Goal: Task Accomplishment & Management: Use online tool/utility

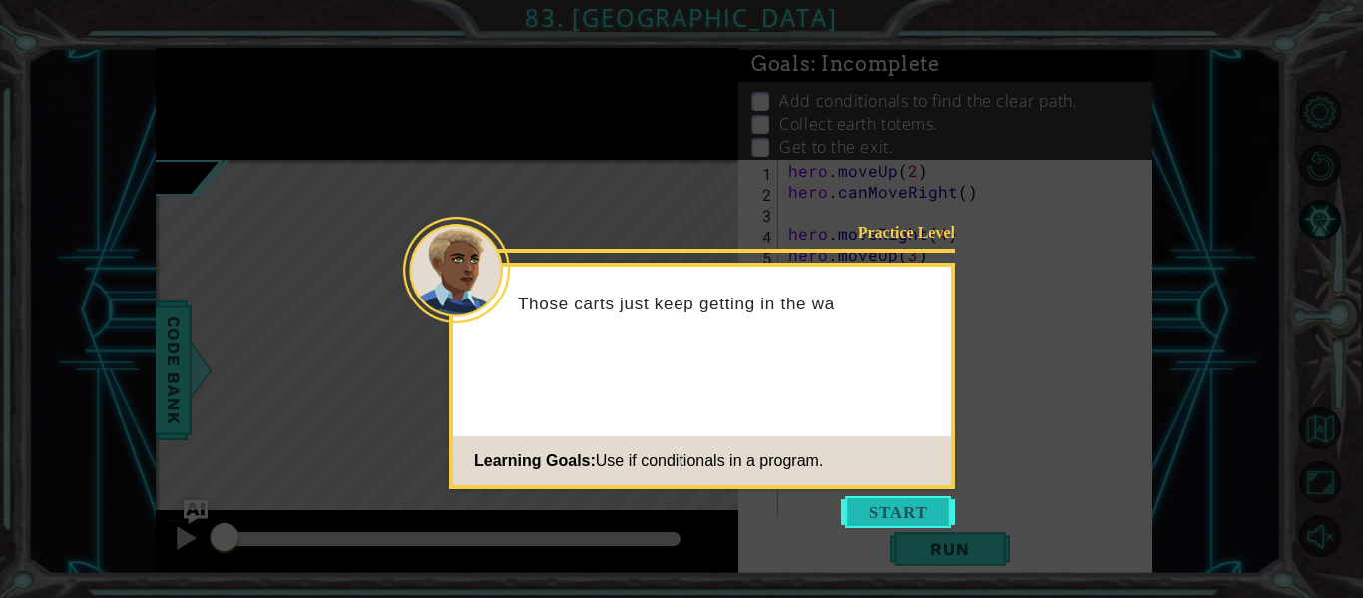
click at [889, 496] on button "Start" at bounding box center [898, 512] width 114 height 32
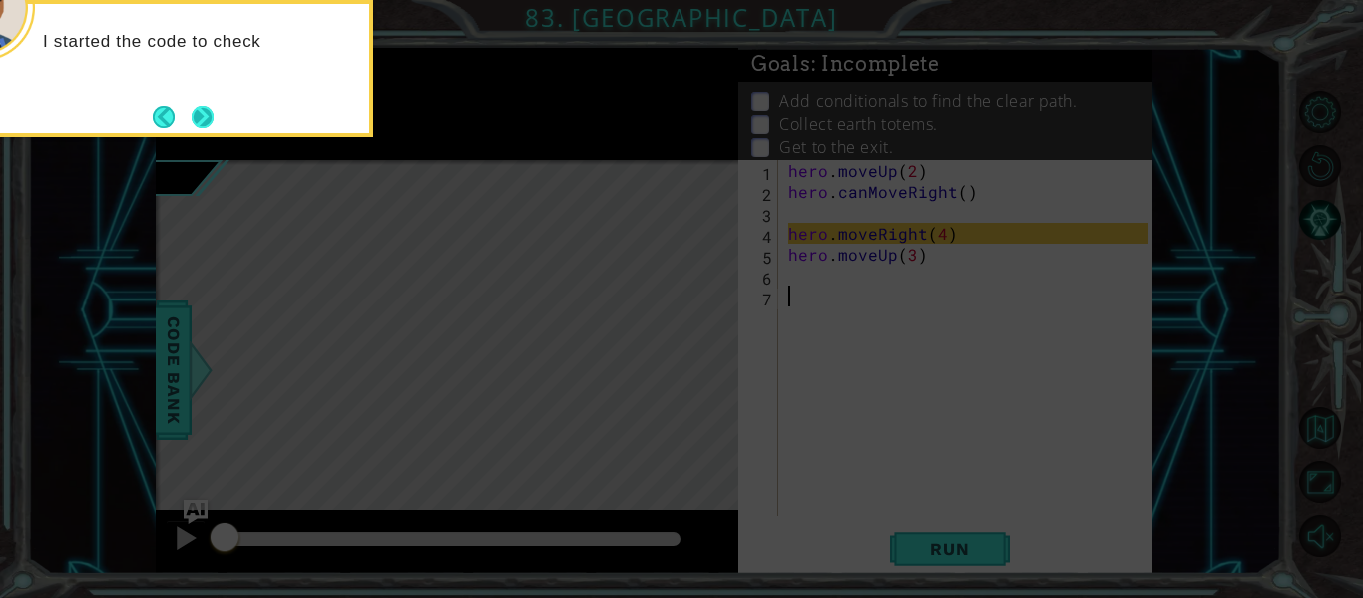
click at [211, 126] on button "Next" at bounding box center [203, 117] width 22 height 22
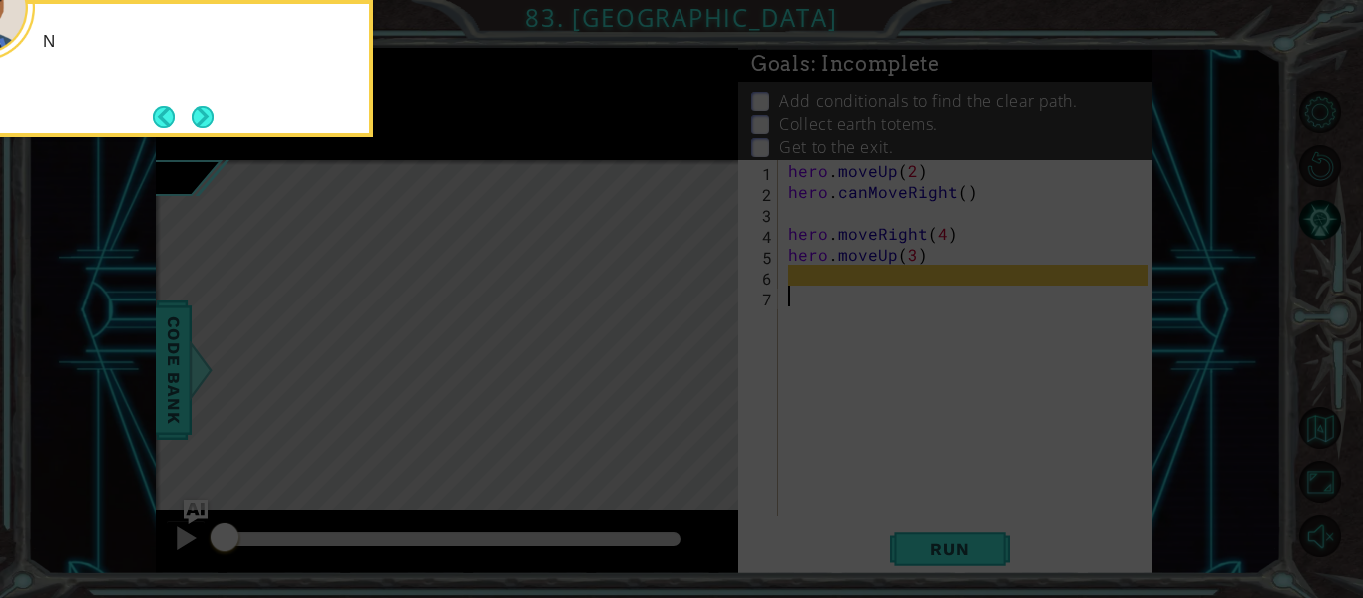
click at [211, 126] on button "Next" at bounding box center [203, 117] width 22 height 22
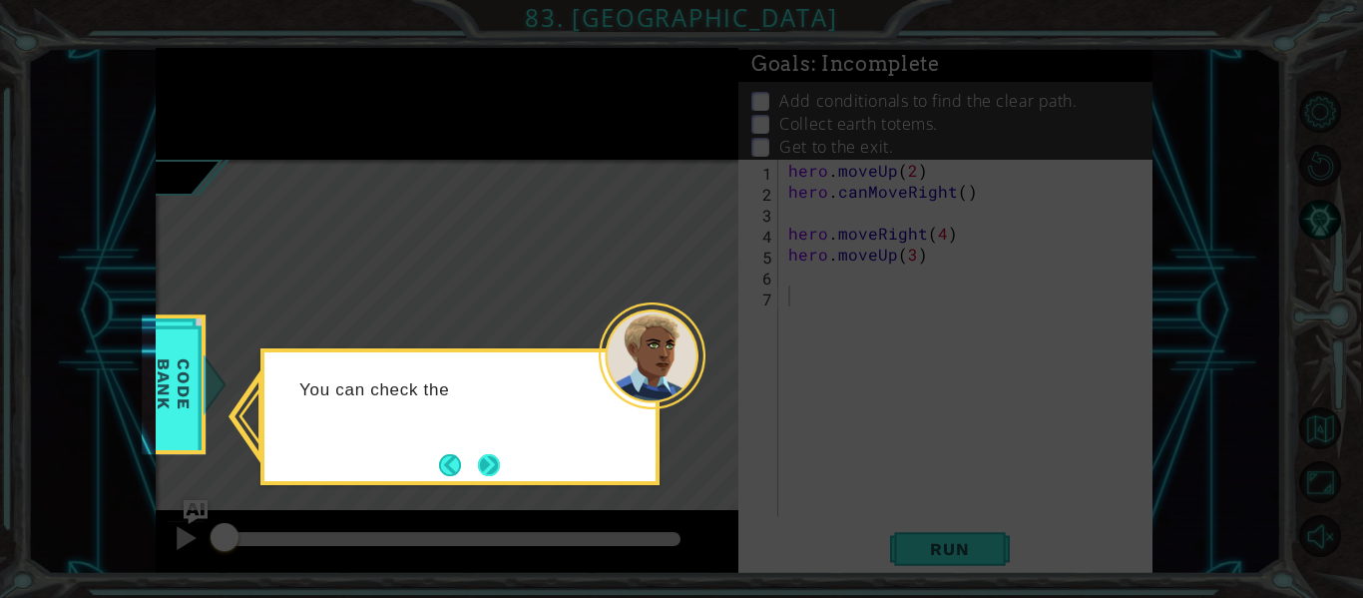
click at [500, 476] on button "Next" at bounding box center [489, 465] width 22 height 22
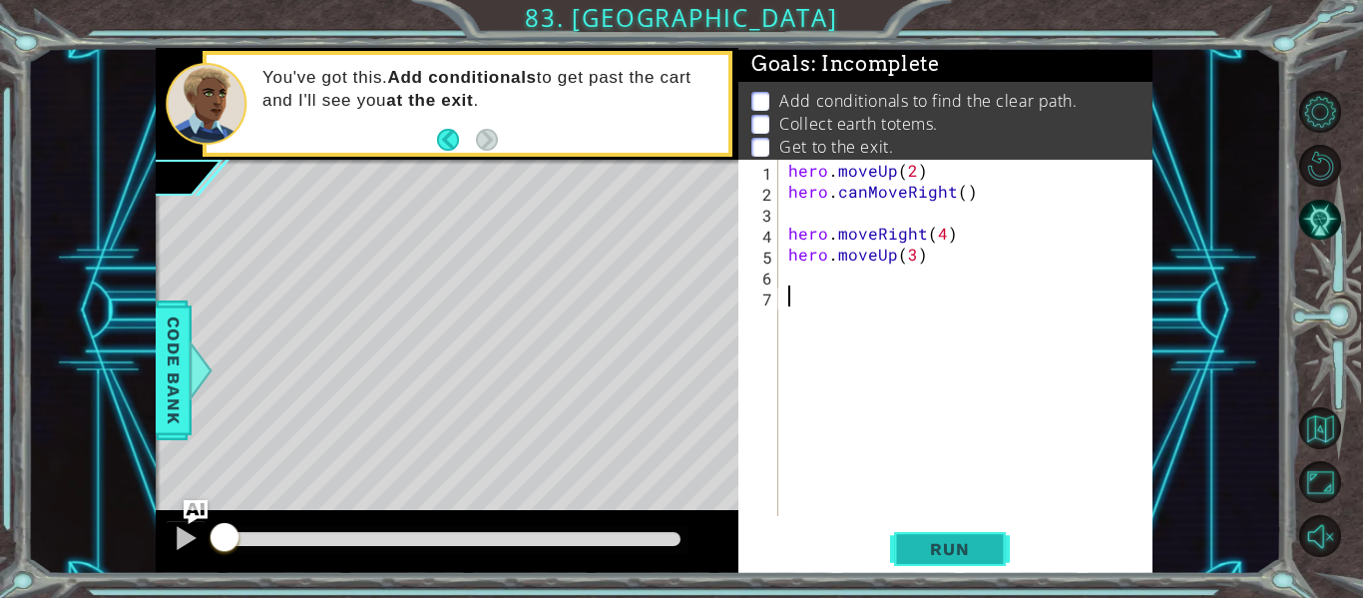
click at [920, 556] on span "Run" at bounding box center [949, 549] width 79 height 20
click at [951, 549] on span "Run" at bounding box center [949, 549] width 79 height 20
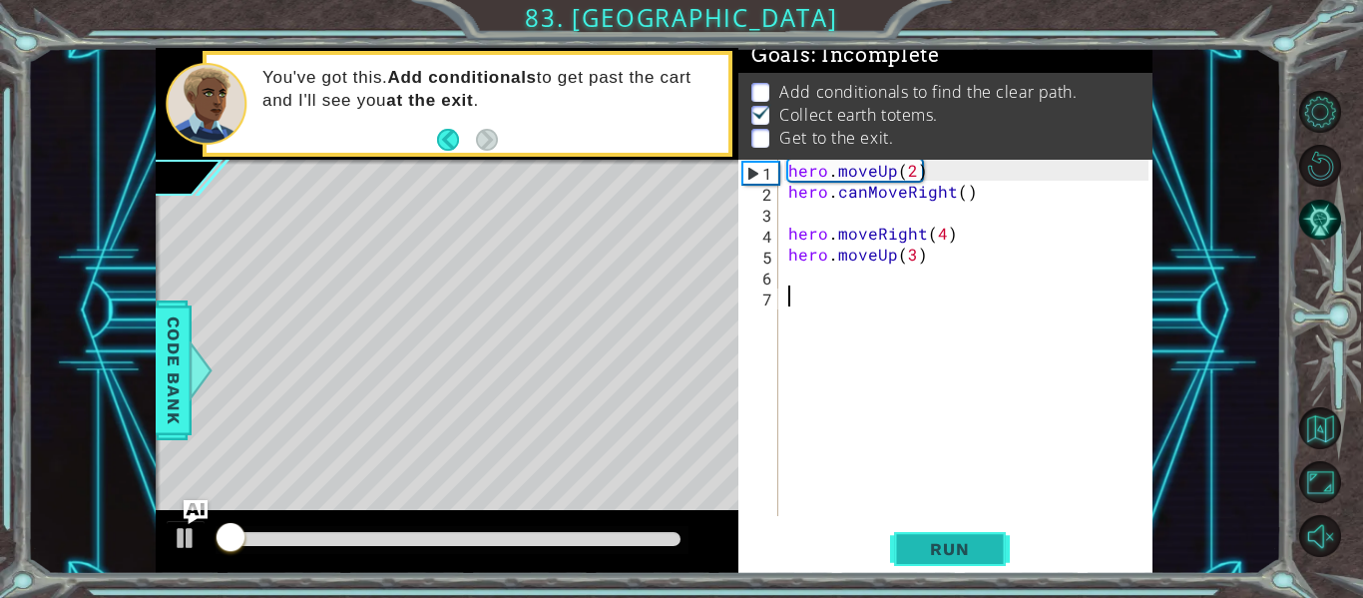
scroll to position [17, 0]
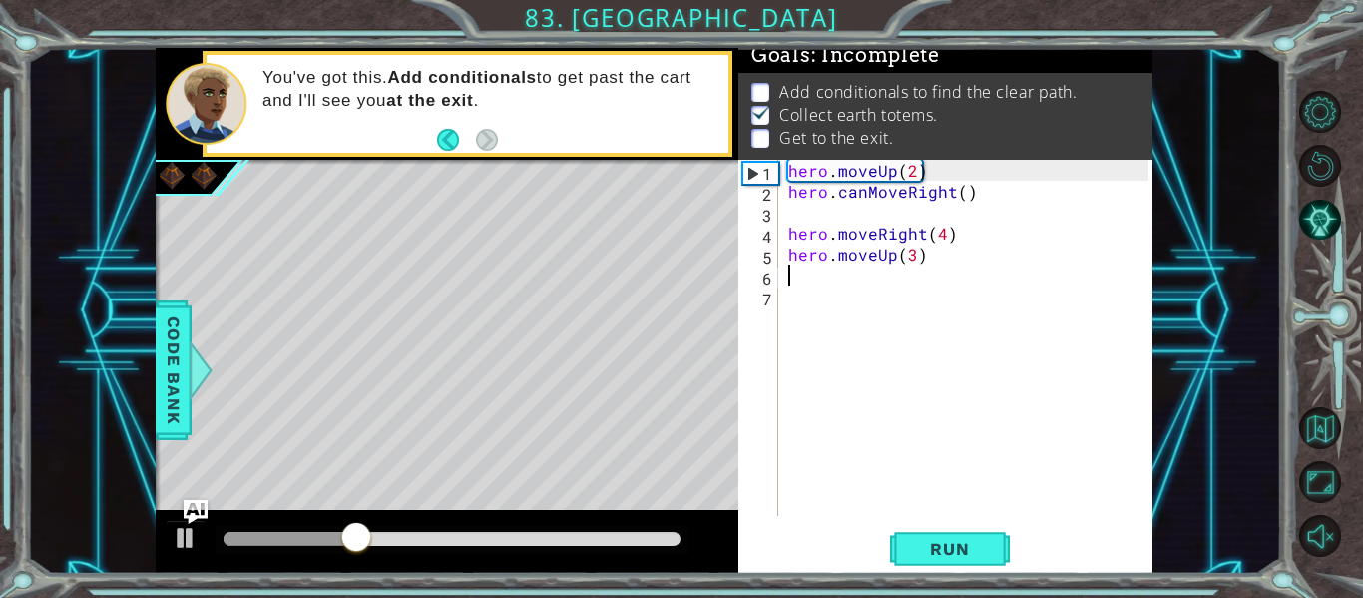
click at [800, 273] on div "hero . moveUp ( 2 ) hero . canMoveRight ( ) hero . moveRight ( 4 ) hero . moveU…" at bounding box center [971, 359] width 374 height 398
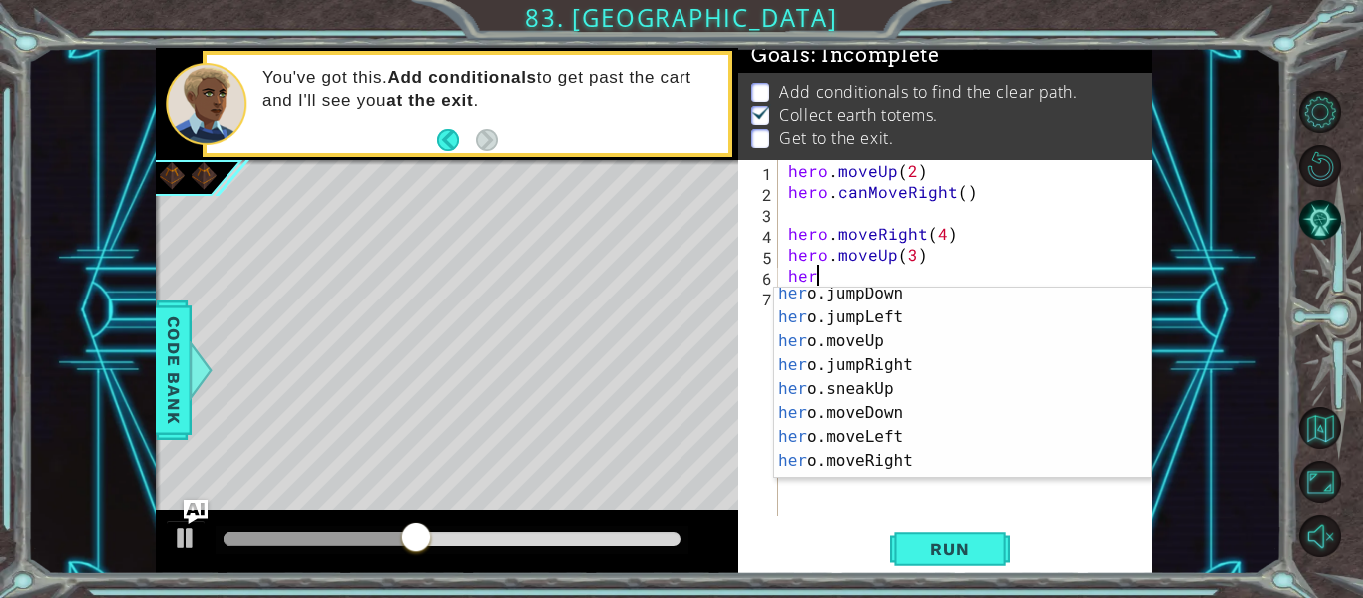
scroll to position [30, 0]
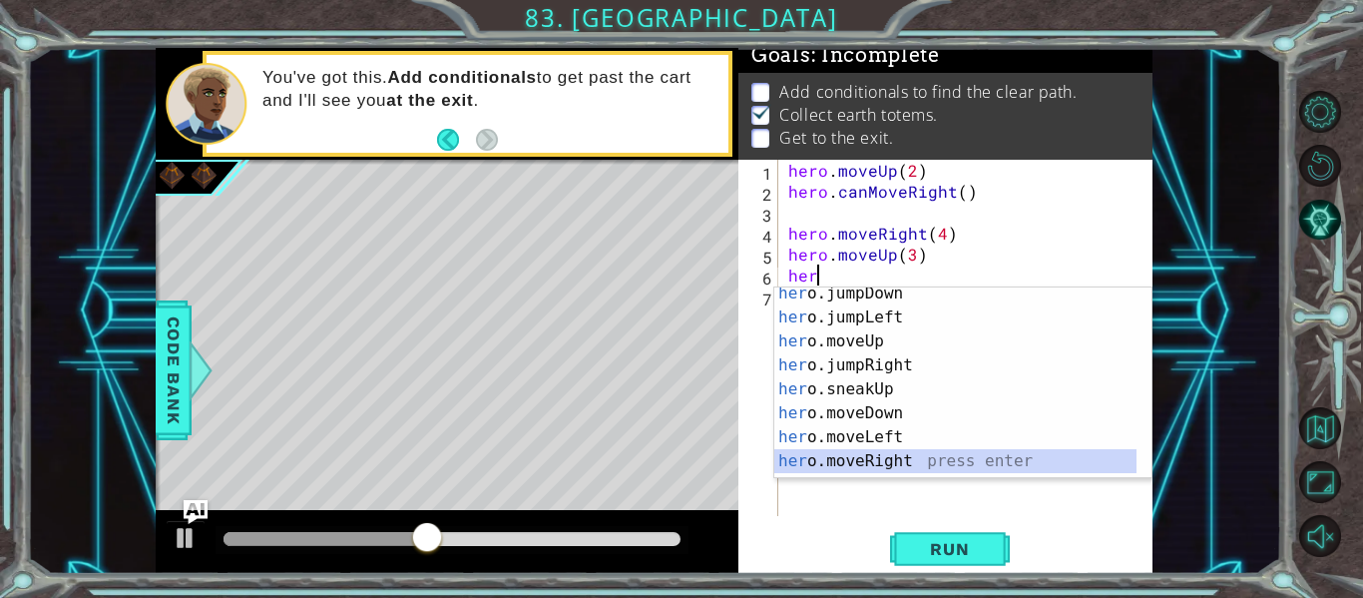
click at [916, 466] on div "her o.jumpDown press enter her o.jumpLeft press enter her o.moveUp press enter …" at bounding box center [955, 400] width 362 height 239
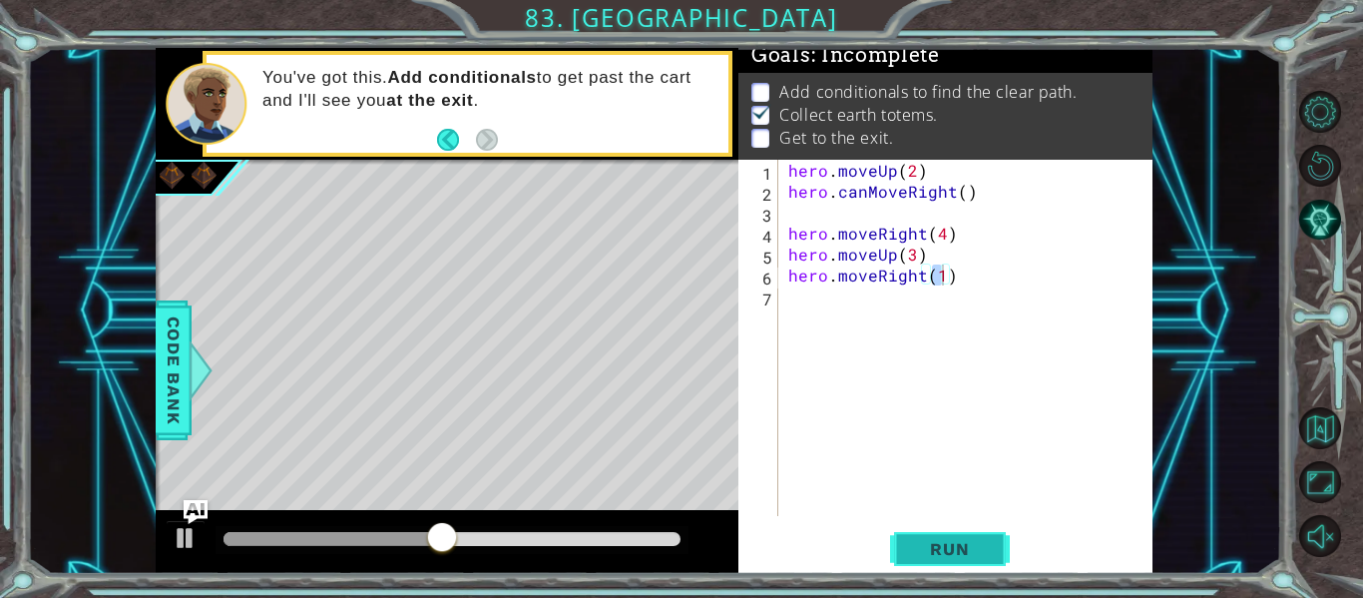
click at [968, 549] on span "Run" at bounding box center [949, 549] width 79 height 20
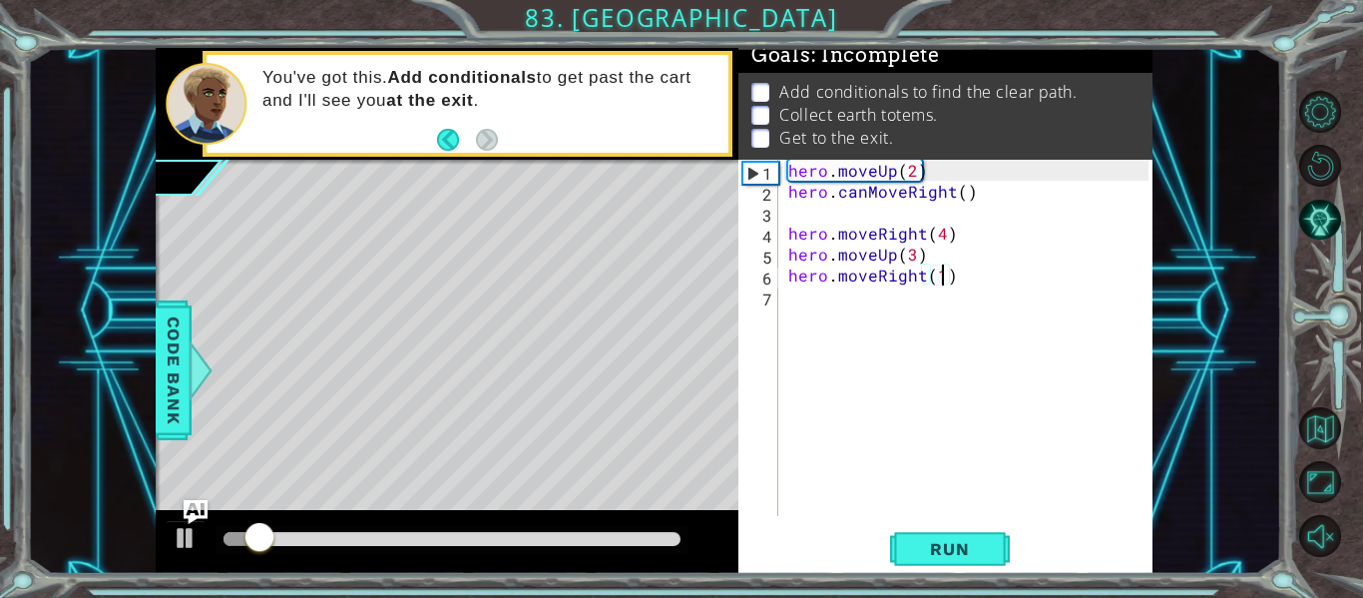
click at [963, 198] on div "hero . moveUp ( 2 ) hero . canMoveRight ( ) hero . moveRight ( 4 ) hero . moveU…" at bounding box center [971, 359] width 374 height 398
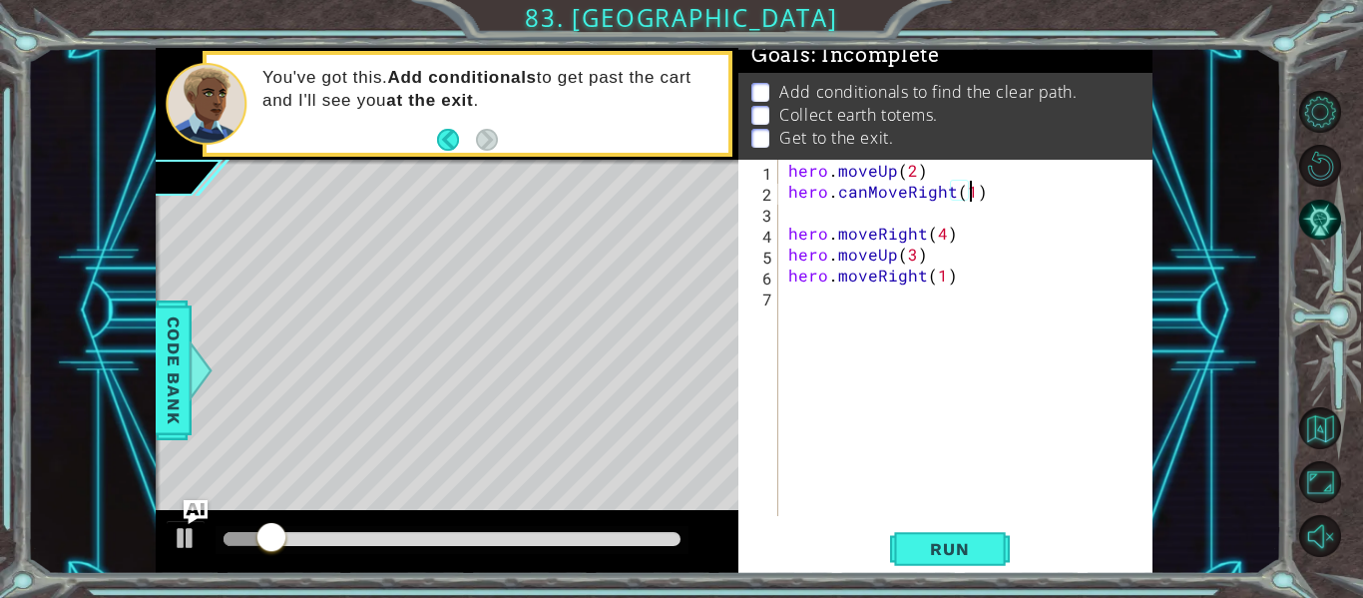
scroll to position [0, 11]
click at [936, 553] on span "Run" at bounding box center [949, 549] width 79 height 20
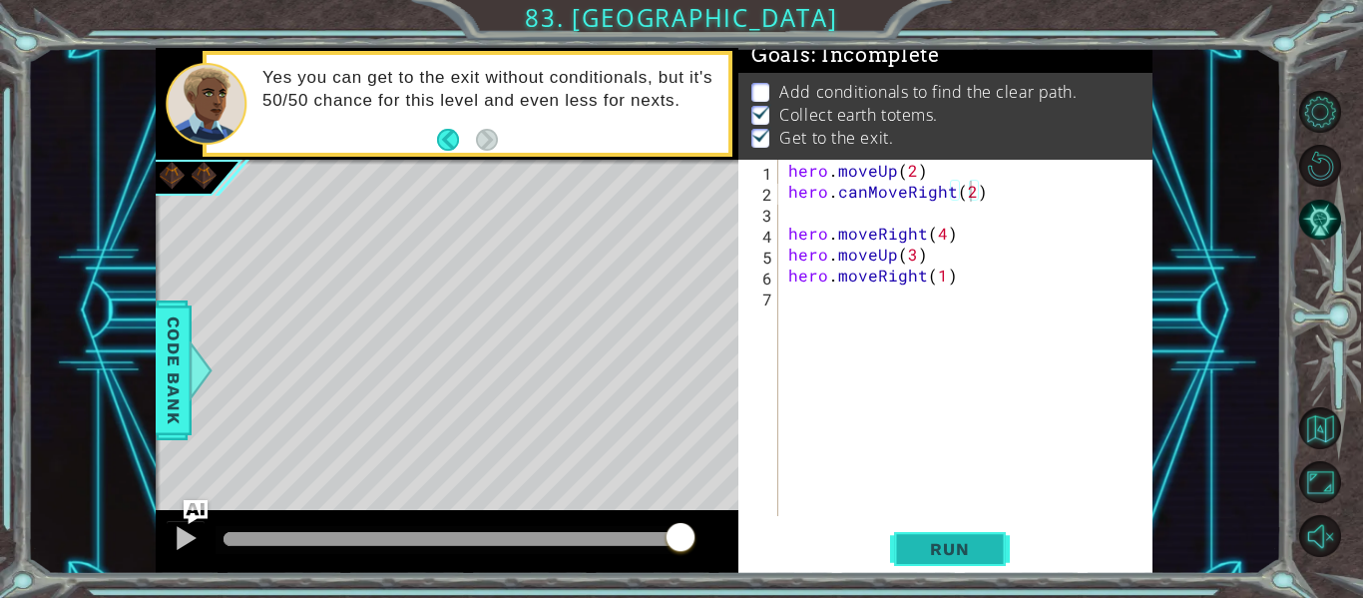
click at [944, 545] on span "Run" at bounding box center [949, 549] width 79 height 20
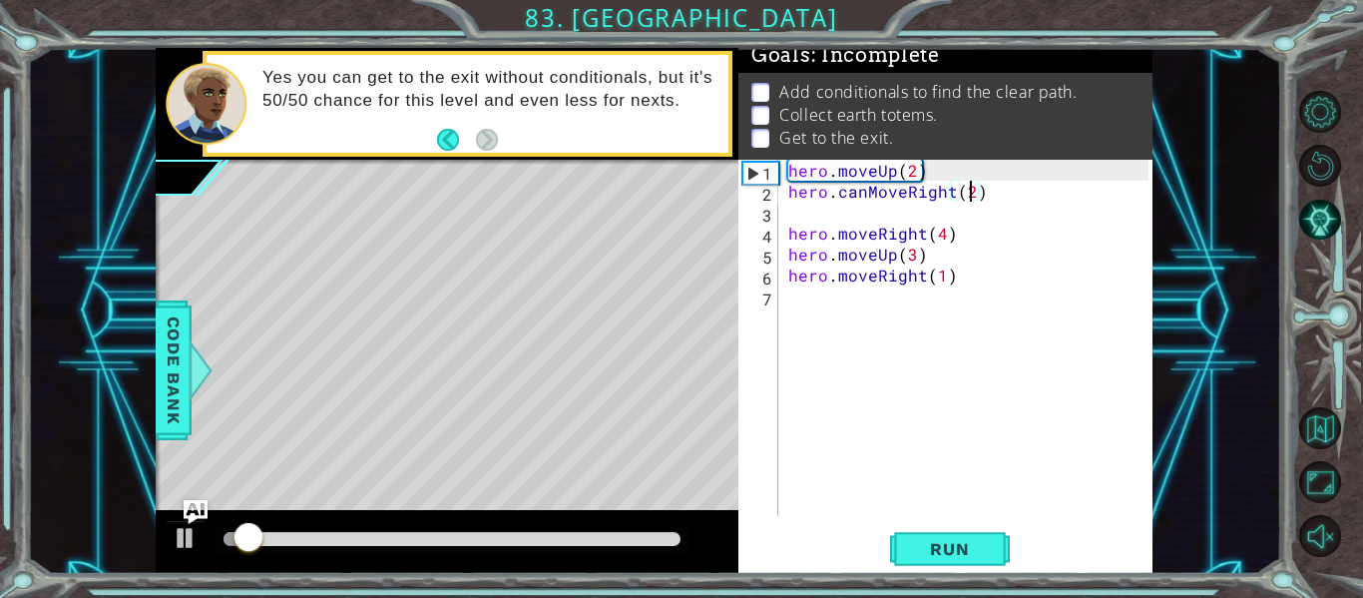
click at [974, 198] on div "hero . moveUp ( 2 ) hero . canMoveRight ( 2 ) hero . moveRight ( 4 ) hero . mov…" at bounding box center [971, 359] width 374 height 398
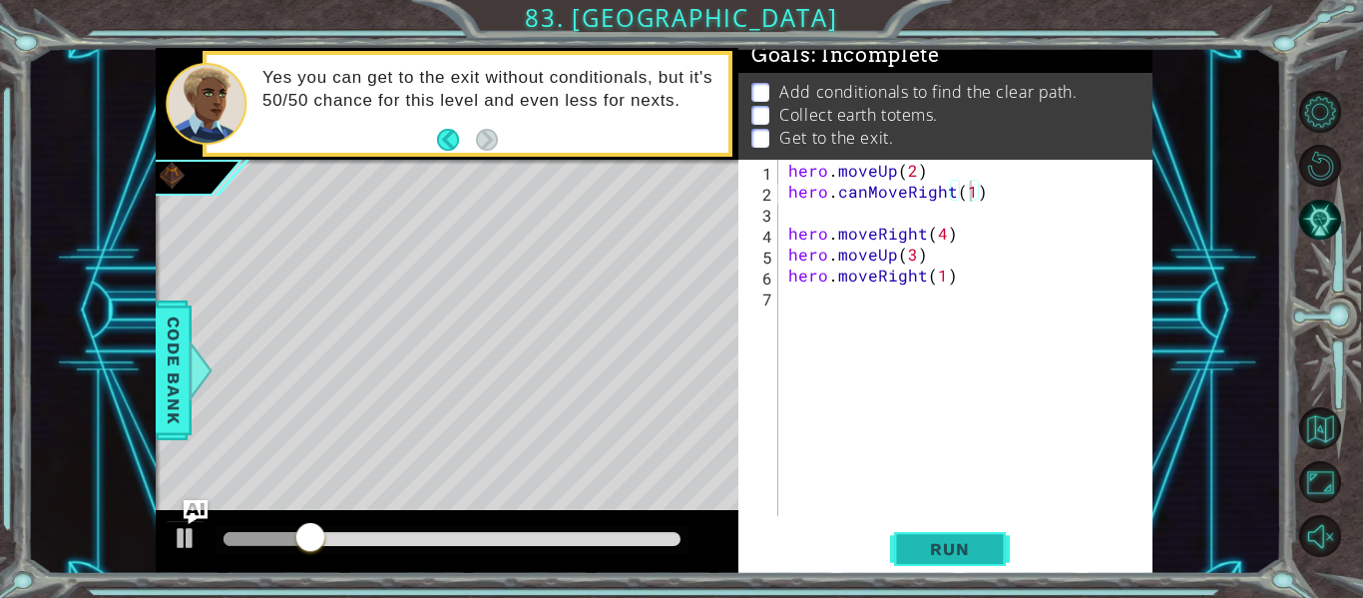
click at [951, 558] on span "Run" at bounding box center [949, 549] width 79 height 20
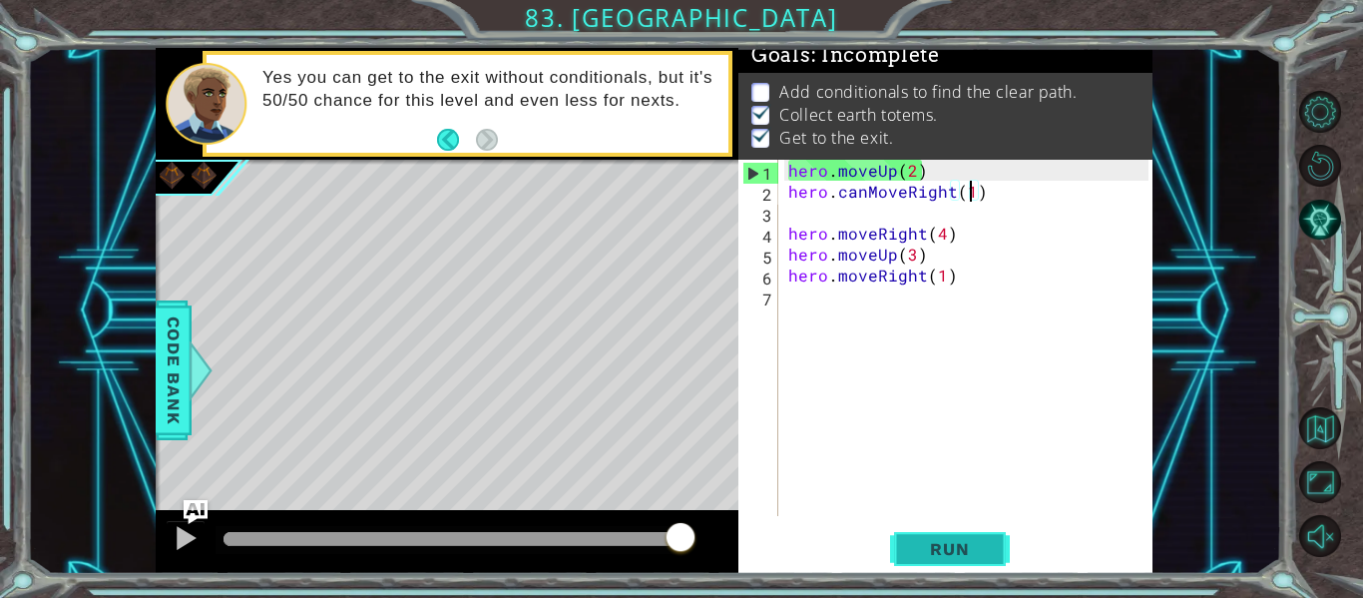
drag, startPoint x: 951, startPoint y: 558, endPoint x: 951, endPoint y: 544, distance: 14.0
click at [951, 544] on span "Run" at bounding box center [949, 549] width 79 height 20
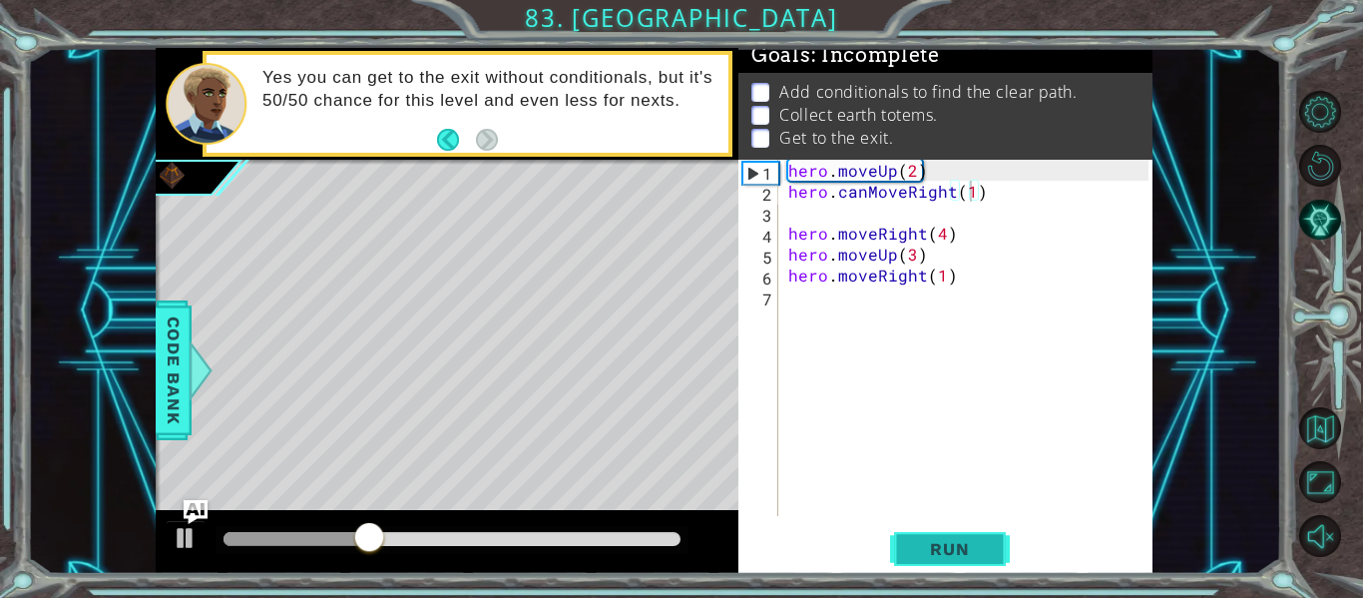
click at [951, 544] on span "Run" at bounding box center [949, 549] width 79 height 20
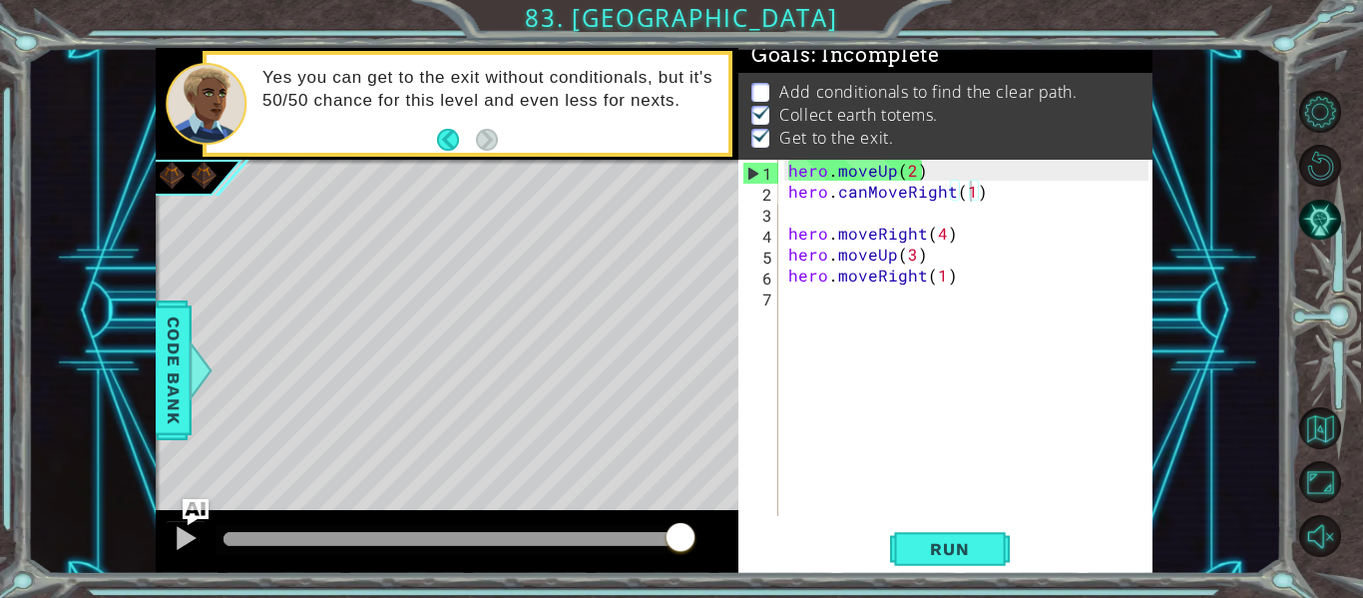
click at [193, 515] on img "Ask AI" at bounding box center [196, 512] width 26 height 26
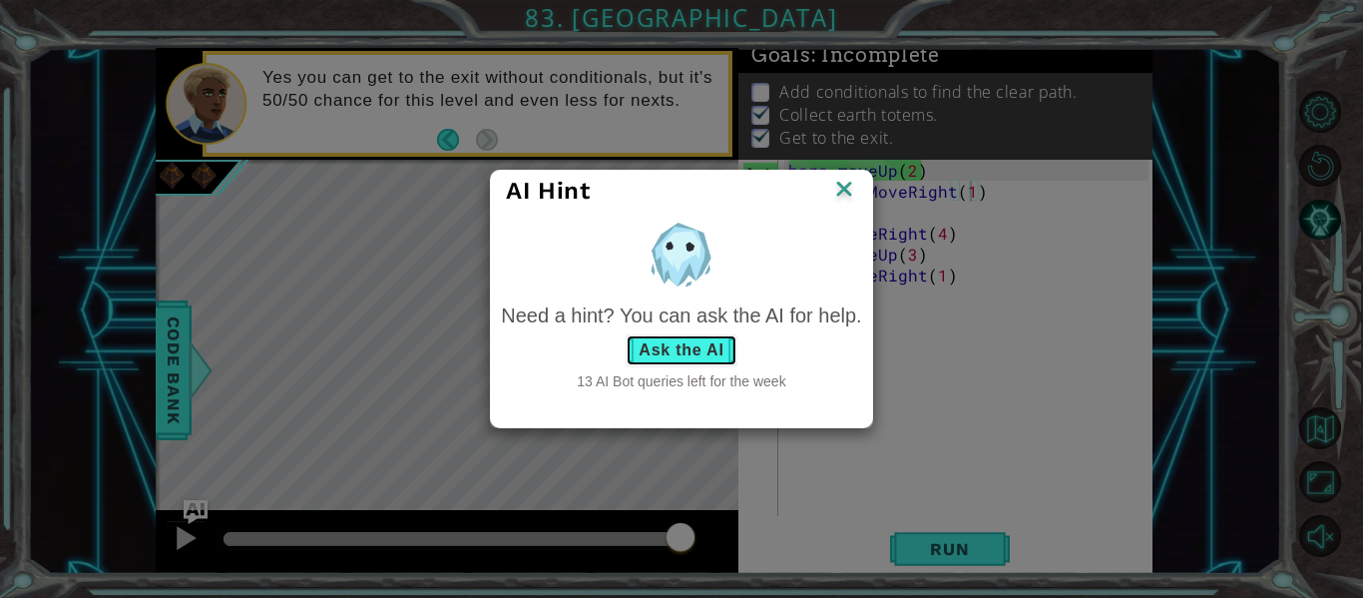
click at [702, 348] on button "Ask the AI" at bounding box center [681, 350] width 111 height 32
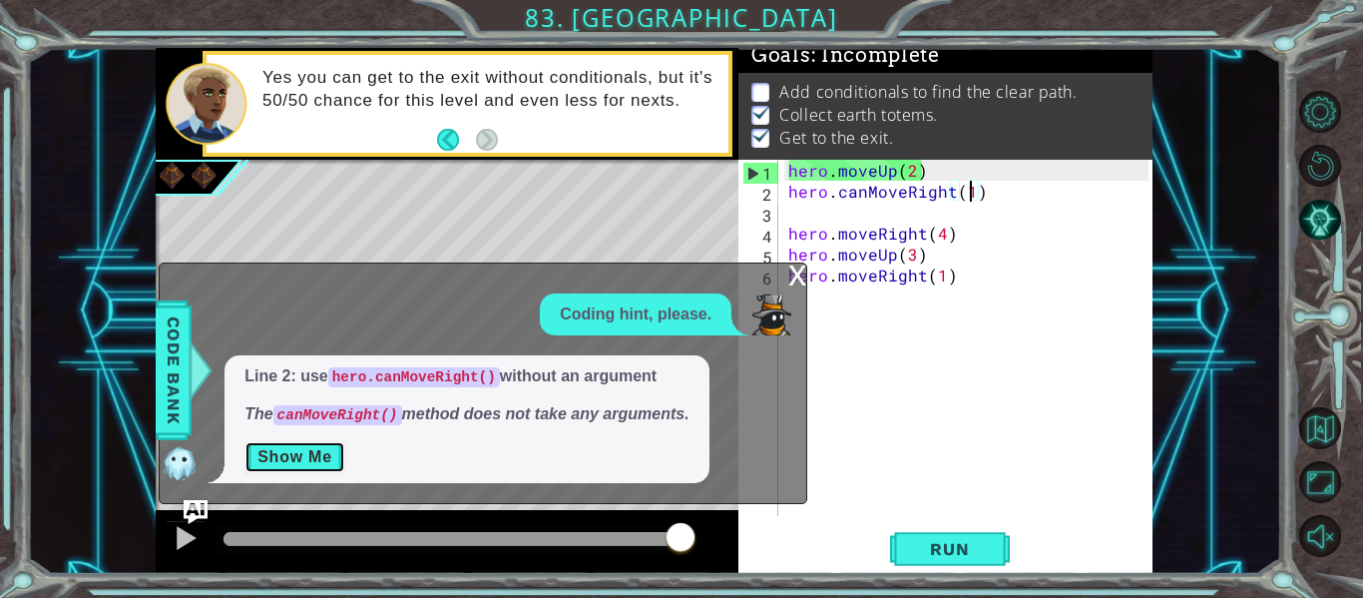
click at [296, 468] on button "Show Me" at bounding box center [294, 457] width 101 height 32
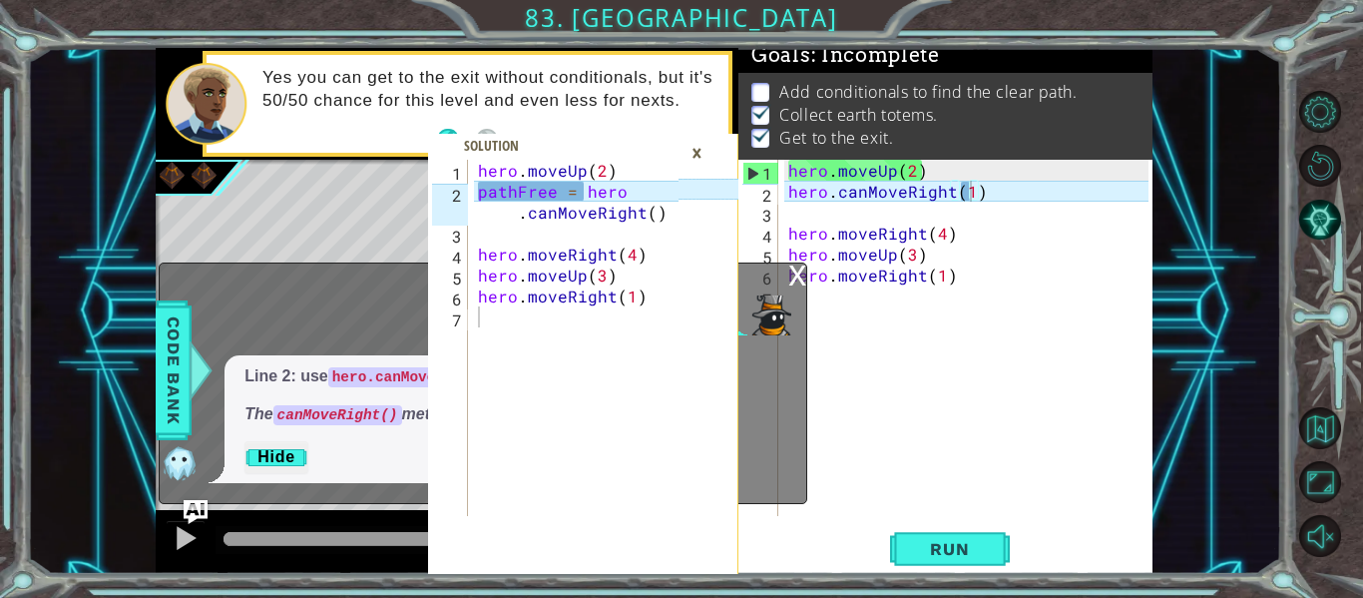
click at [972, 194] on div "hero . moveUp ( 2 ) hero . canMoveRight ( 1 ) hero . moveRight ( 4 ) hero . mov…" at bounding box center [971, 359] width 374 height 398
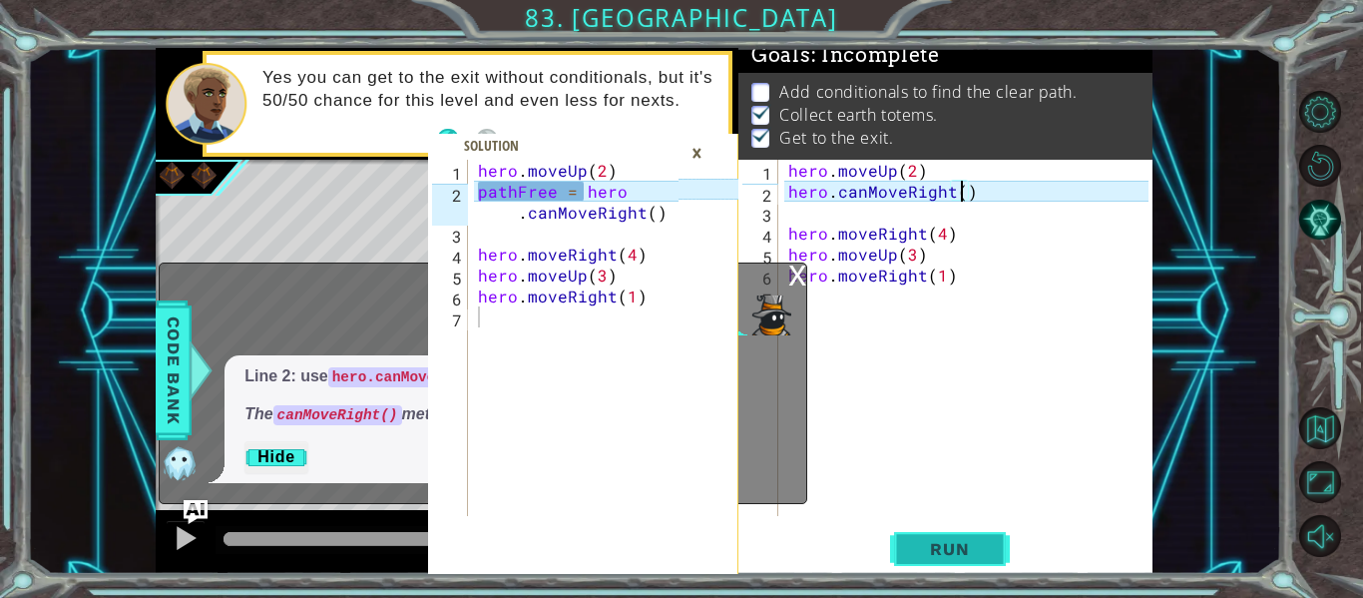
click at [969, 544] on span "Run" at bounding box center [949, 549] width 79 height 20
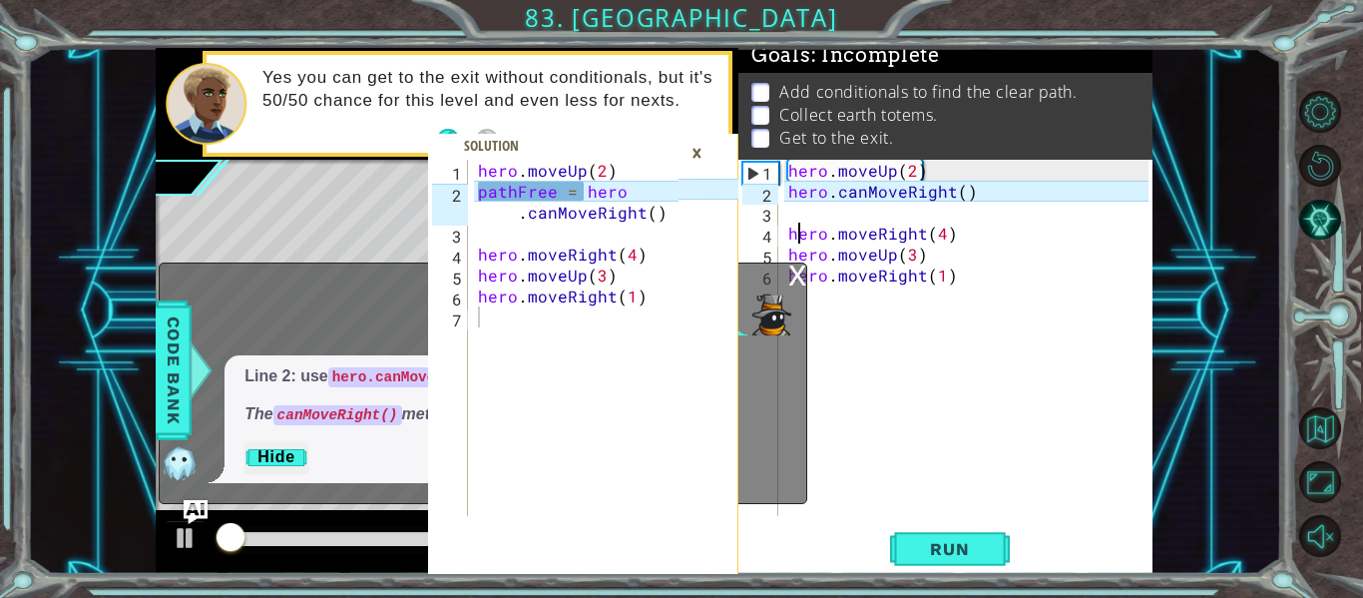
click at [795, 242] on div "hero . moveUp ( 2 ) hero . canMoveRight ( ) hero . moveRight ( 4 ) hero . moveU…" at bounding box center [971, 359] width 374 height 398
click at [793, 267] on div "x" at bounding box center [797, 273] width 18 height 20
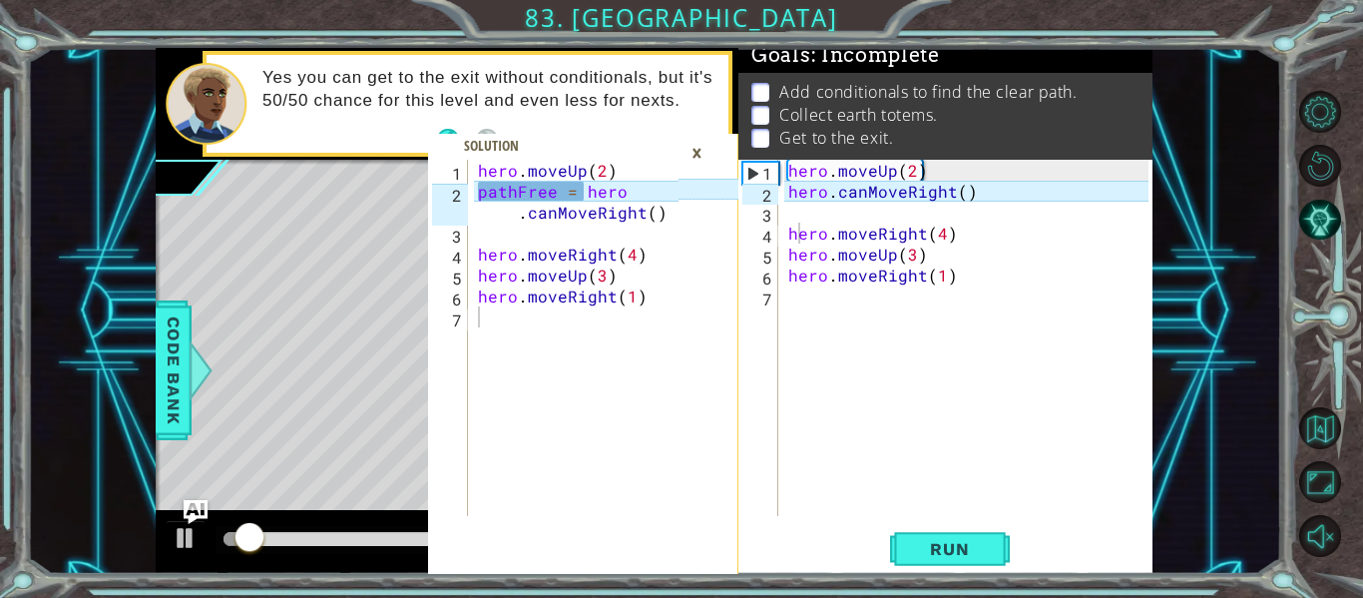
click at [691, 155] on div "×" at bounding box center [696, 153] width 31 height 34
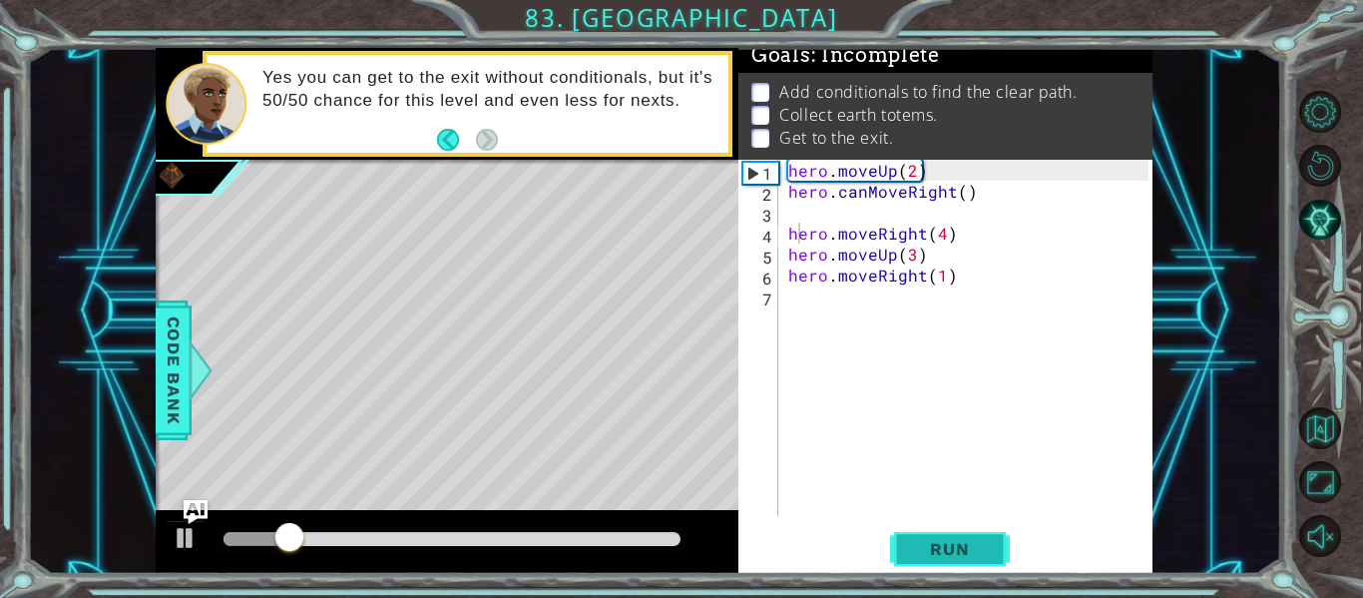
click at [932, 550] on span "Run" at bounding box center [949, 549] width 79 height 20
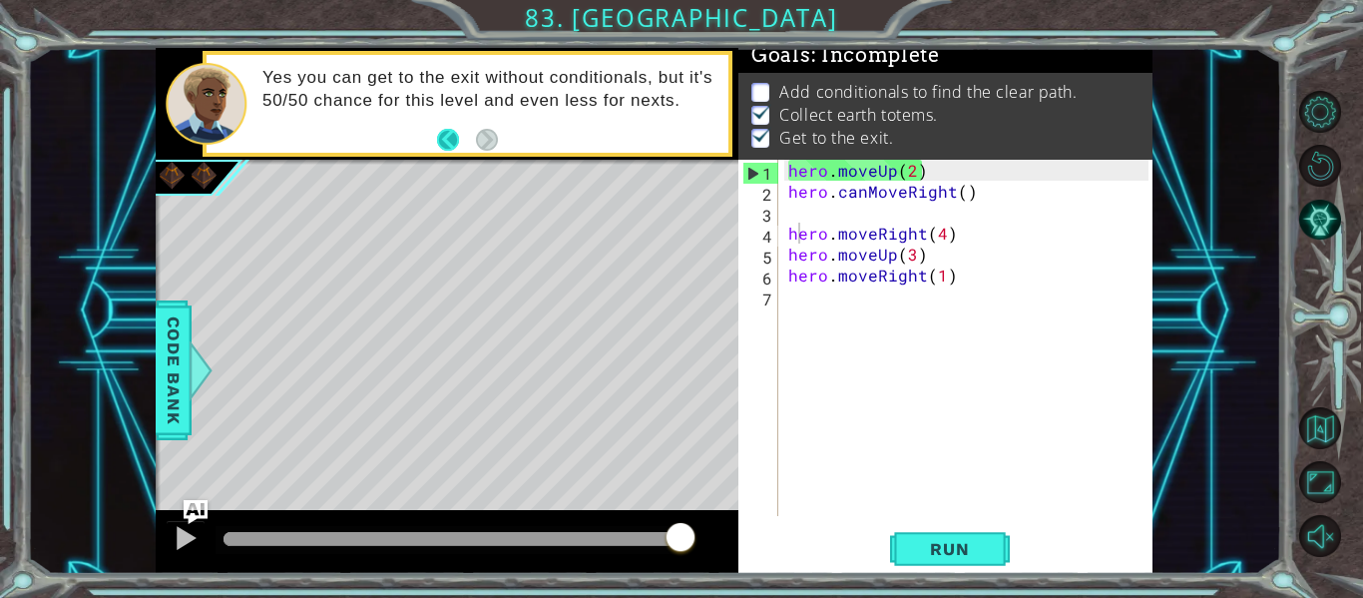
click at [446, 134] on button "Back" at bounding box center [456, 140] width 39 height 22
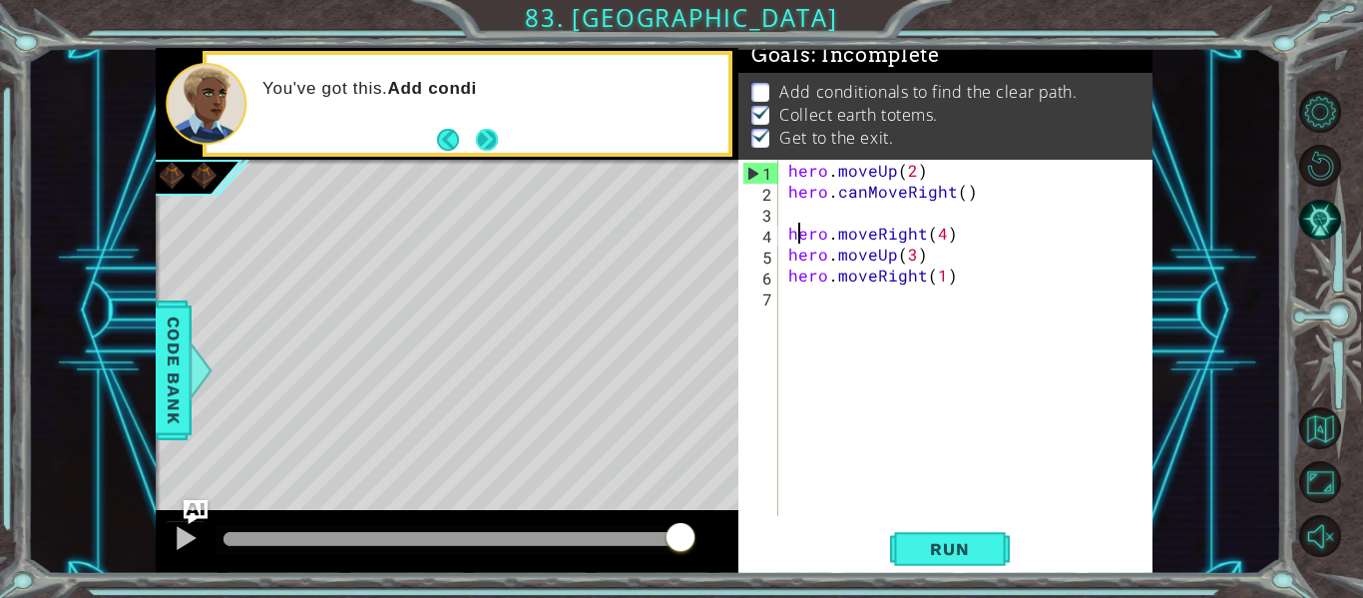
click at [487, 135] on button "Next" at bounding box center [487, 139] width 22 height 22
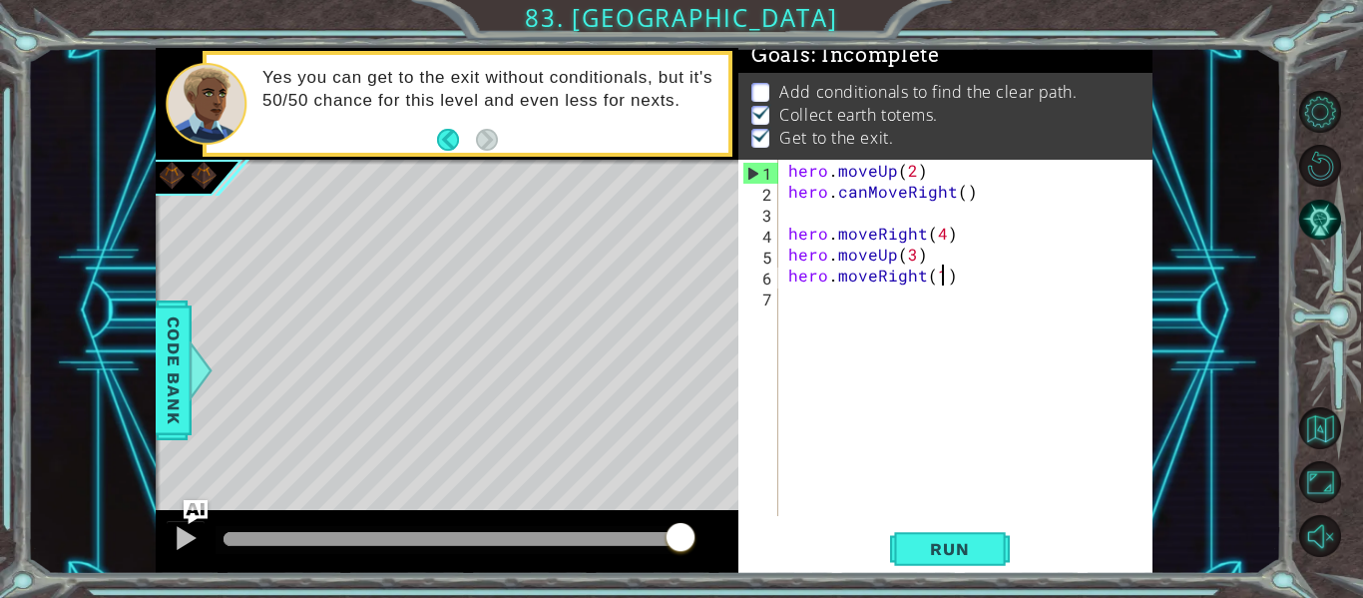
click at [940, 266] on div "hero . moveUp ( 2 ) hero . canMoveRight ( ) hero . moveRight ( 4 ) hero . moveU…" at bounding box center [971, 359] width 374 height 398
type textarea "hero.moveRight(1)"
click at [946, 281] on div "hero . moveUp ( 2 ) hero . canMoveRight ( ) hero . moveRight ( 4 ) hero . moveU…" at bounding box center [971, 359] width 374 height 398
click at [951, 279] on div "hero . moveUp ( 2 ) hero . canMoveRight ( ) hero . moveRight ( 4 ) hero . moveU…" at bounding box center [971, 359] width 374 height 398
click at [1327, 424] on button "Back to Map" at bounding box center [1320, 428] width 42 height 42
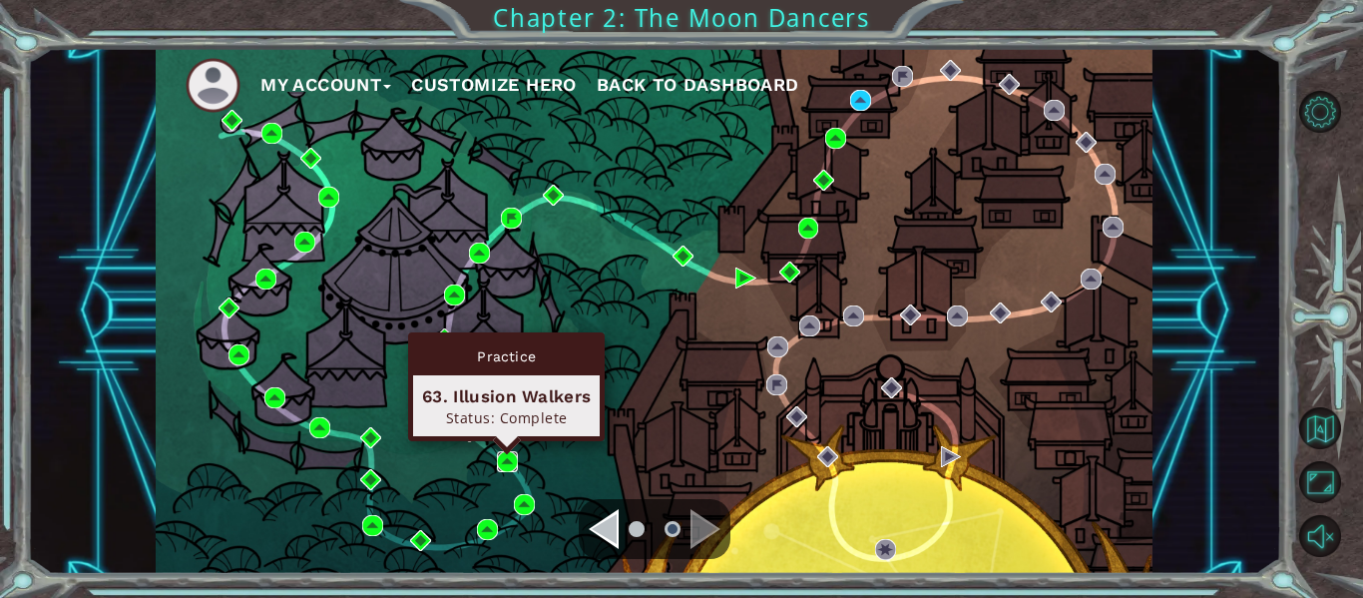
click at [509, 459] on img at bounding box center [507, 461] width 21 height 21
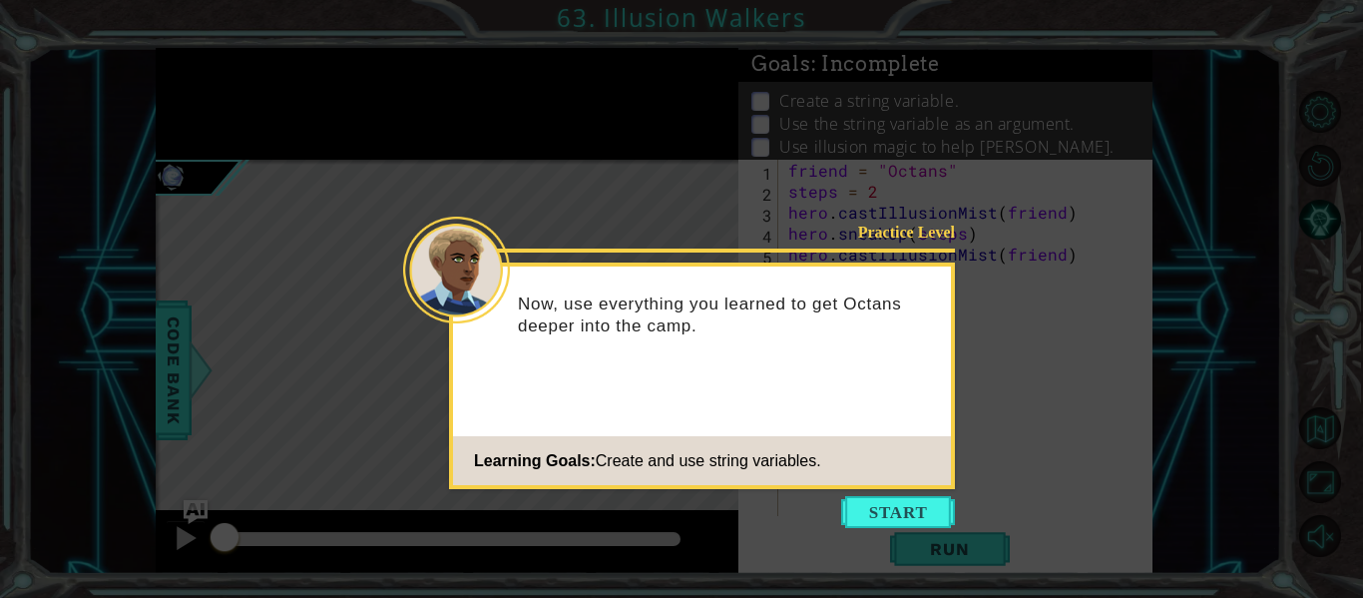
click at [872, 491] on icon at bounding box center [681, 299] width 1363 height 598
click at [910, 521] on button "Start" at bounding box center [898, 512] width 114 height 32
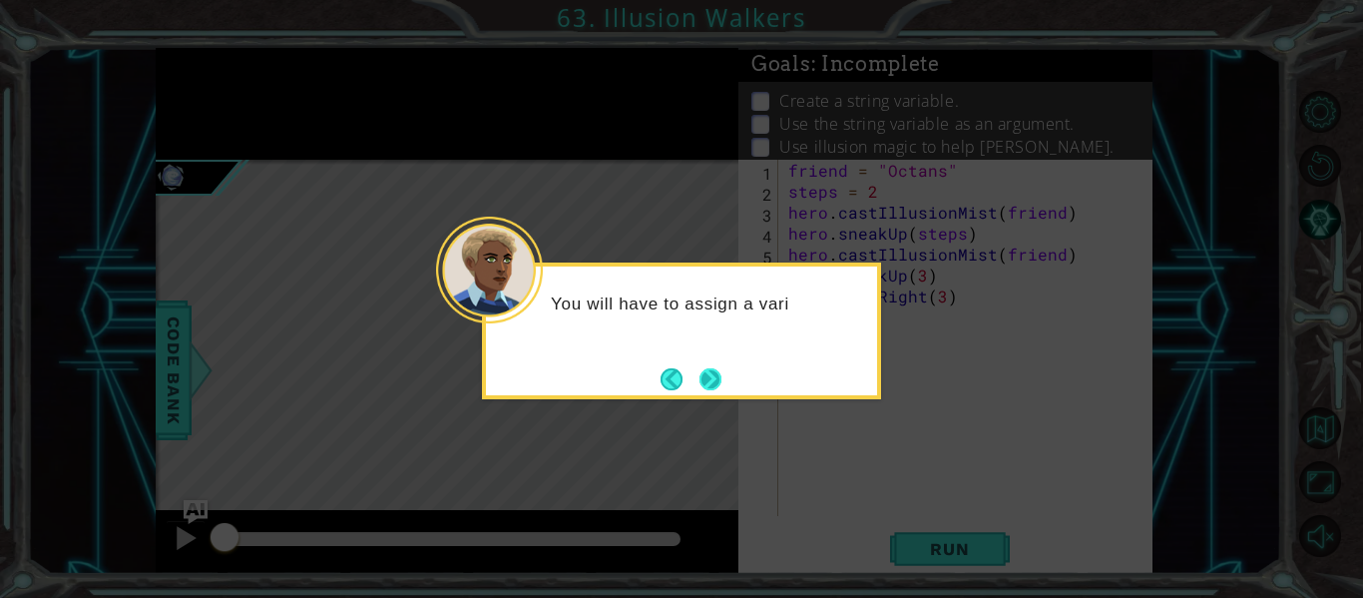
click at [713, 368] on button "Next" at bounding box center [710, 379] width 22 height 22
click at [709, 370] on button "Next" at bounding box center [710, 379] width 22 height 22
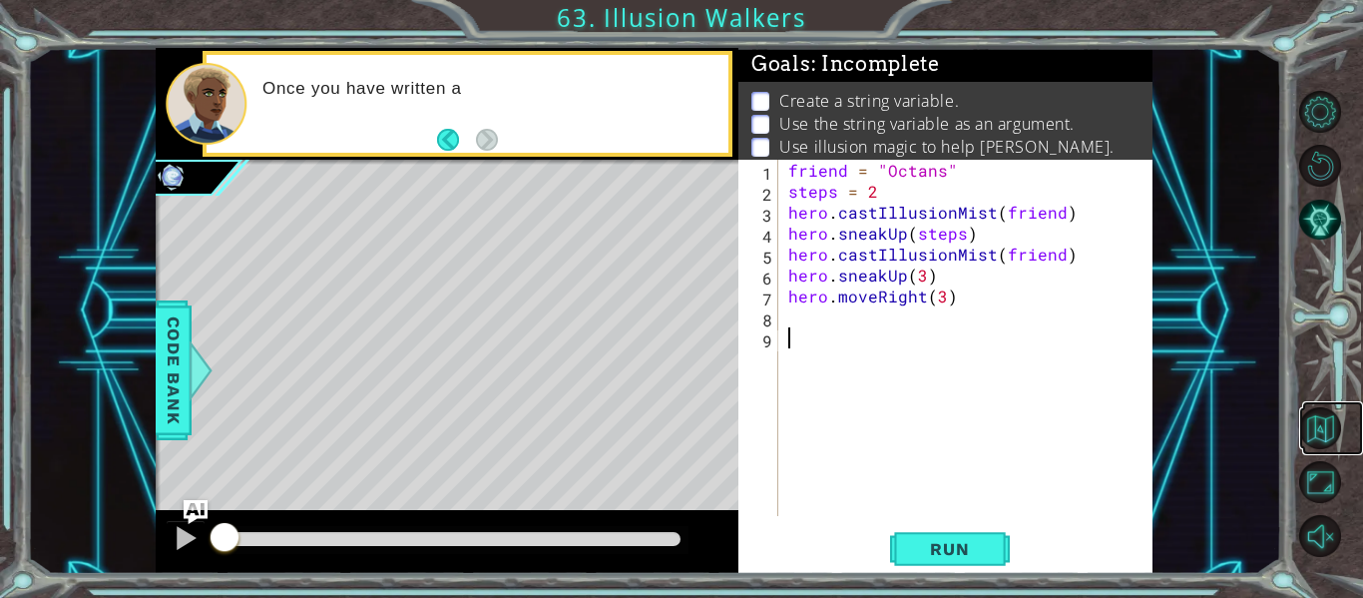
click at [1316, 406] on link at bounding box center [1332, 428] width 61 height 54
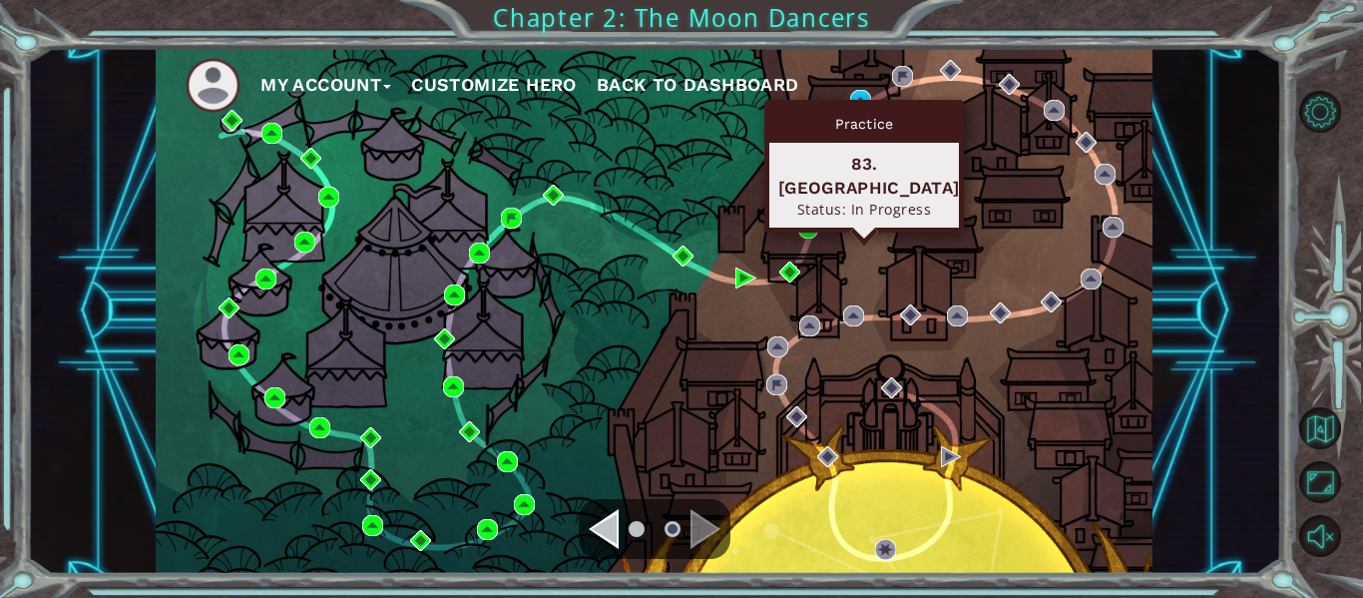
click at [862, 101] on div "Practice 83. [GEOGRAPHIC_DATA] Status: In Progress" at bounding box center [864, 166] width 200 height 133
click at [862, 97] on img at bounding box center [860, 100] width 21 height 21
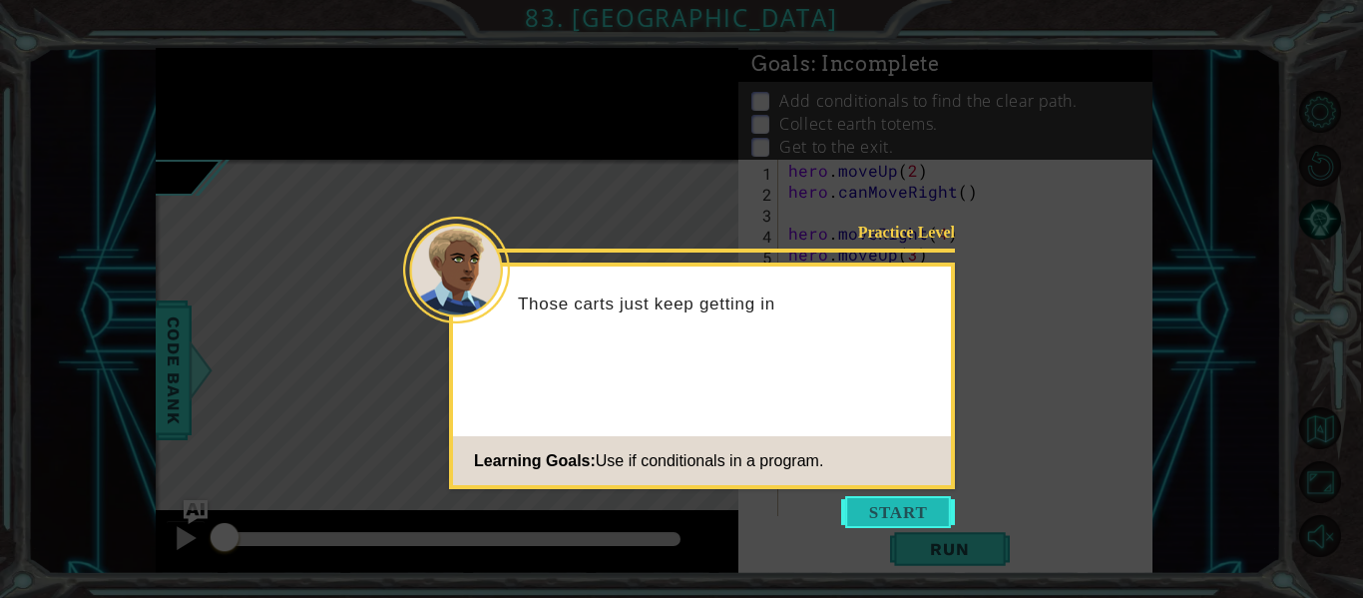
click at [869, 511] on button "Start" at bounding box center [898, 512] width 114 height 32
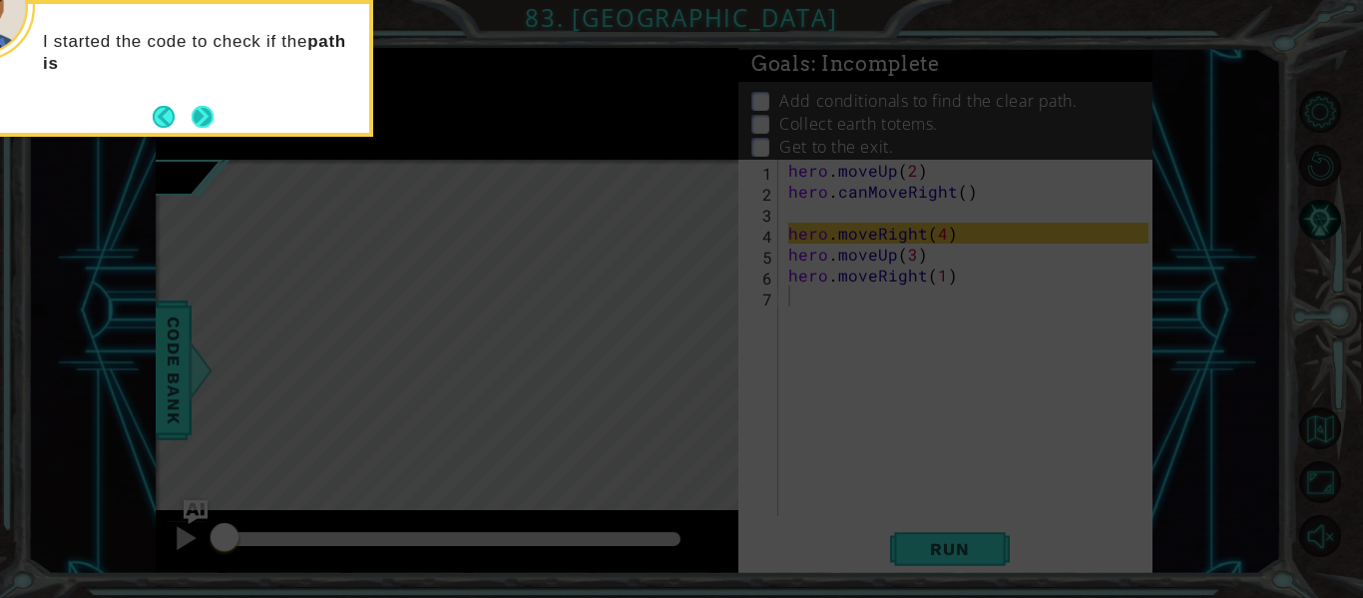
click at [208, 128] on button "Next" at bounding box center [203, 117] width 22 height 22
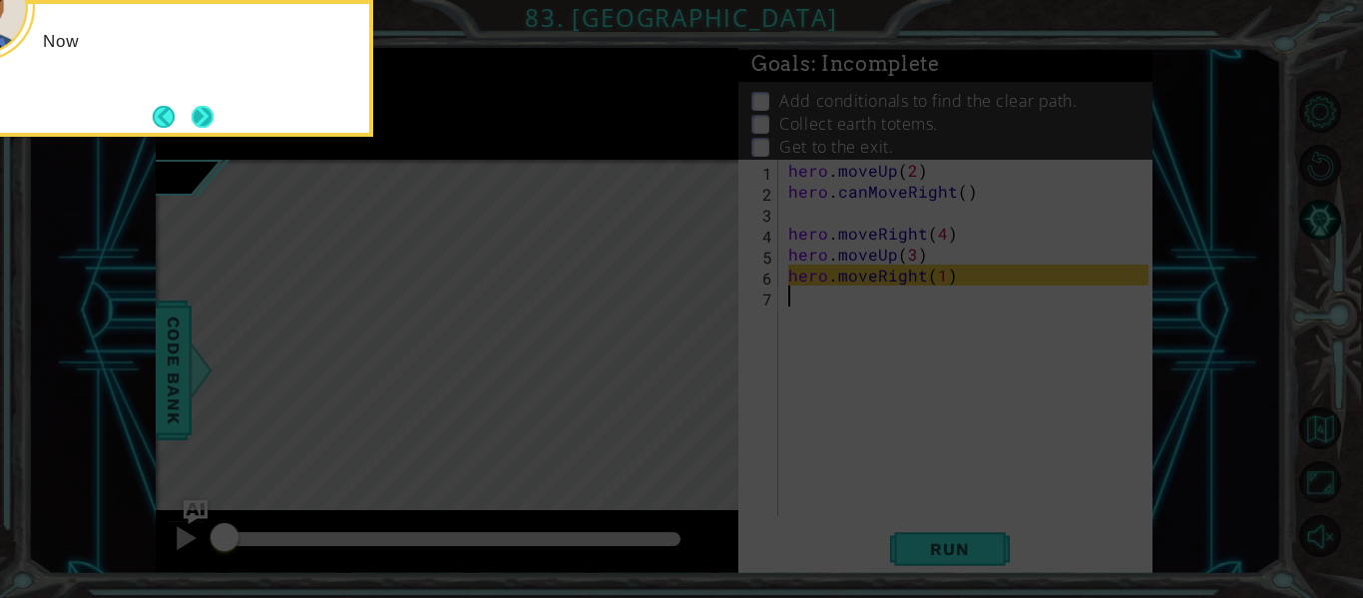
click at [208, 124] on button "Next" at bounding box center [203, 117] width 22 height 22
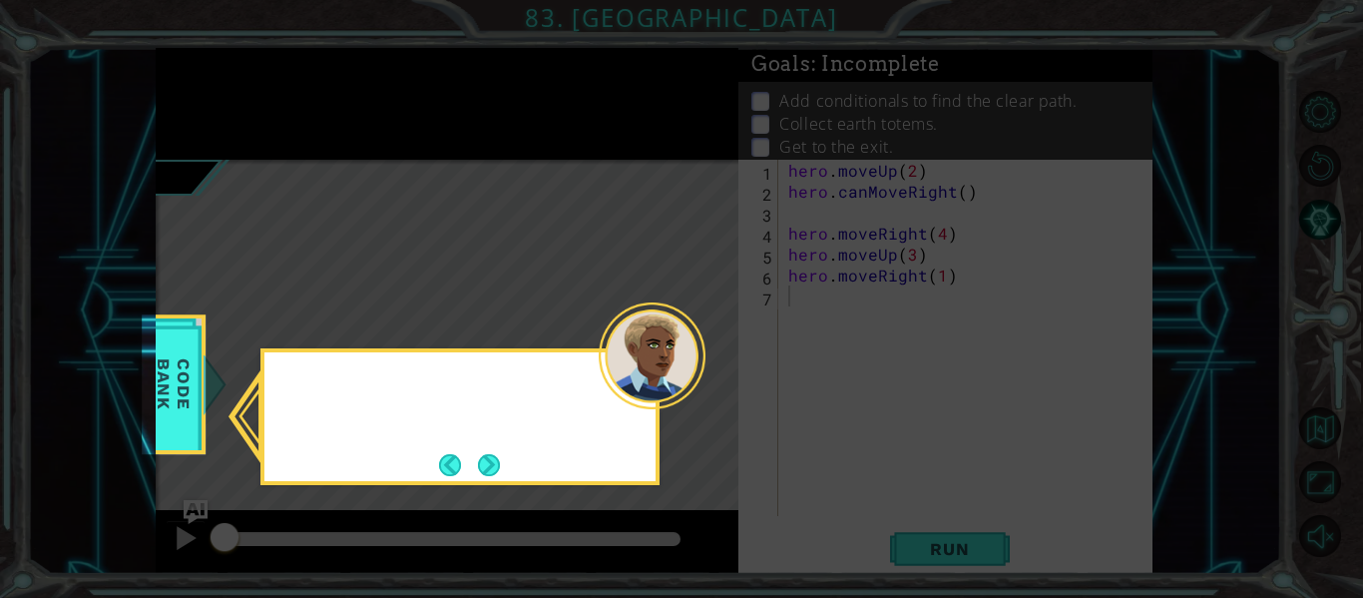
click at [208, 124] on icon at bounding box center [681, 299] width 1363 height 598
click at [489, 461] on button "Next" at bounding box center [489, 465] width 22 height 22
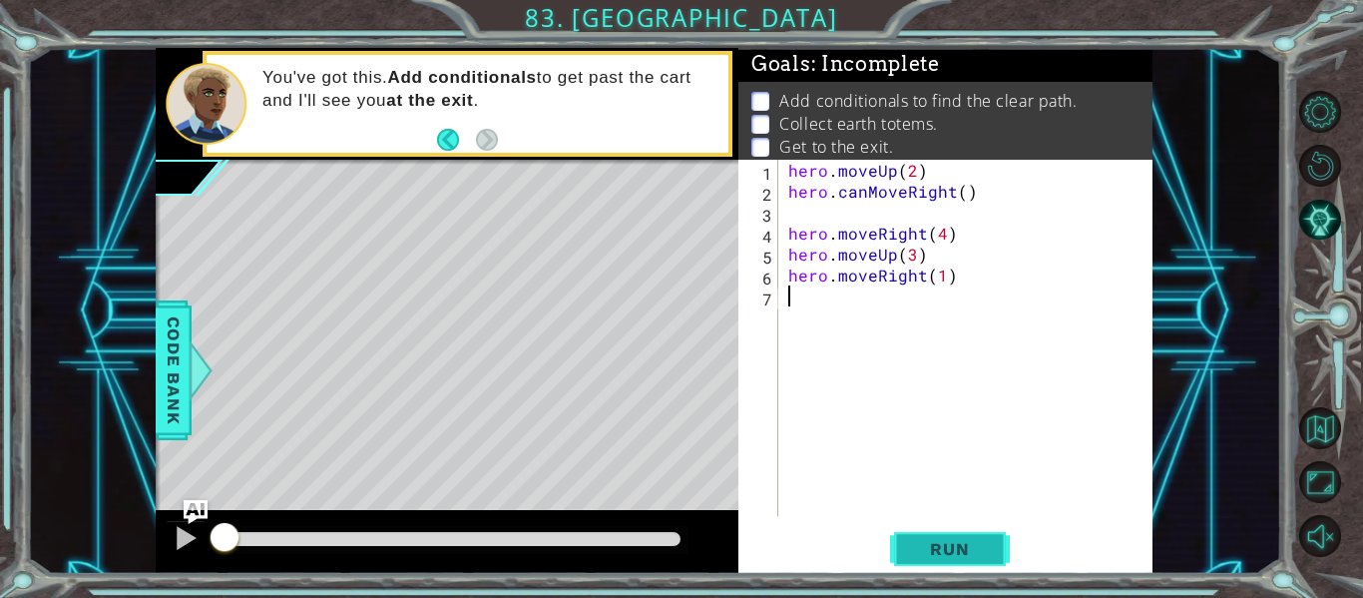
click at [964, 536] on button "Run" at bounding box center [950, 549] width 120 height 41
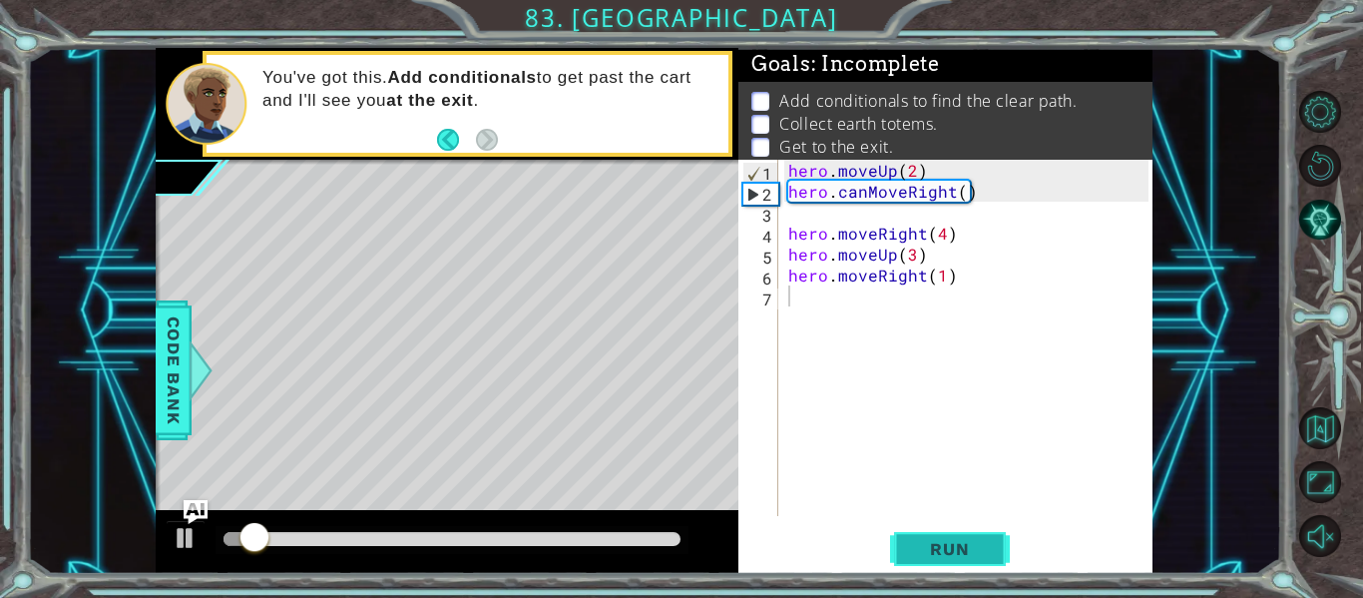
click at [963, 550] on span "Run" at bounding box center [949, 549] width 79 height 20
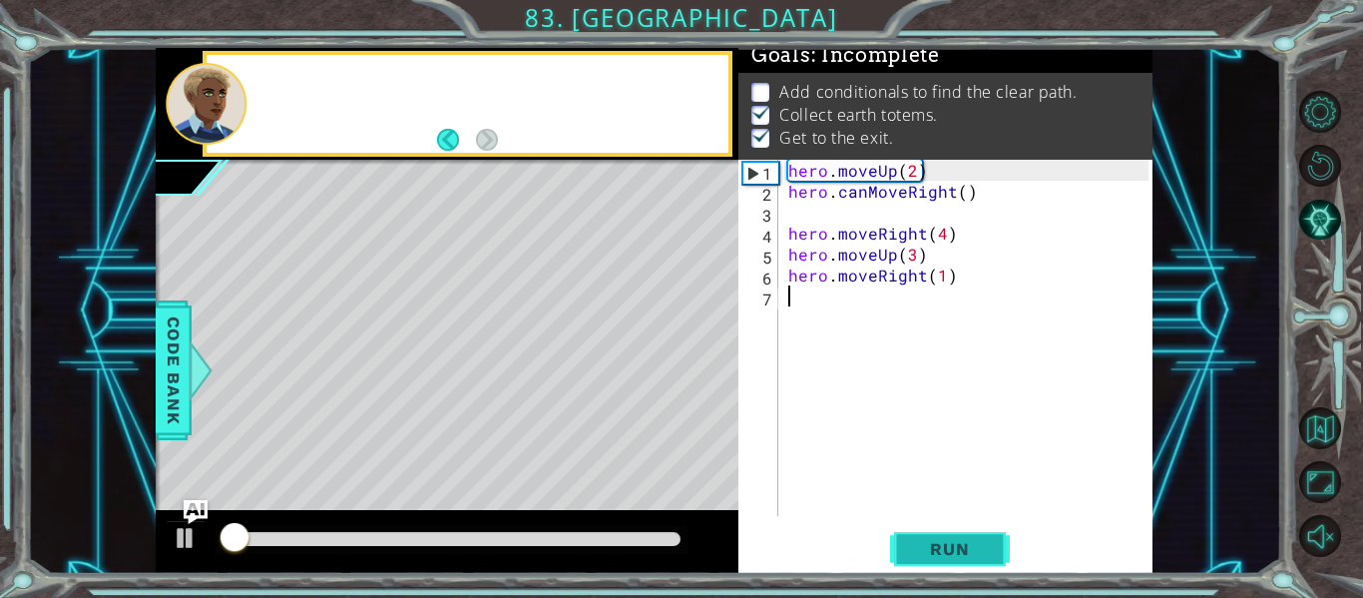
scroll to position [17, 0]
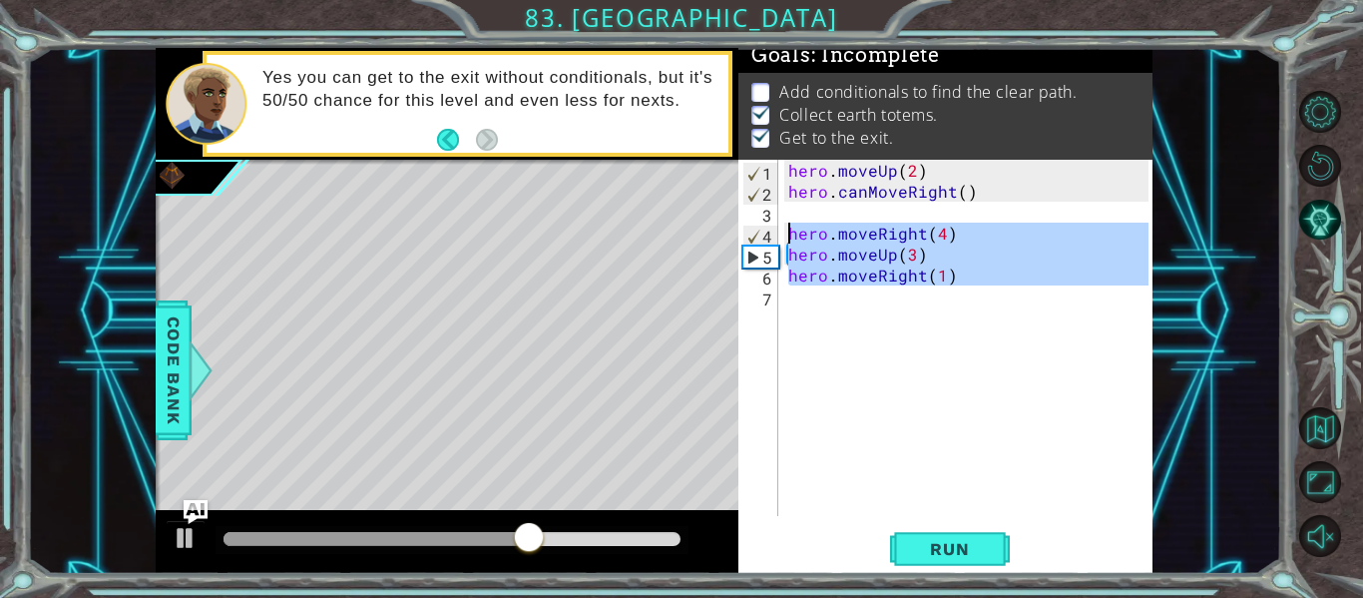
drag, startPoint x: 847, startPoint y: 320, endPoint x: 790, endPoint y: 232, distance: 104.6
click at [790, 232] on div "hero . moveUp ( 2 ) hero . canMoveRight ( ) hero . moveRight ( 4 ) hero . moveU…" at bounding box center [971, 359] width 374 height 398
type textarea "hero.moveRight(4) hero.moveUp(3)"
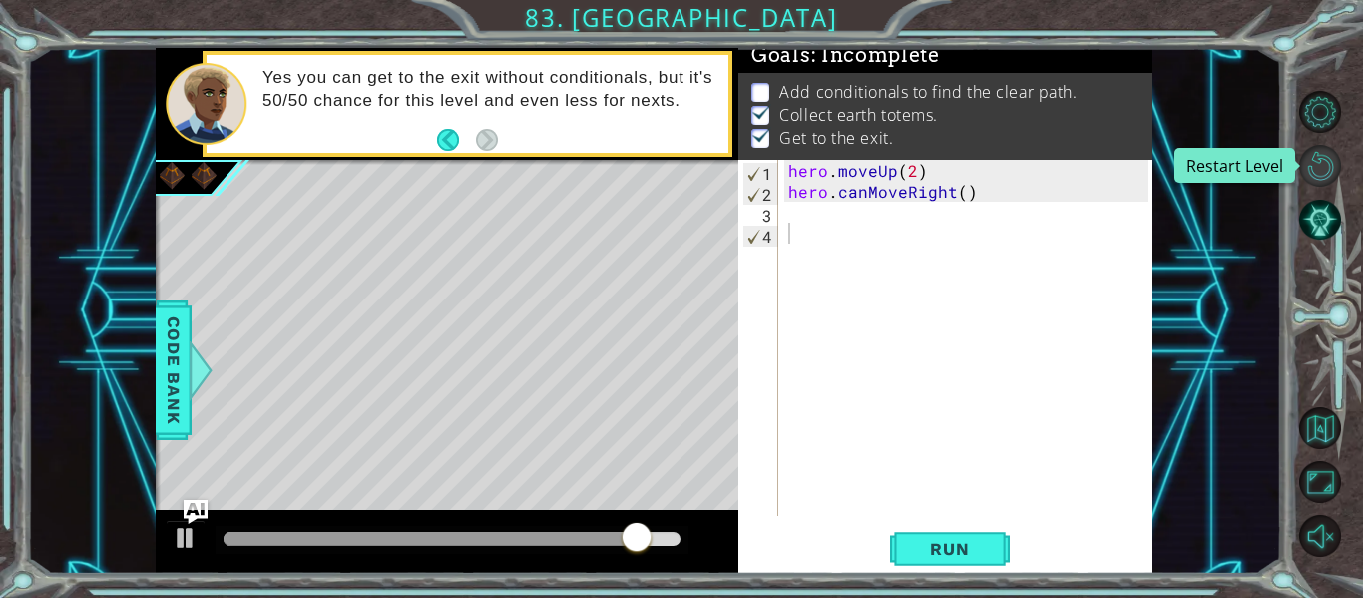
click at [1314, 164] on button "Restart Level" at bounding box center [1320, 166] width 42 height 42
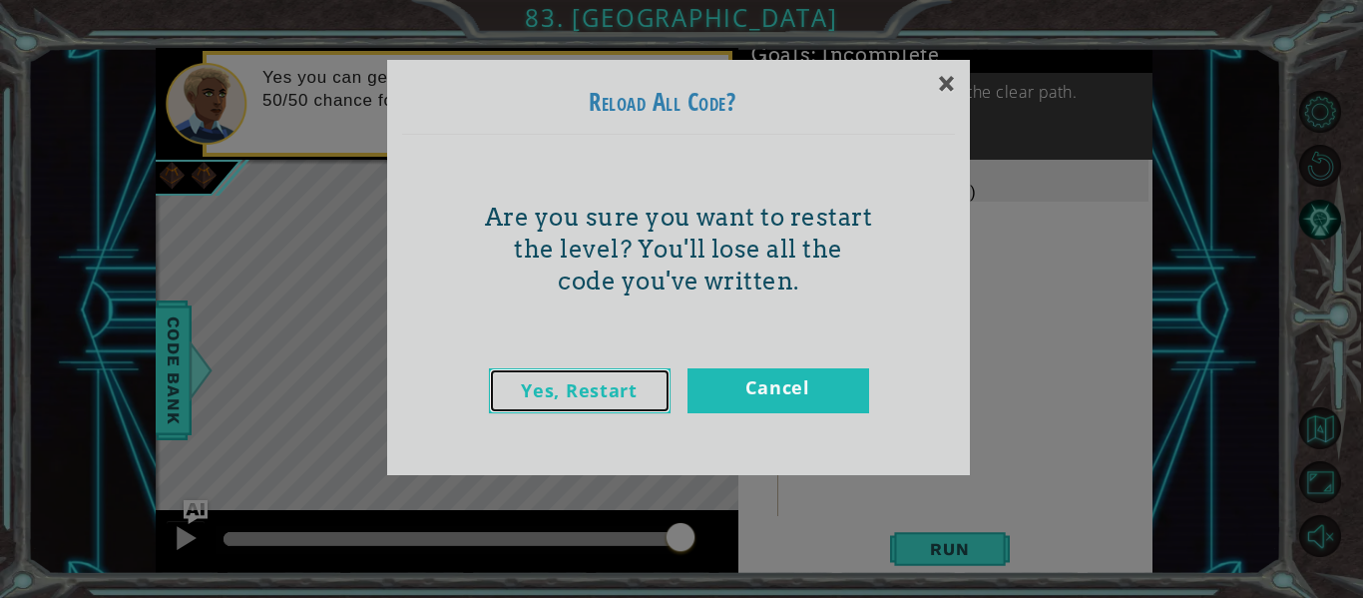
click at [592, 380] on link "Yes, Restart" at bounding box center [580, 390] width 182 height 45
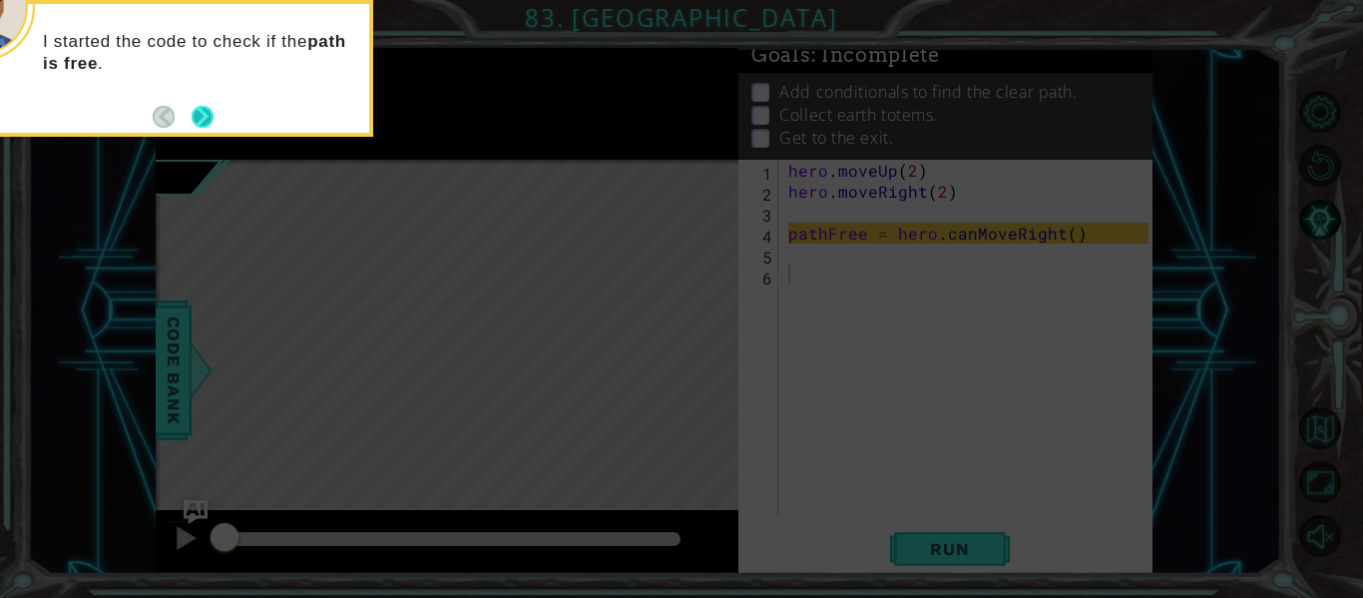
click at [214, 112] on button "Next" at bounding box center [203, 117] width 22 height 22
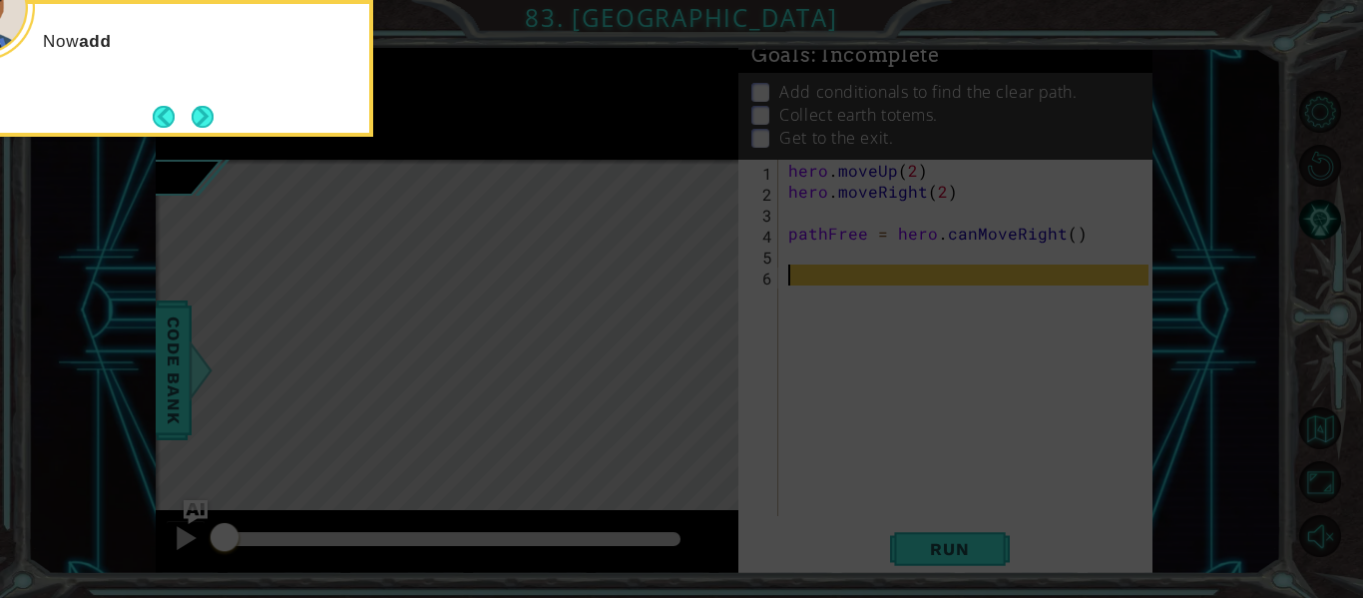
click at [214, 112] on button "Next" at bounding box center [203, 117] width 22 height 22
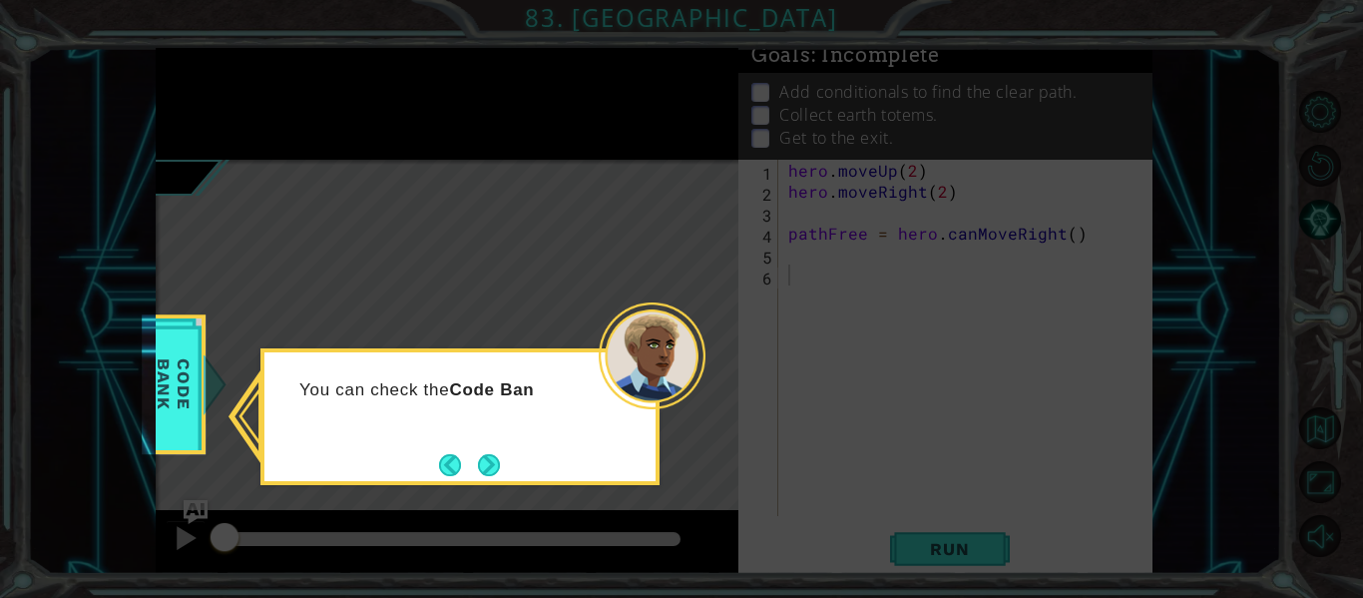
click at [218, 112] on icon at bounding box center [681, 299] width 1363 height 598
click at [478, 458] on button "Next" at bounding box center [489, 465] width 22 height 22
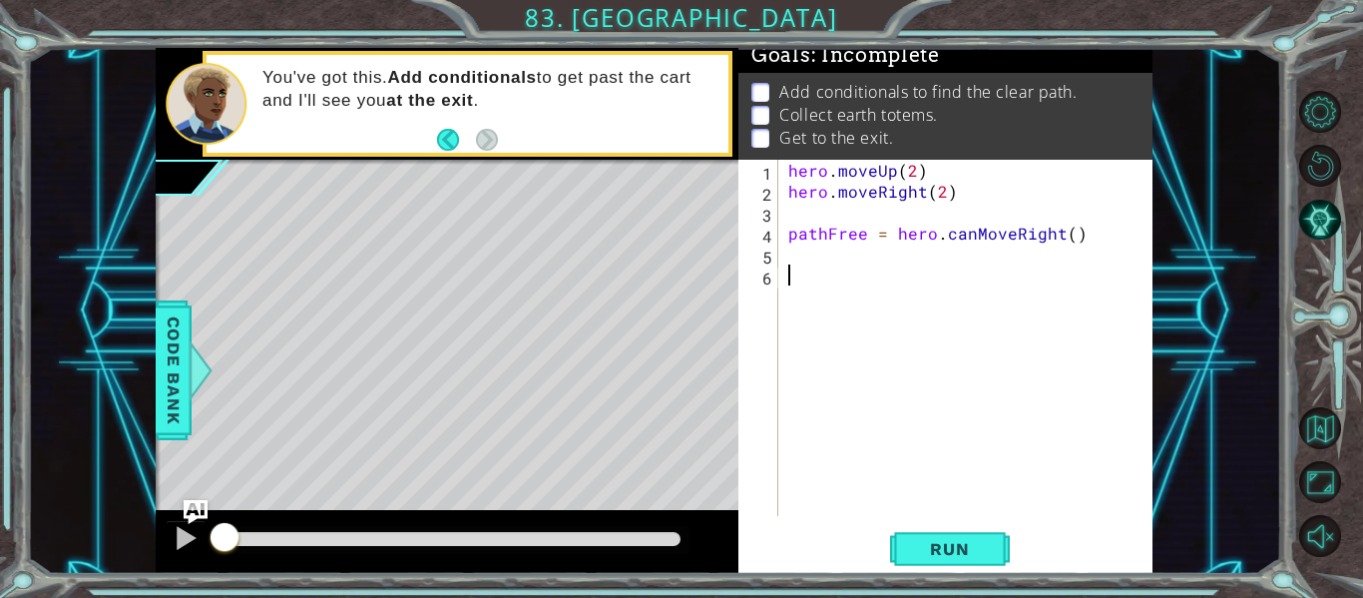
click at [984, 586] on div "1 ההההההההההההההההההההההההההההההההההההההההההההההההההההההההההההההההההההההההההההה…" at bounding box center [681, 299] width 1363 height 598
click at [971, 574] on div "1 2 3 4 5 6 hero . moveUp ( 2 ) hero . moveRight ( 2 ) pathFree = hero . canMov…" at bounding box center [945, 367] width 414 height 414
click at [974, 555] on span "Run" at bounding box center [949, 549] width 79 height 20
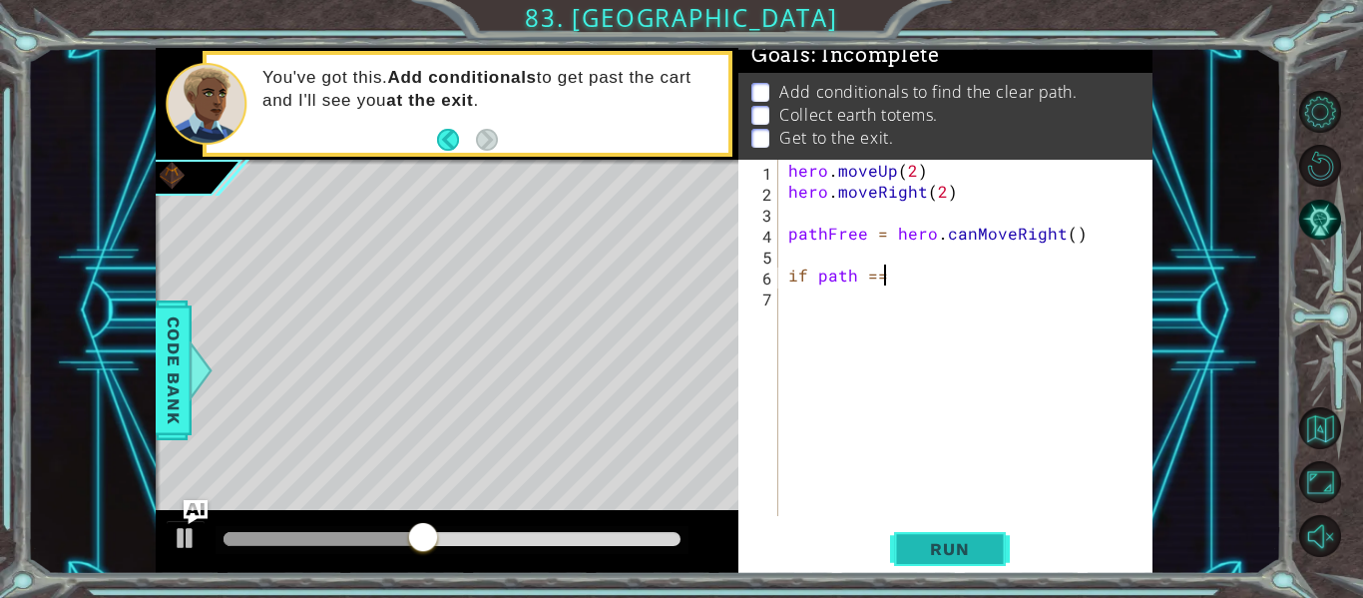
scroll to position [0, 5]
type textarea "if path == true:"
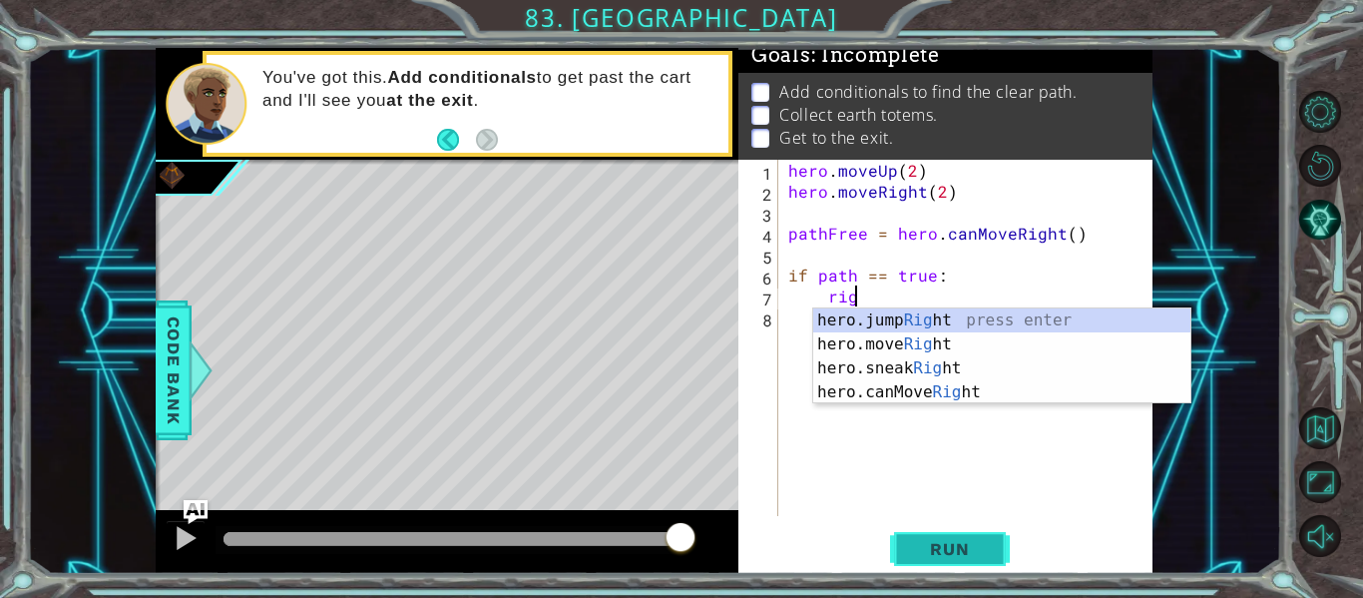
scroll to position [0, 4]
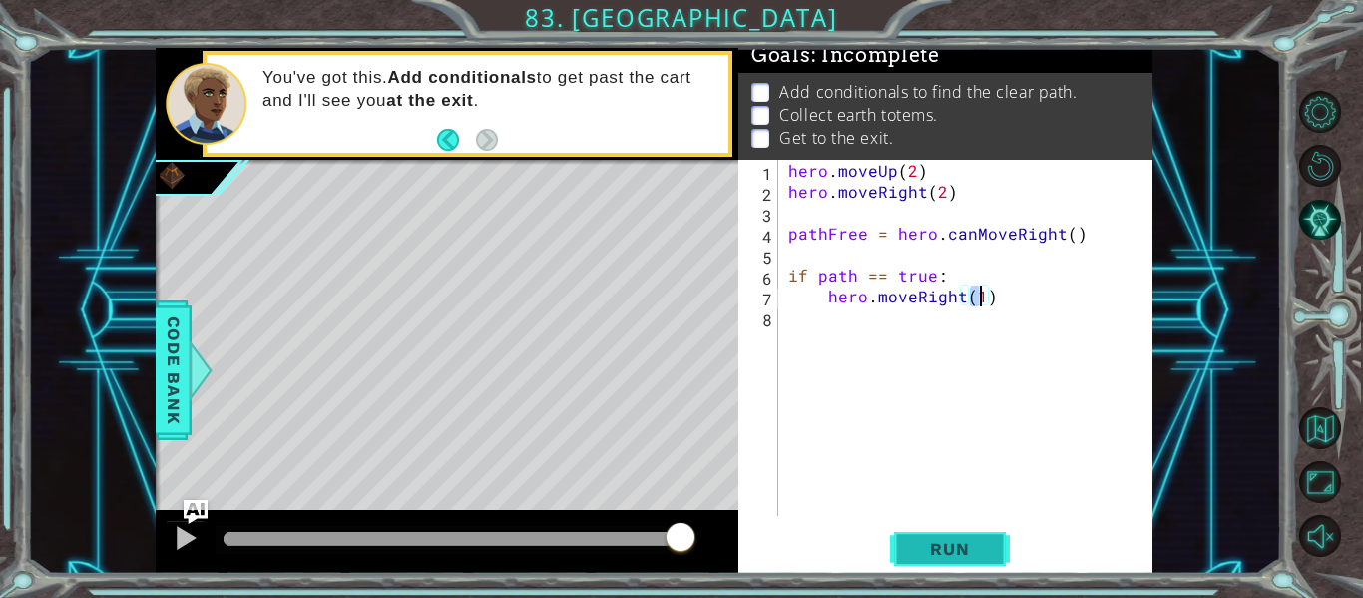
type textarea "hero.moveRight(2)"
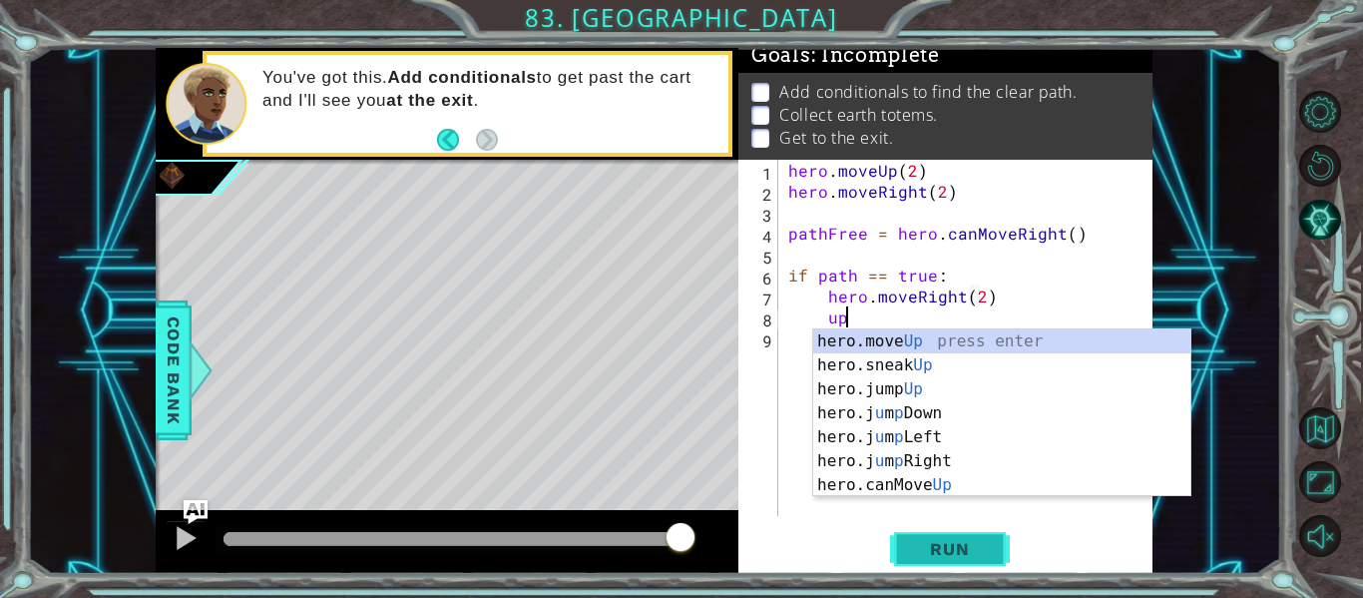
scroll to position [0, 3]
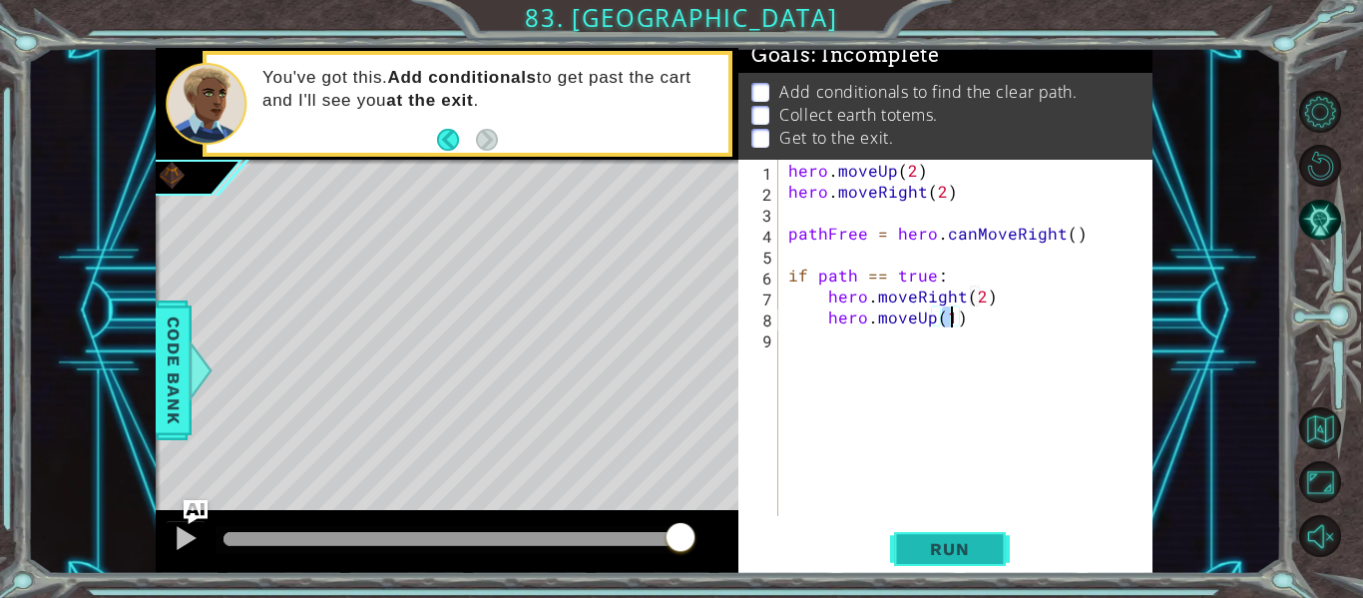
type textarea "hero.moveUp(2)"
click at [962, 327] on div "hero . moveUp ( 2 ) hero . moveRight ( 2 ) pathFree = hero . canMoveRight ( ) i…" at bounding box center [971, 359] width 374 height 398
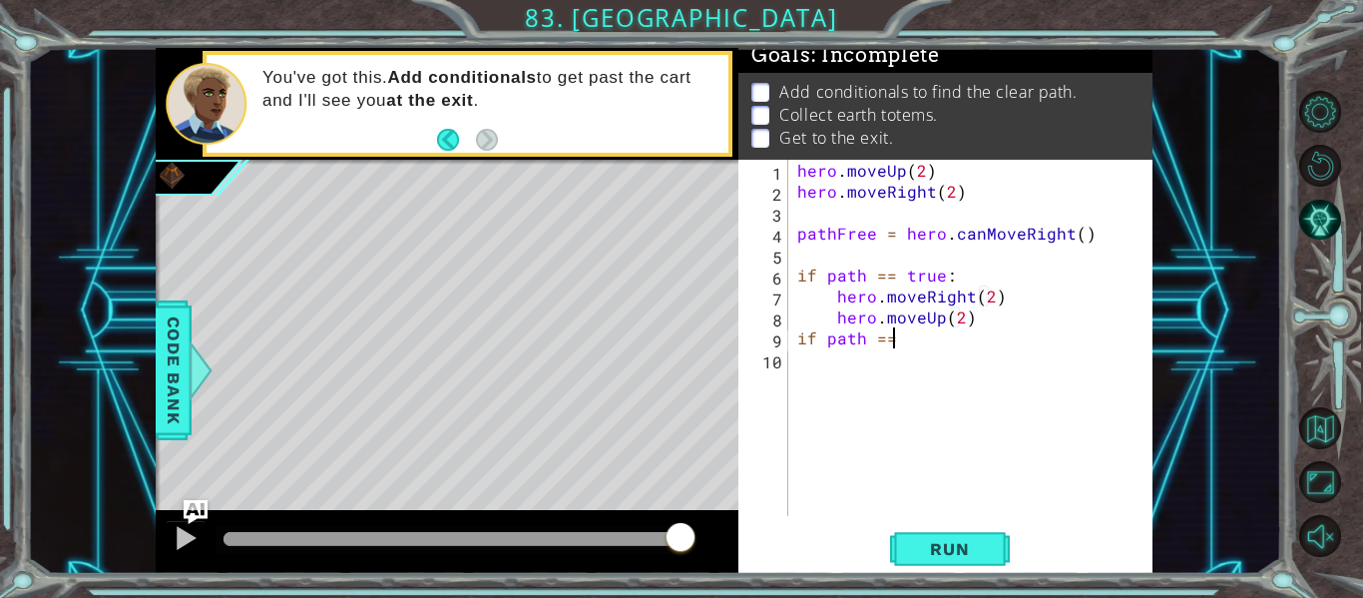
scroll to position [0, 5]
type textarea "if path == false:"
click at [956, 319] on div "hero . moveUp ( 2 ) hero . moveRight ( 2 ) pathFree = hero . canMoveRight ( ) i…" at bounding box center [975, 359] width 365 height 398
type textarea "hero.moveUp(3)"
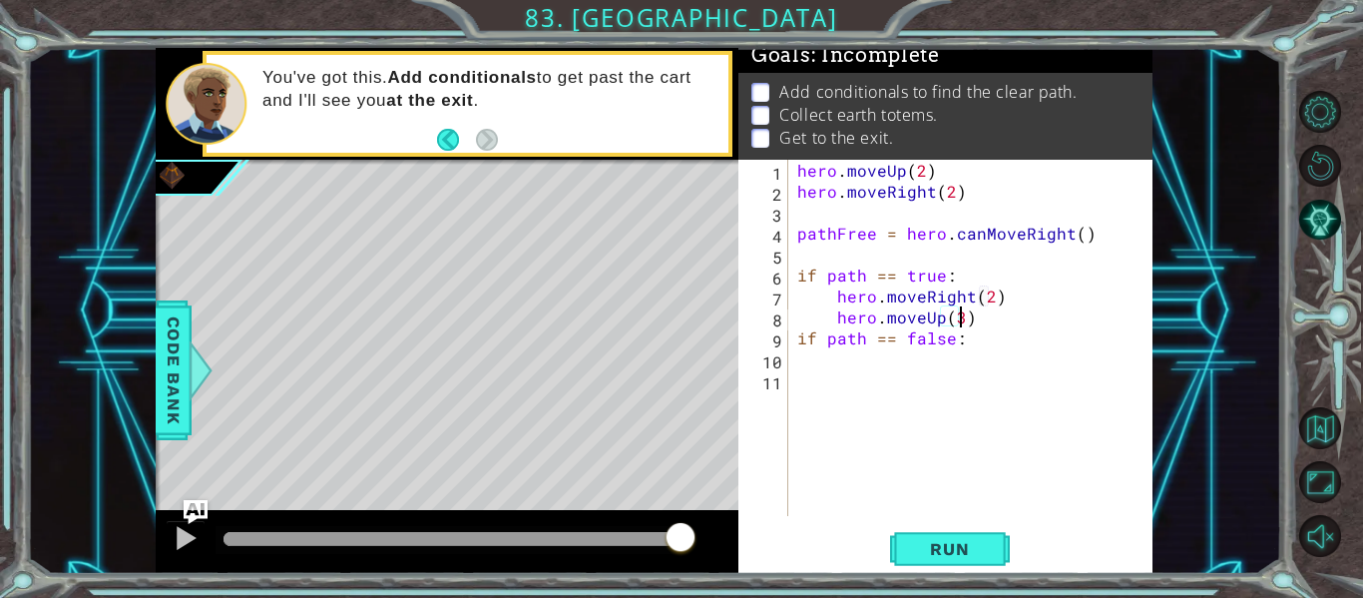
scroll to position [0, 10]
click at [822, 377] on div "hero . moveUp ( 2 ) hero . moveRight ( 2 ) pathFree = hero . canMoveRight ( ) i…" at bounding box center [975, 359] width 365 height 398
click at [972, 327] on div "hero . moveUp ( 2 ) hero . moveRight ( 2 ) pathFree = hero . canMoveRight ( ) i…" at bounding box center [975, 359] width 365 height 398
click at [972, 343] on div "hero . moveUp ( 2 ) hero . moveRight ( 2 ) pathFree = hero . canMoveRight ( ) i…" at bounding box center [975, 359] width 365 height 398
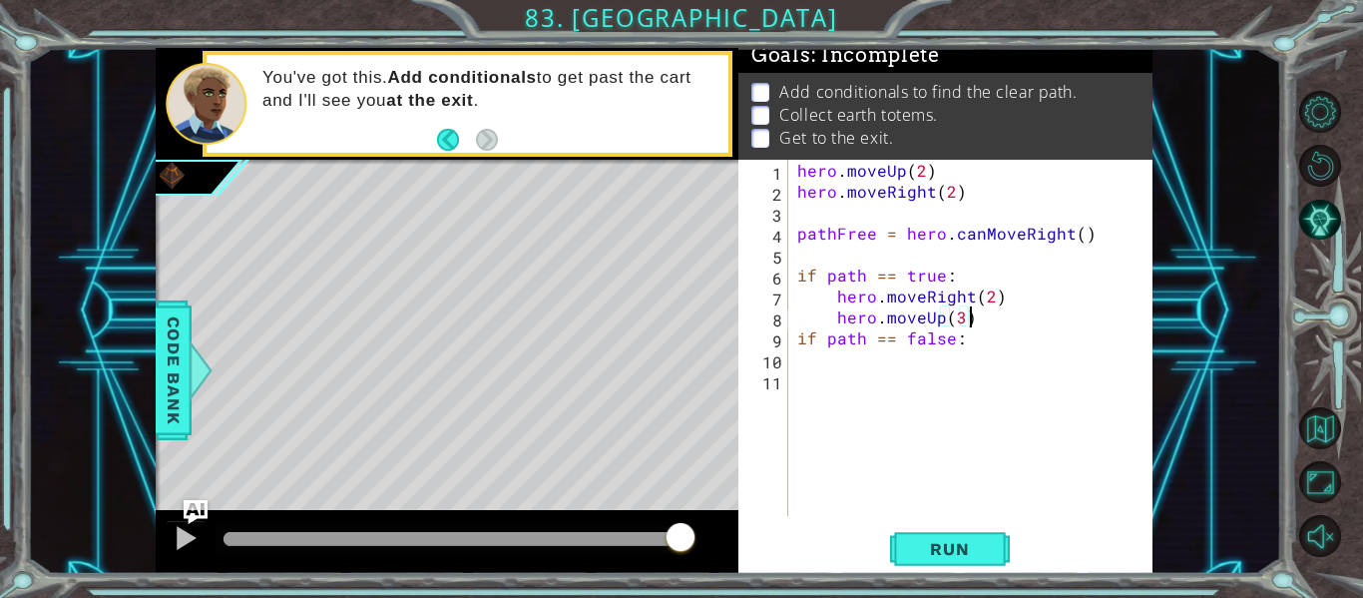
type textarea "if path == false:"
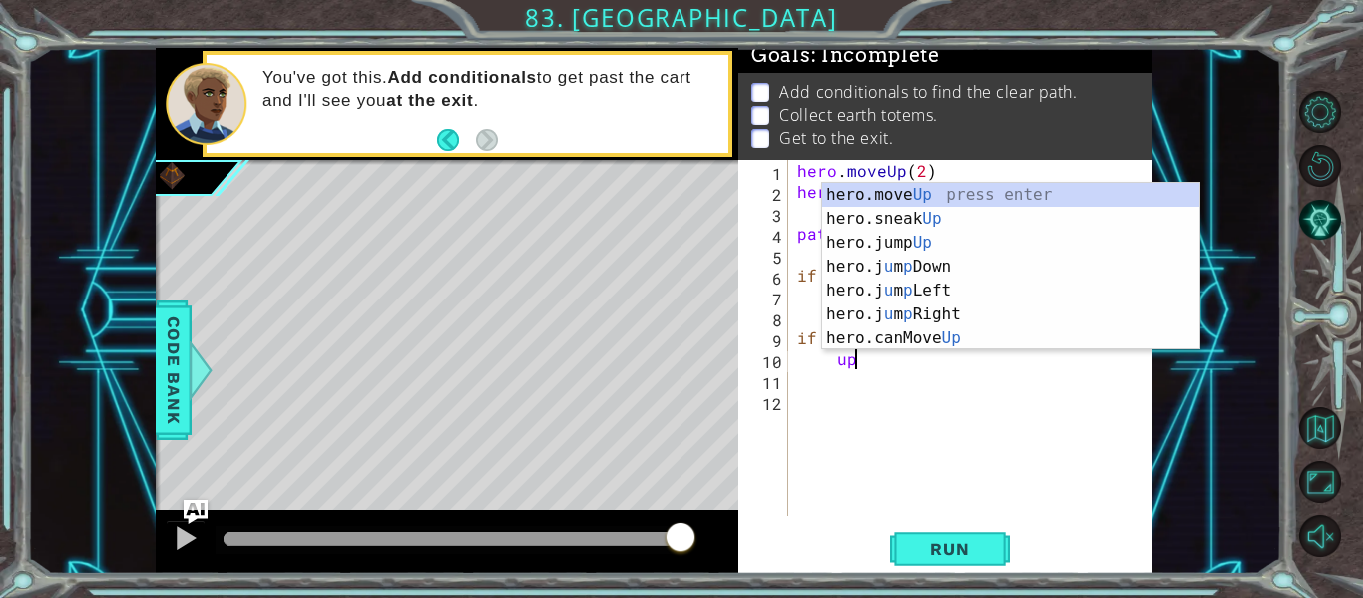
scroll to position [0, 3]
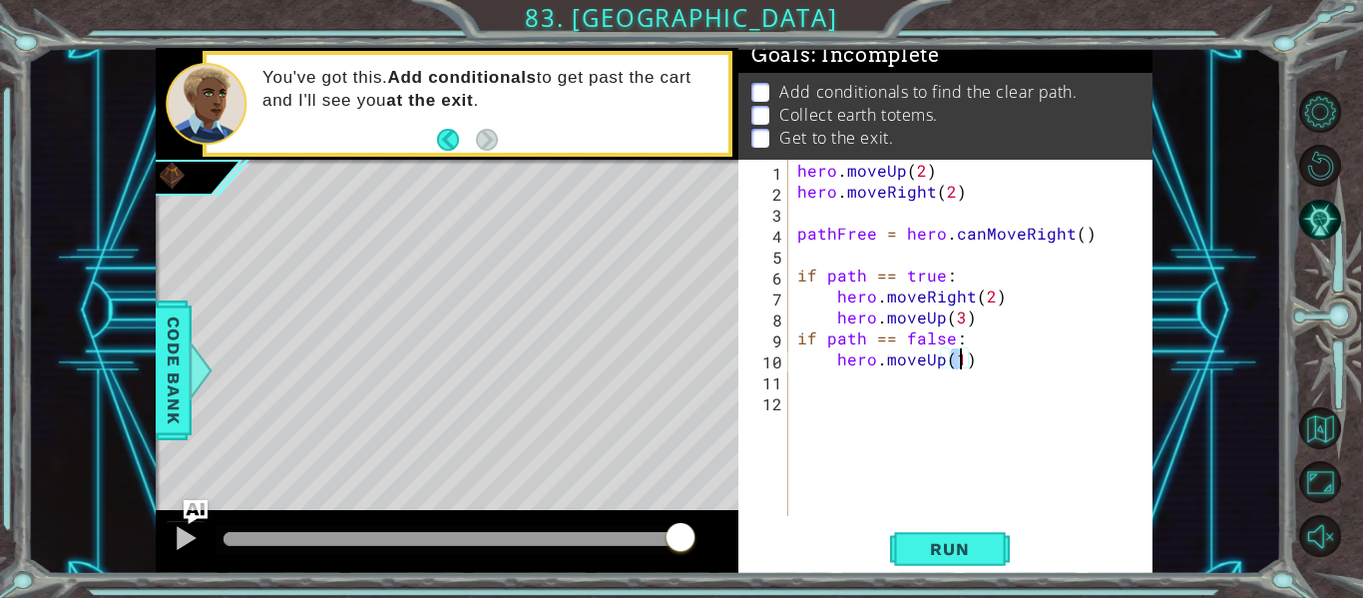
type textarea "hero.moveUp(3)"
click at [979, 560] on button "Run" at bounding box center [950, 549] width 120 height 41
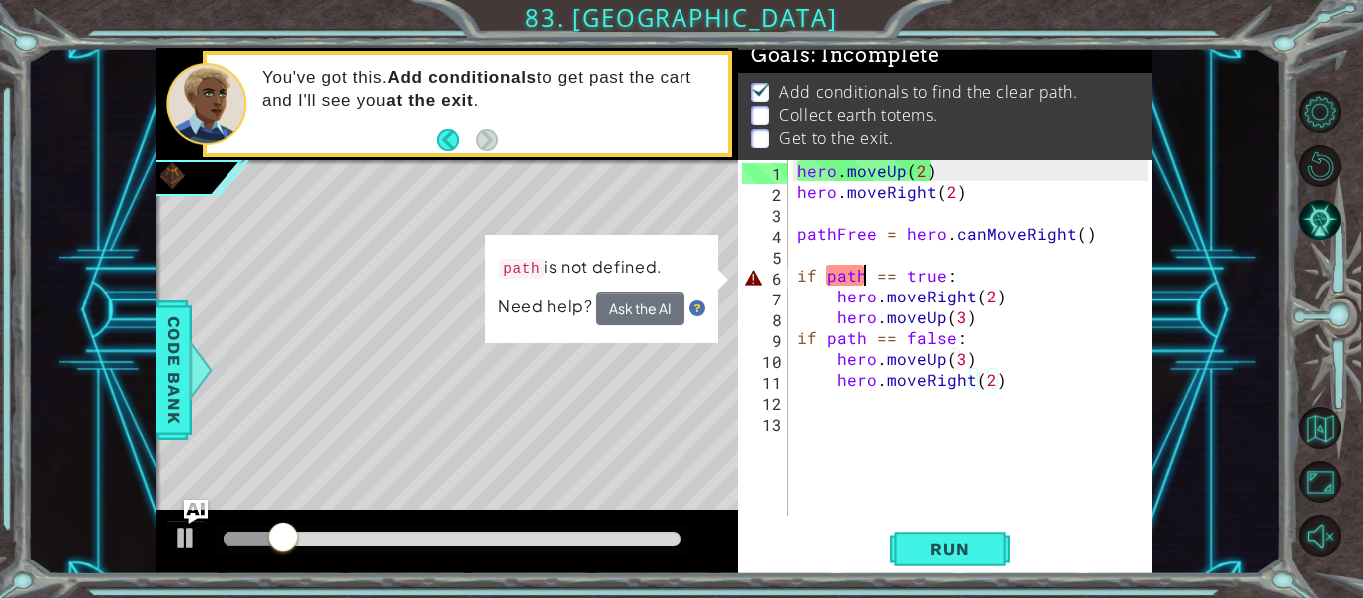
click at [867, 282] on div "hero . moveUp ( 2 ) hero . moveRight ( 2 ) pathFree = hero . canMoveRight ( ) i…" at bounding box center [975, 359] width 365 height 398
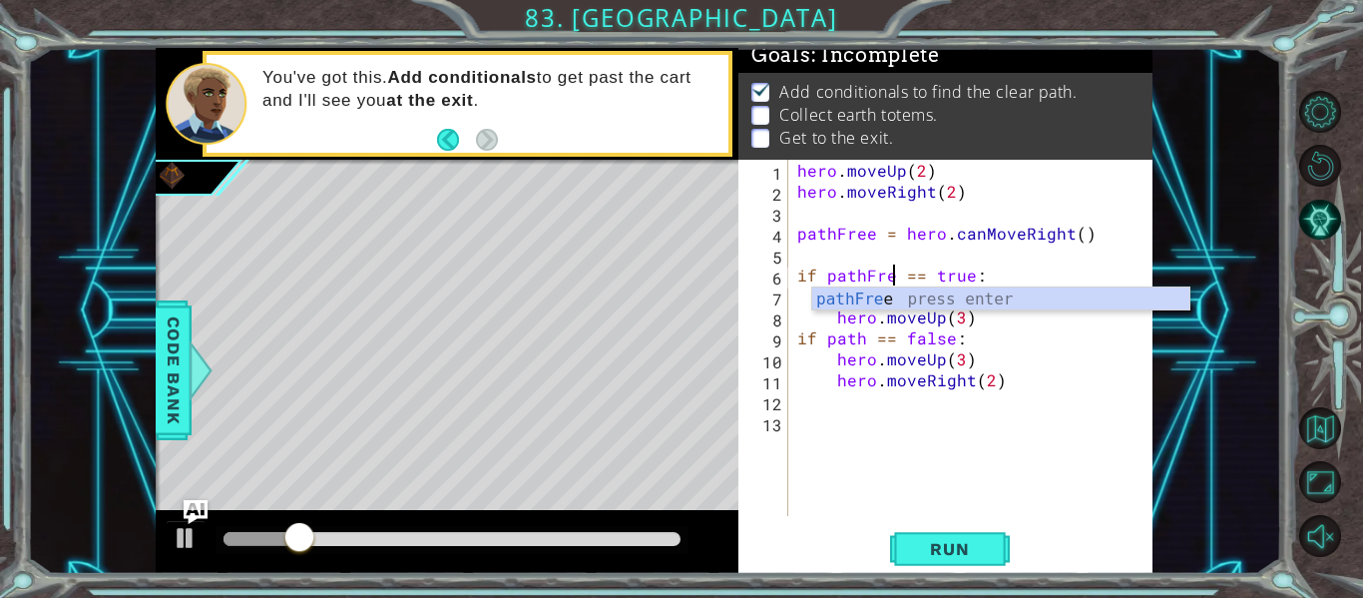
scroll to position [0, 7]
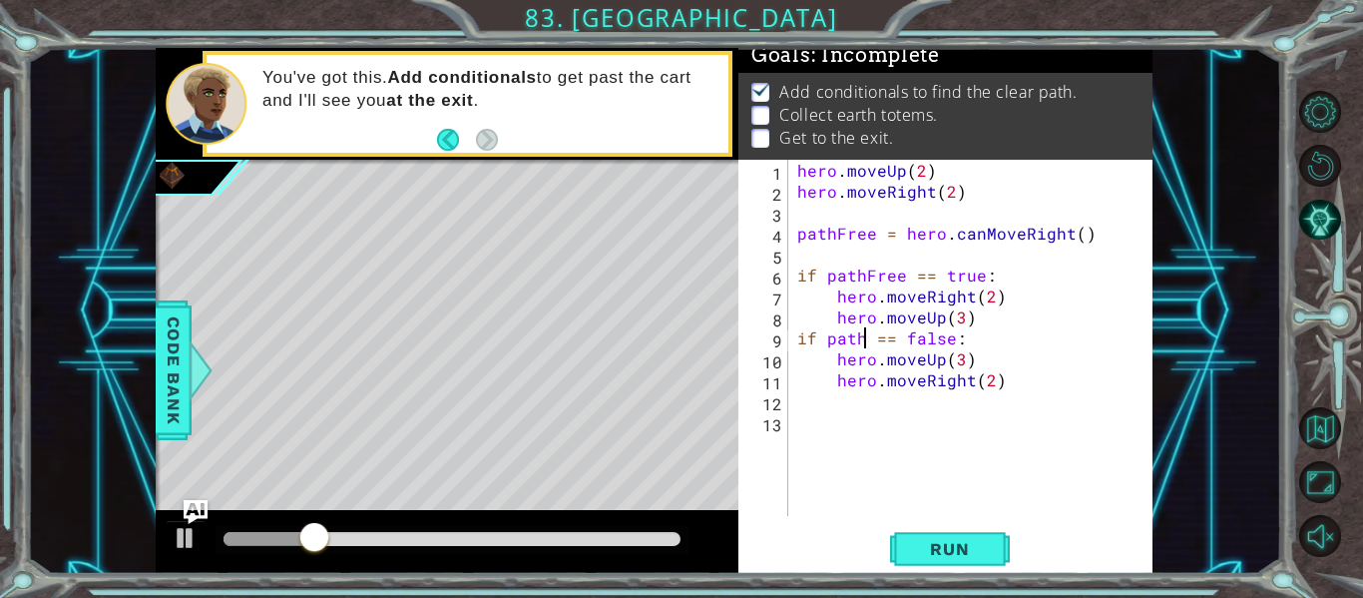
click at [867, 335] on div "hero . moveUp ( 2 ) hero . moveRight ( 2 ) pathFree = hero . canMoveRight ( ) i…" at bounding box center [975, 359] width 365 height 398
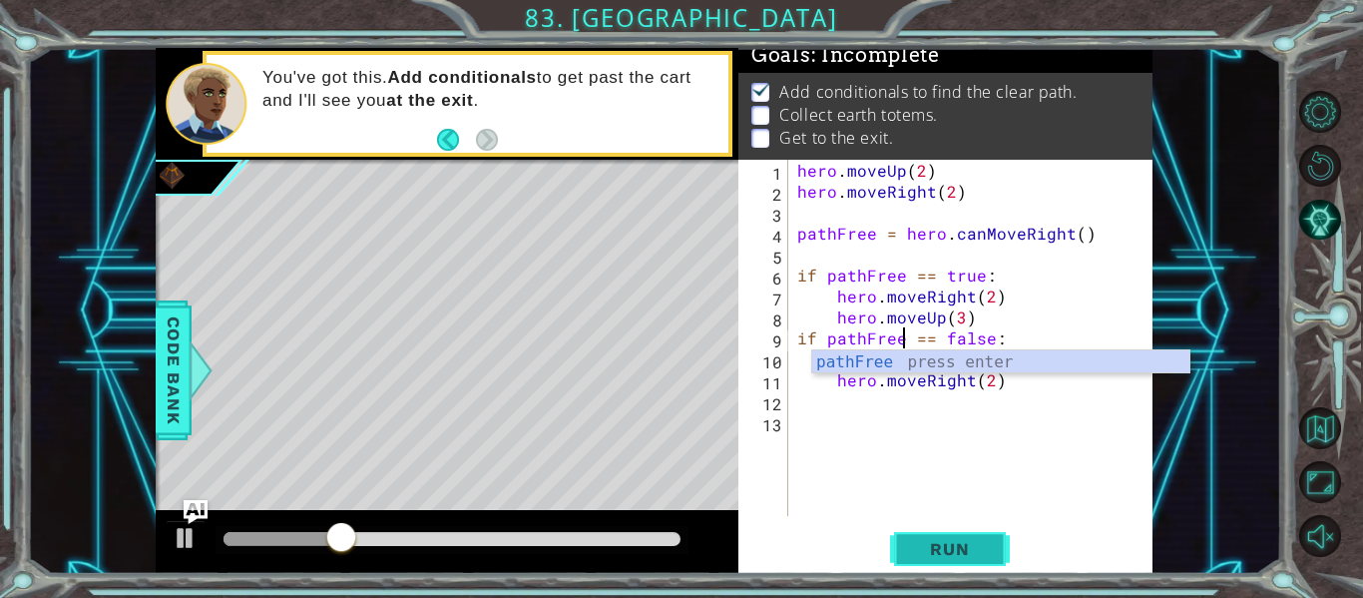
click at [971, 544] on span "Run" at bounding box center [949, 549] width 79 height 20
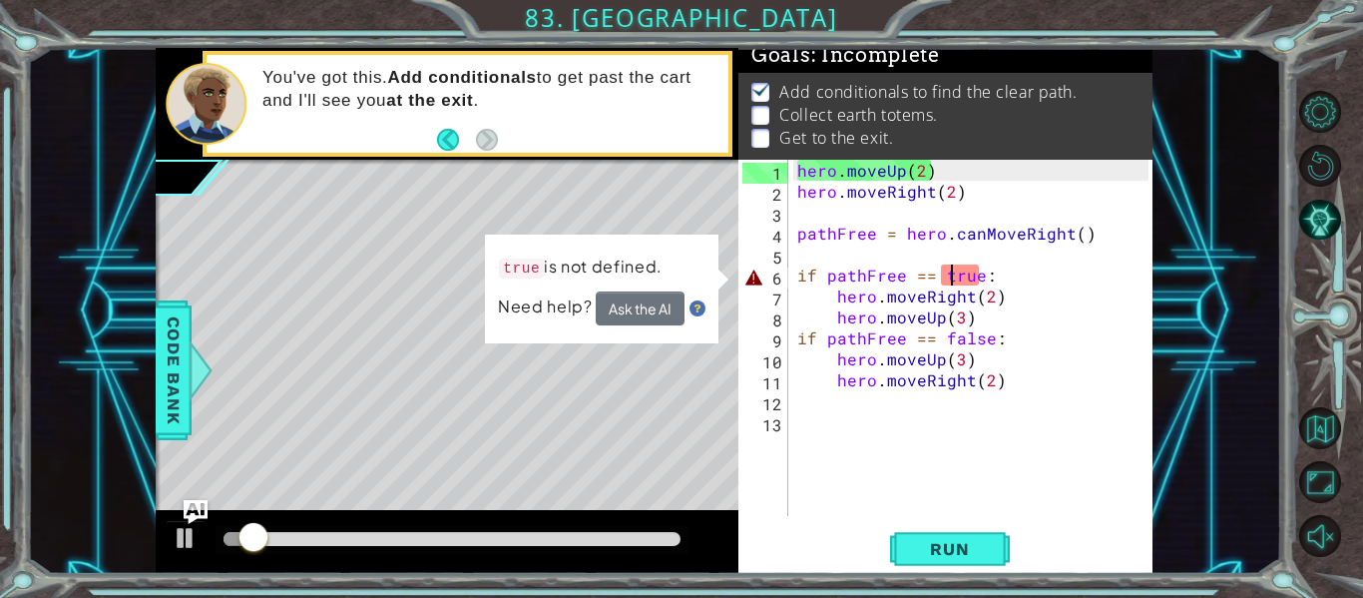
click at [950, 281] on div "hero . moveUp ( 2 ) hero . moveRight ( 2 ) pathFree = hero . canMoveRight ( ) i…" at bounding box center [975, 359] width 365 height 398
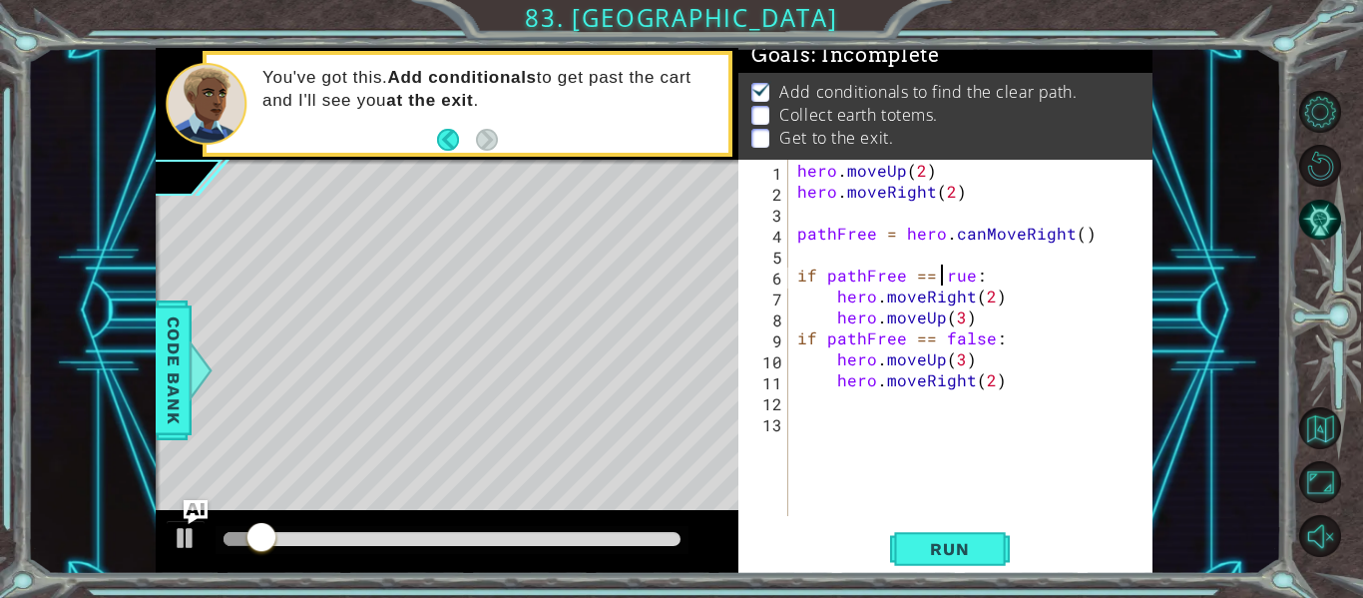
type textarea "if pathFree == True:"
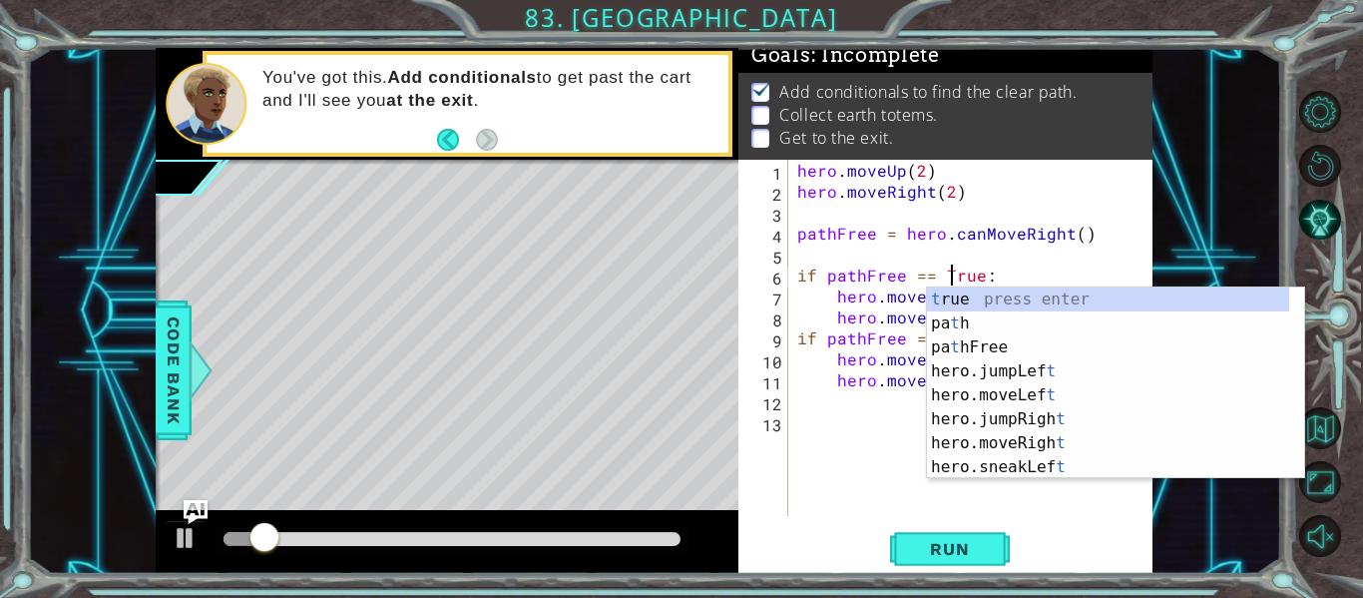
scroll to position [0, 10]
click at [847, 431] on div "hero . moveUp ( 2 ) hero . moveRight ( 2 ) pathFree = hero . canMoveRight ( ) i…" at bounding box center [975, 359] width 365 height 398
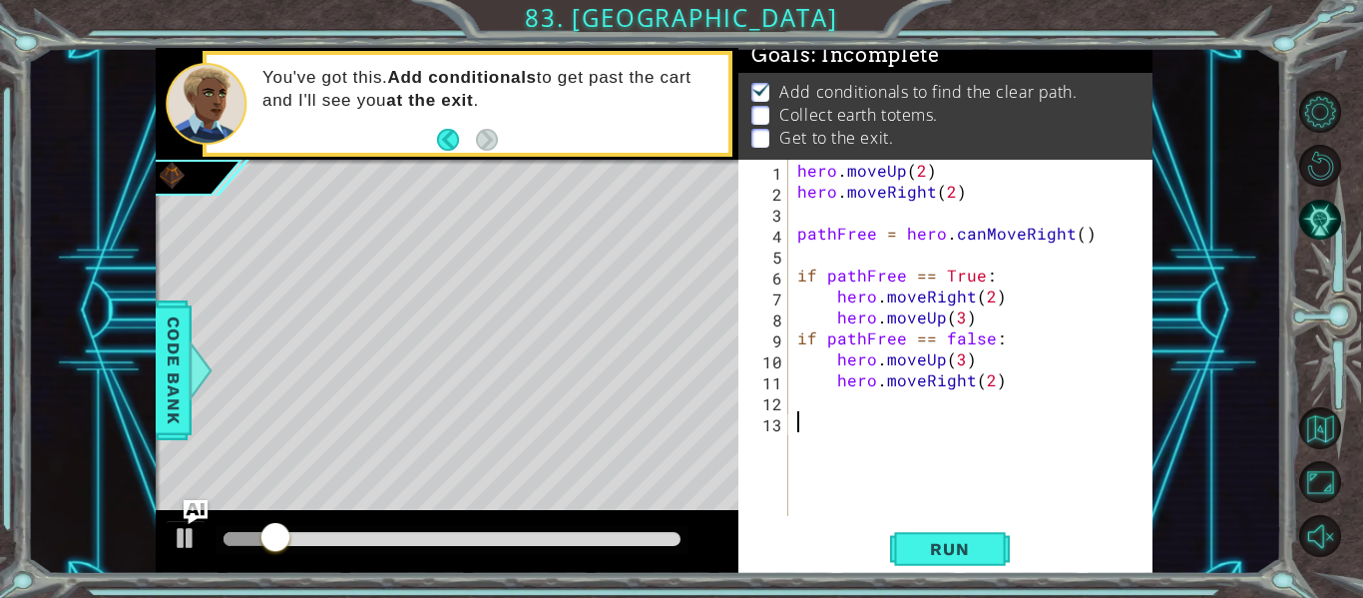
scroll to position [0, 0]
click at [950, 339] on div "hero . moveUp ( 2 ) hero . moveRight ( 2 ) pathFree = hero . canMoveRight ( ) i…" at bounding box center [975, 359] width 365 height 398
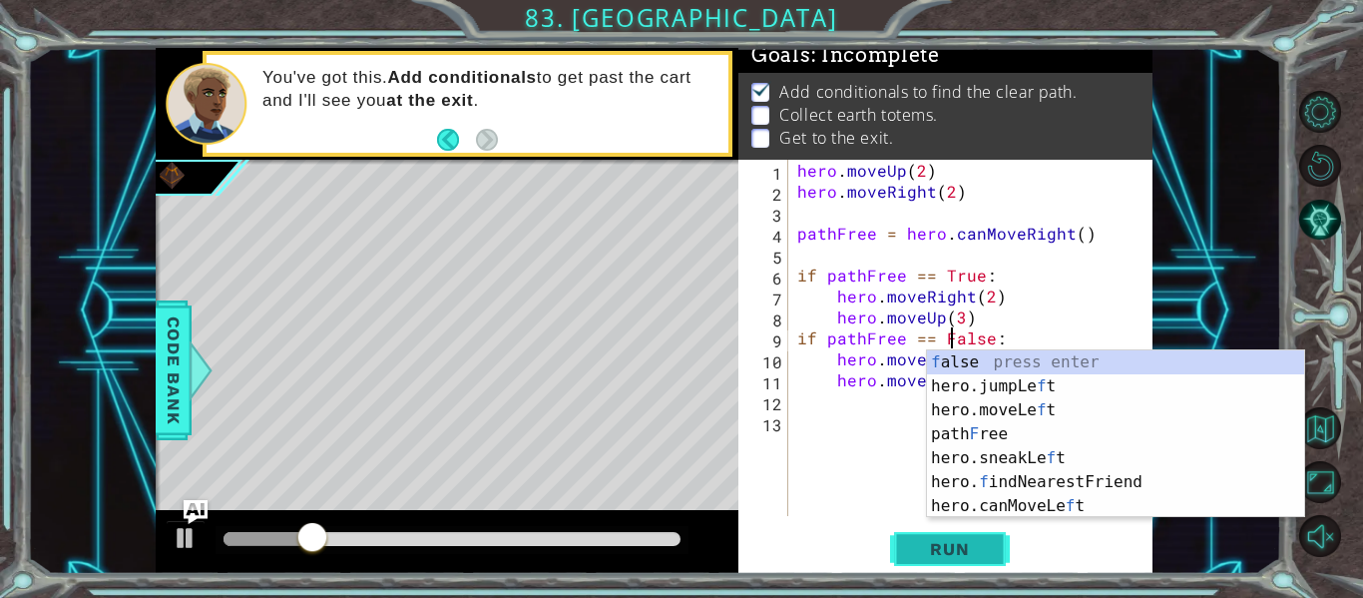
click at [921, 552] on span "Run" at bounding box center [949, 549] width 79 height 20
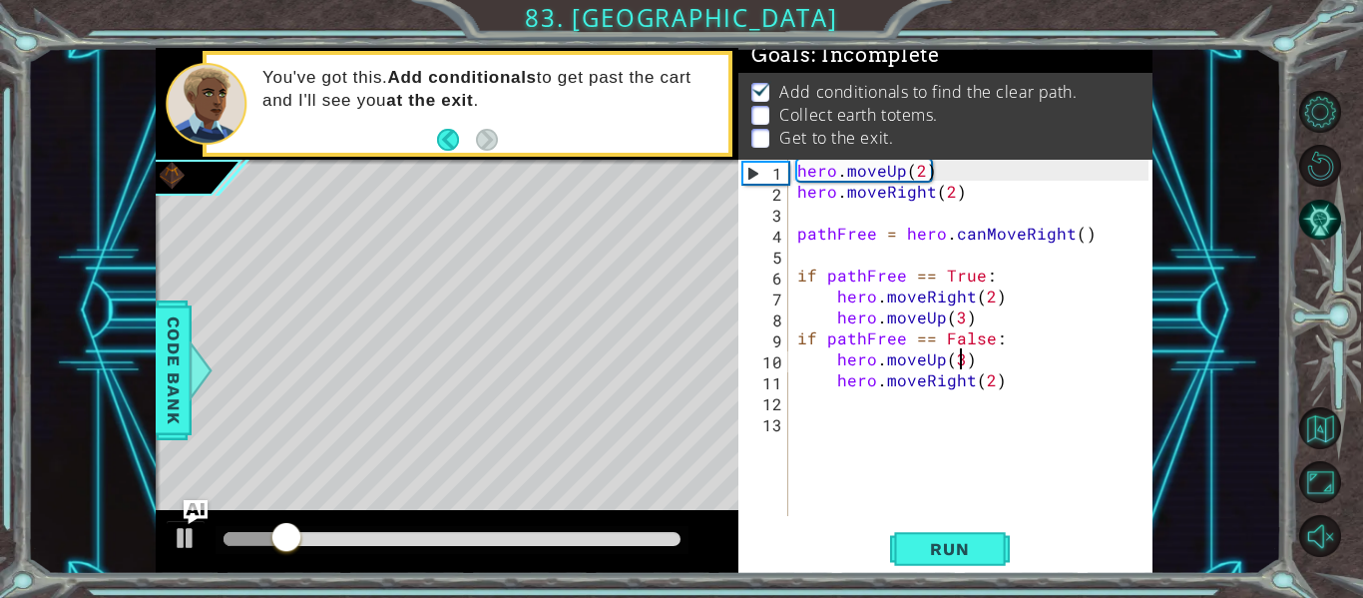
click at [956, 353] on div "hero . moveUp ( 2 ) hero . moveRight ( 2 ) pathFree = hero . canMoveRight ( ) i…" at bounding box center [975, 359] width 365 height 398
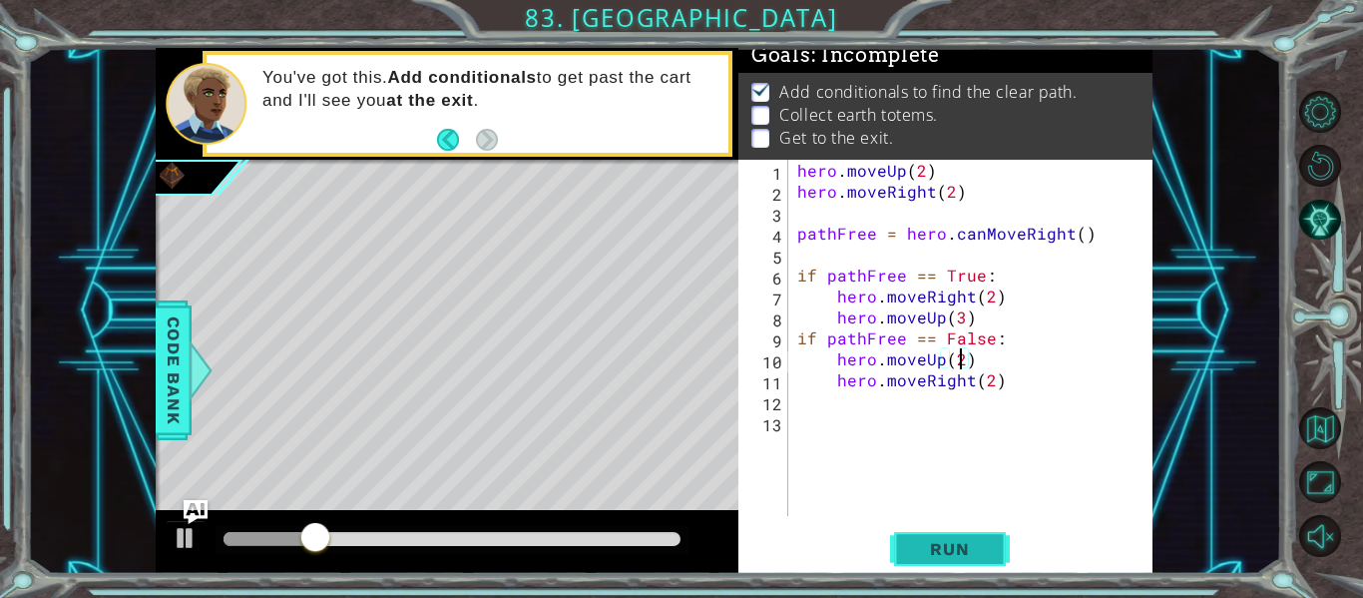
click at [916, 563] on button "Run" at bounding box center [950, 549] width 120 height 41
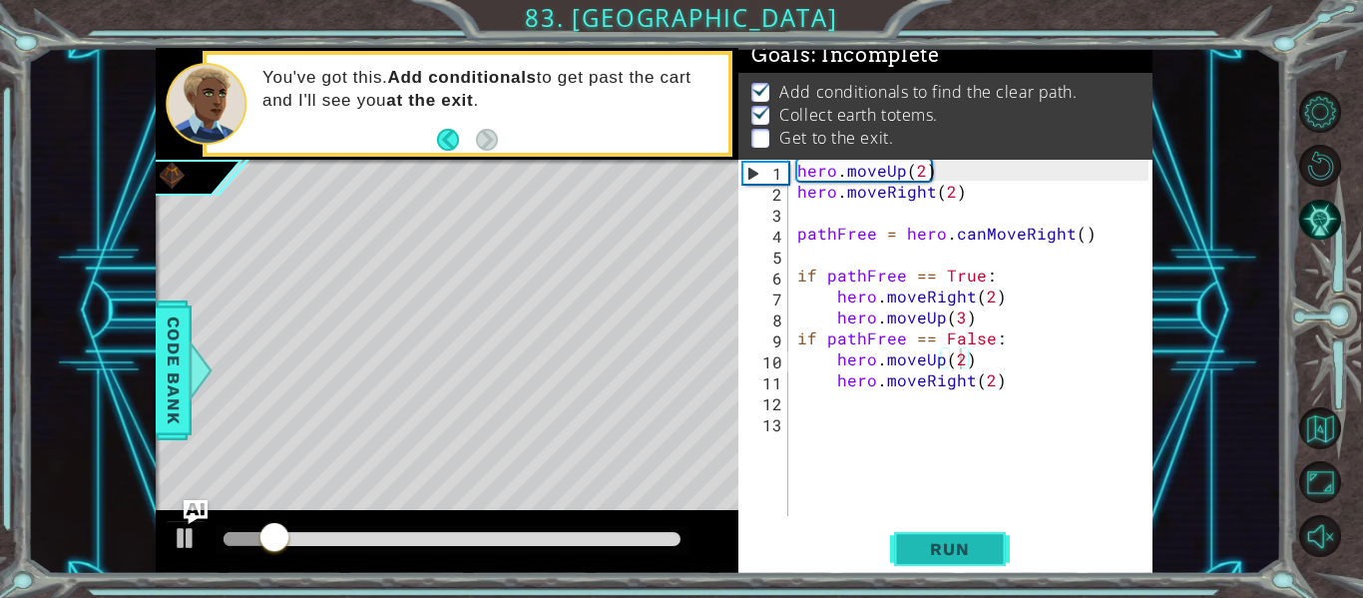
click at [916, 559] on span "Run" at bounding box center [949, 549] width 79 height 20
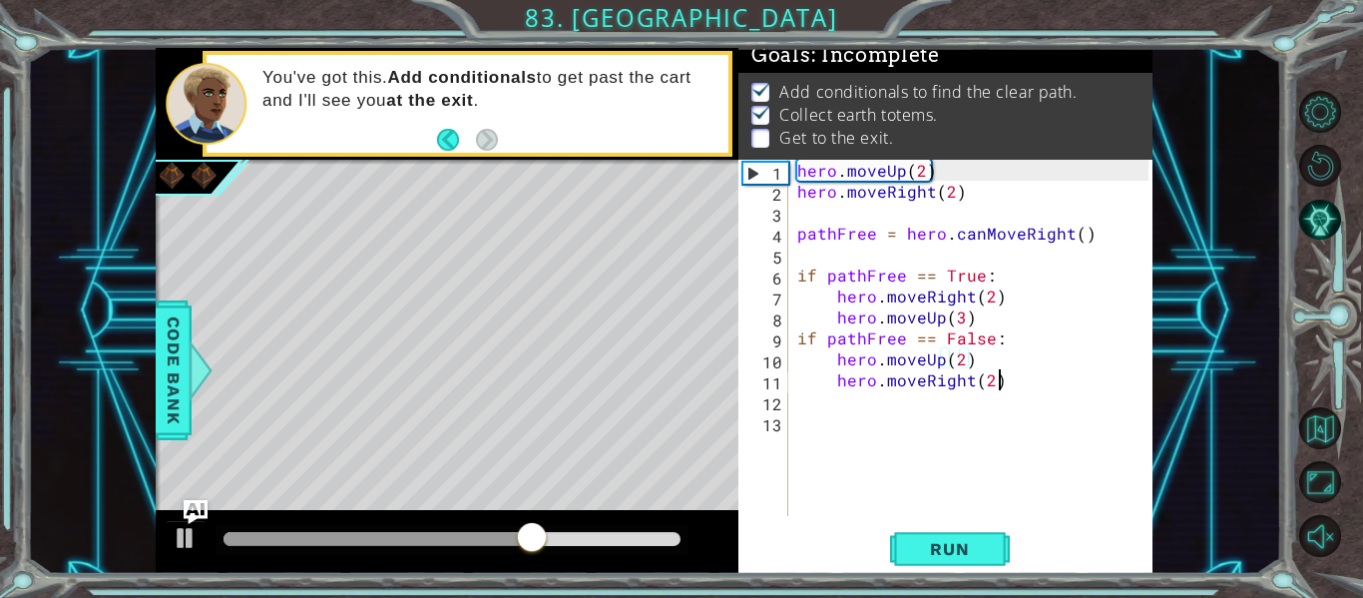
click at [1009, 388] on div "hero . moveUp ( 2 ) hero . moveRight ( 2 ) pathFree = hero . canMoveRight ( ) i…" at bounding box center [975, 359] width 365 height 398
type textarea "hero.moveRight(2)"
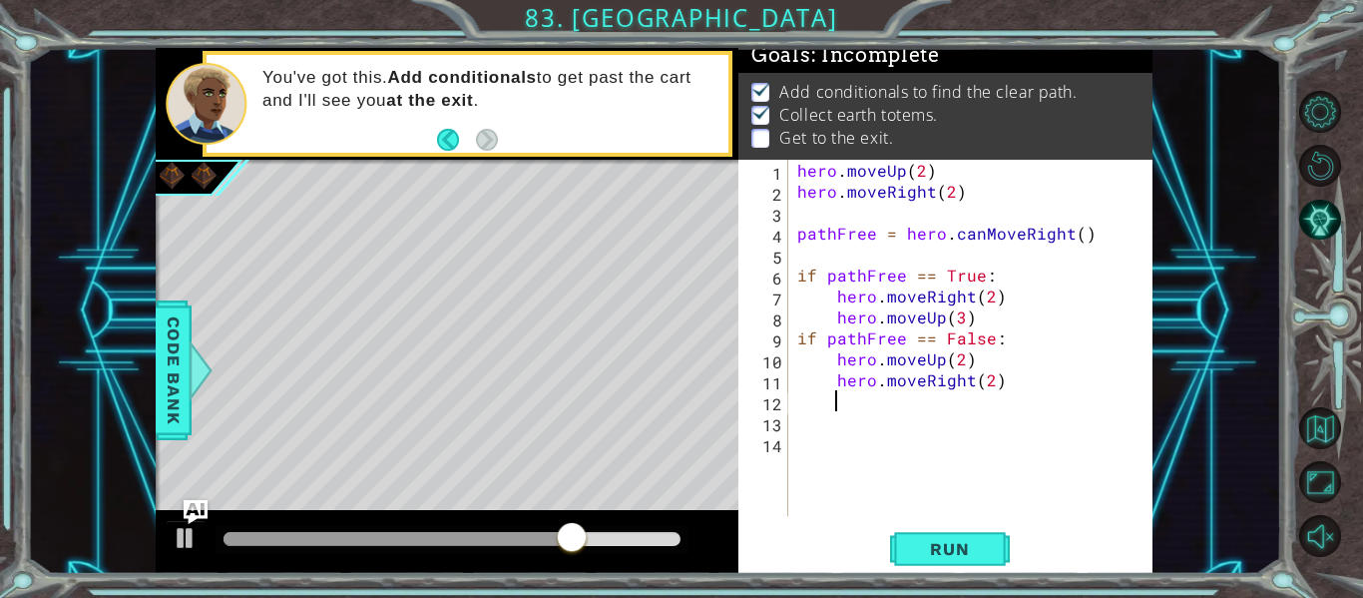
click at [976, 318] on div "hero . moveUp ( 2 ) hero . moveRight ( 2 ) pathFree = hero . canMoveRight ( ) i…" at bounding box center [975, 359] width 365 height 398
type textarea "hero.moveUp(3)"
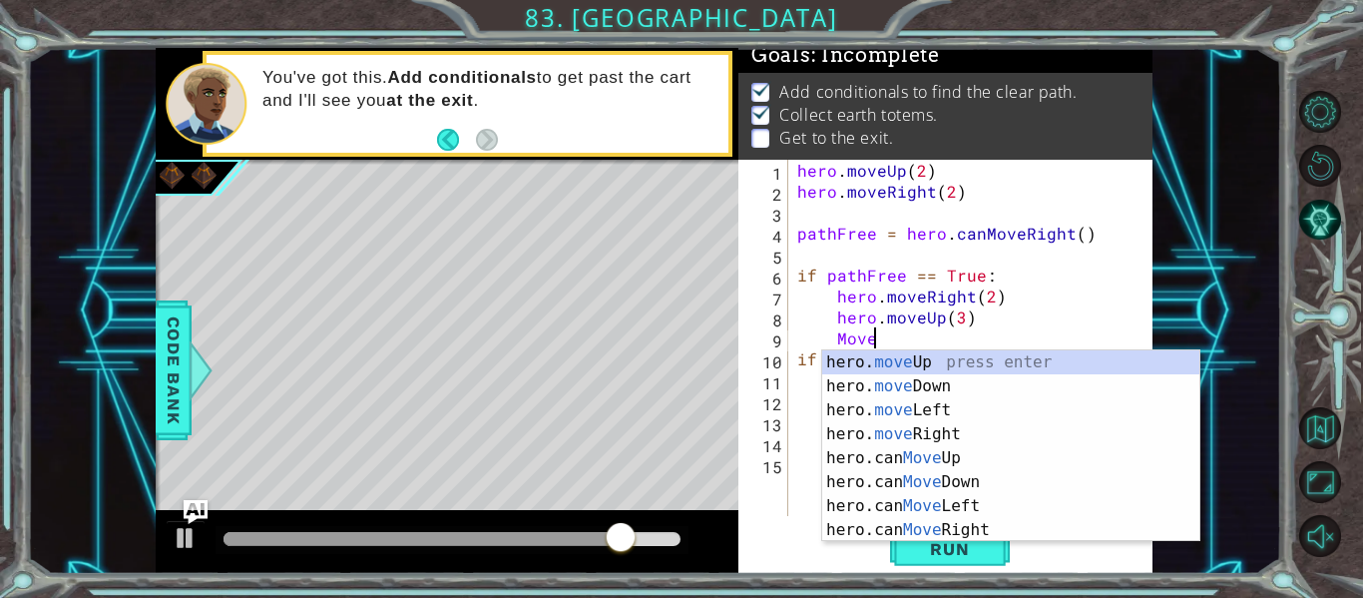
scroll to position [0, 4]
click at [921, 440] on div "hero. move Up press enter hero. move Down press enter hero. move Left press ent…" at bounding box center [1010, 469] width 377 height 239
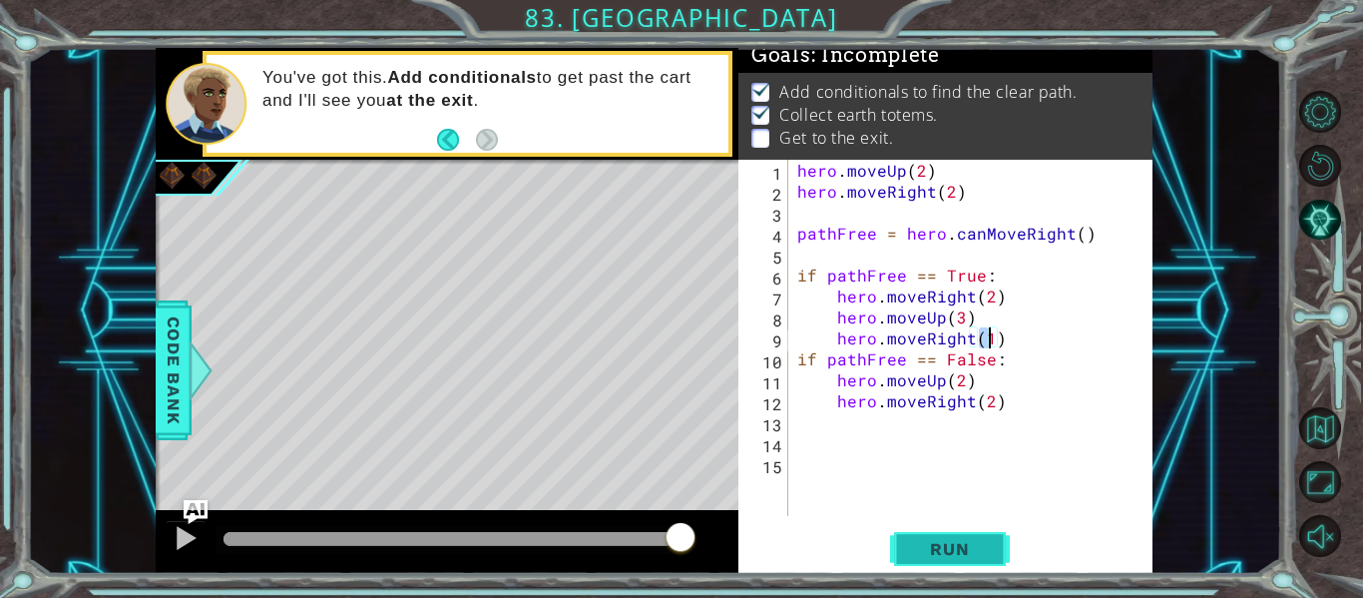
type textarea "hero.moveRight(1)"
click at [963, 550] on span "Run" at bounding box center [949, 549] width 79 height 20
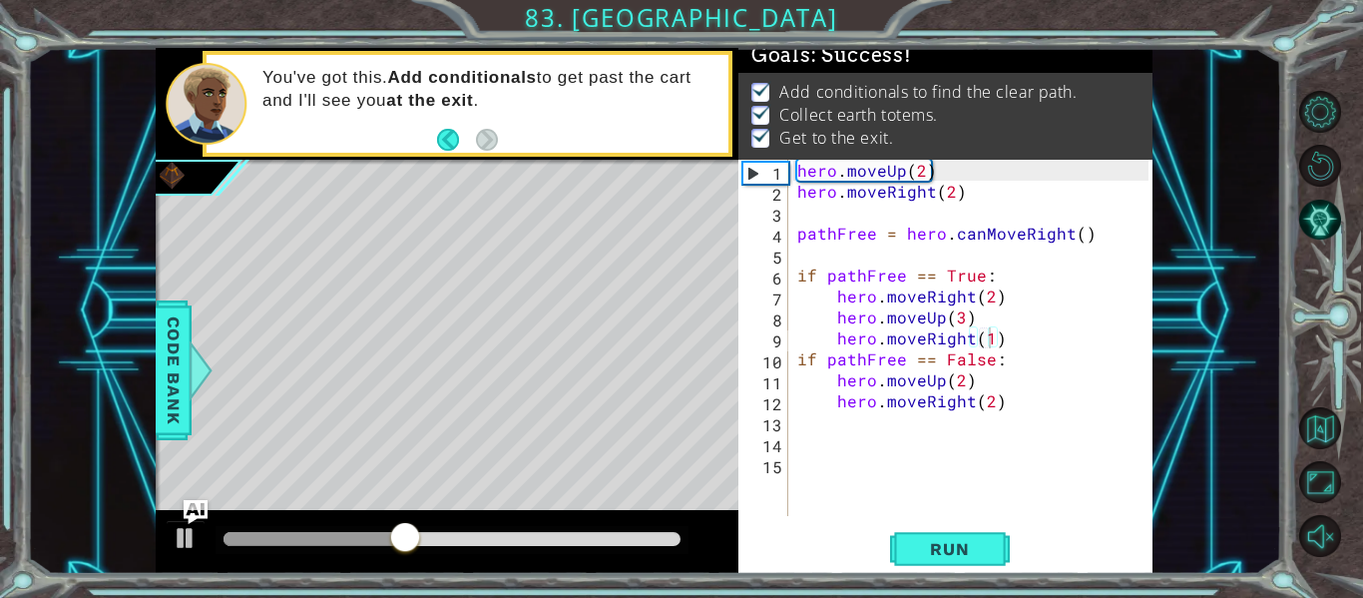
click at [650, 531] on div at bounding box center [452, 540] width 473 height 28
click at [661, 537] on div at bounding box center [451, 539] width 457 height 14
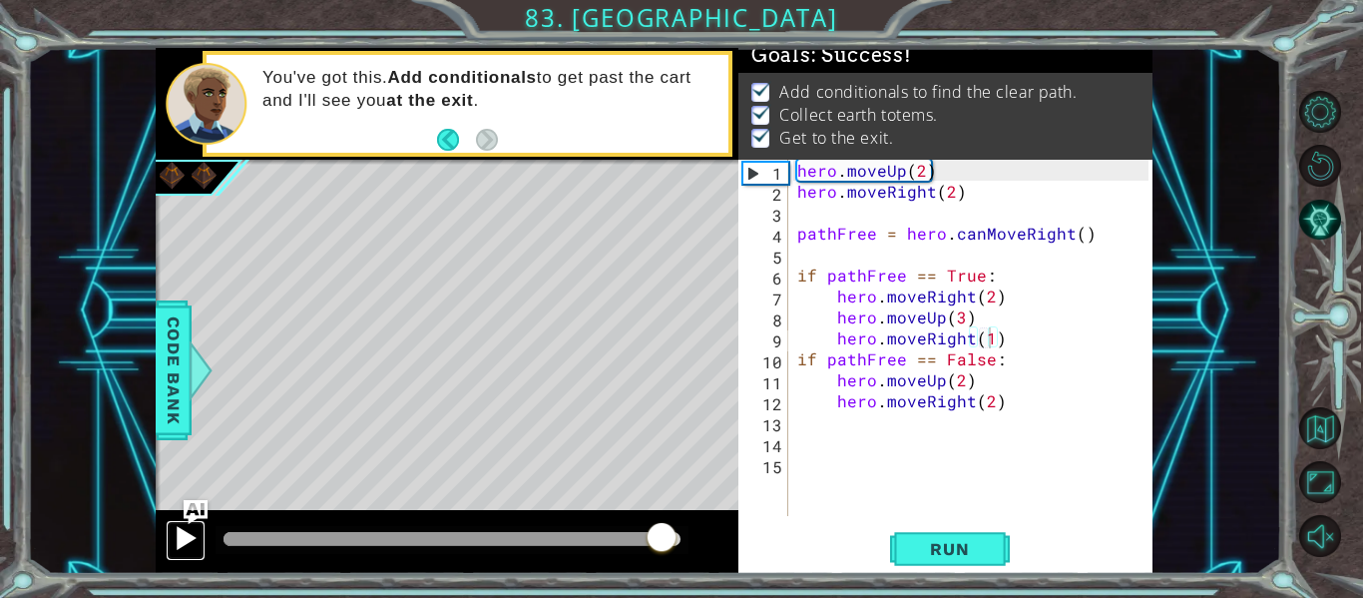
click at [176, 535] on div at bounding box center [186, 538] width 26 height 26
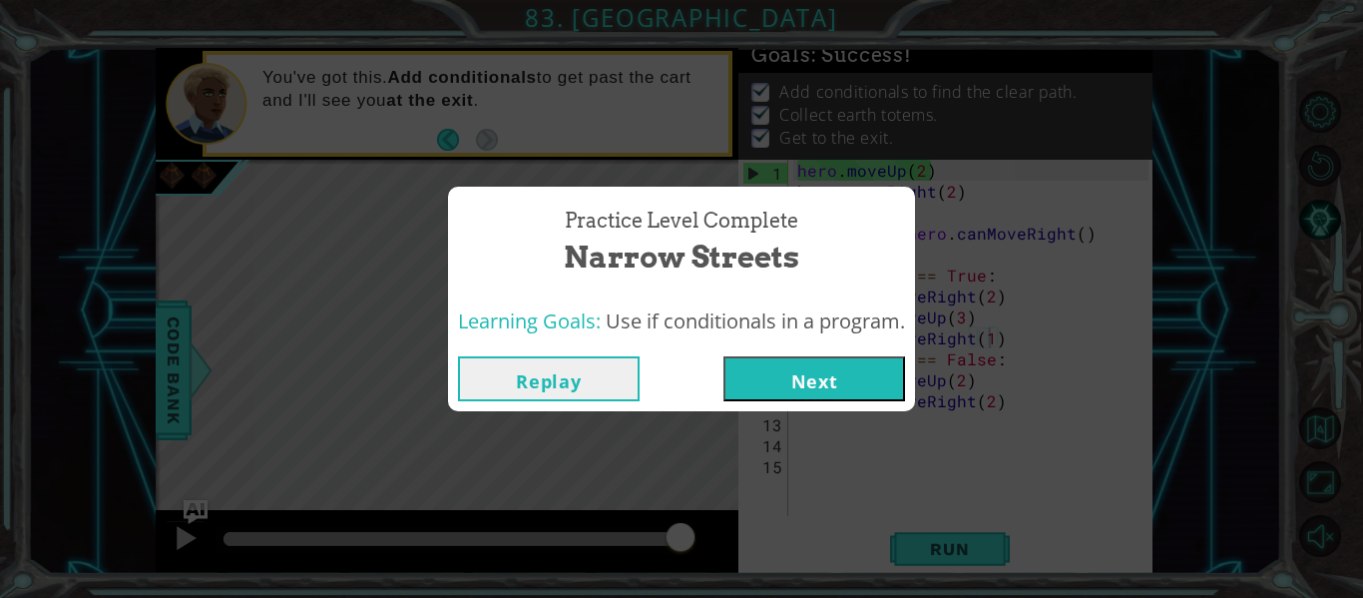
click at [847, 390] on button "Next" at bounding box center [814, 378] width 182 height 45
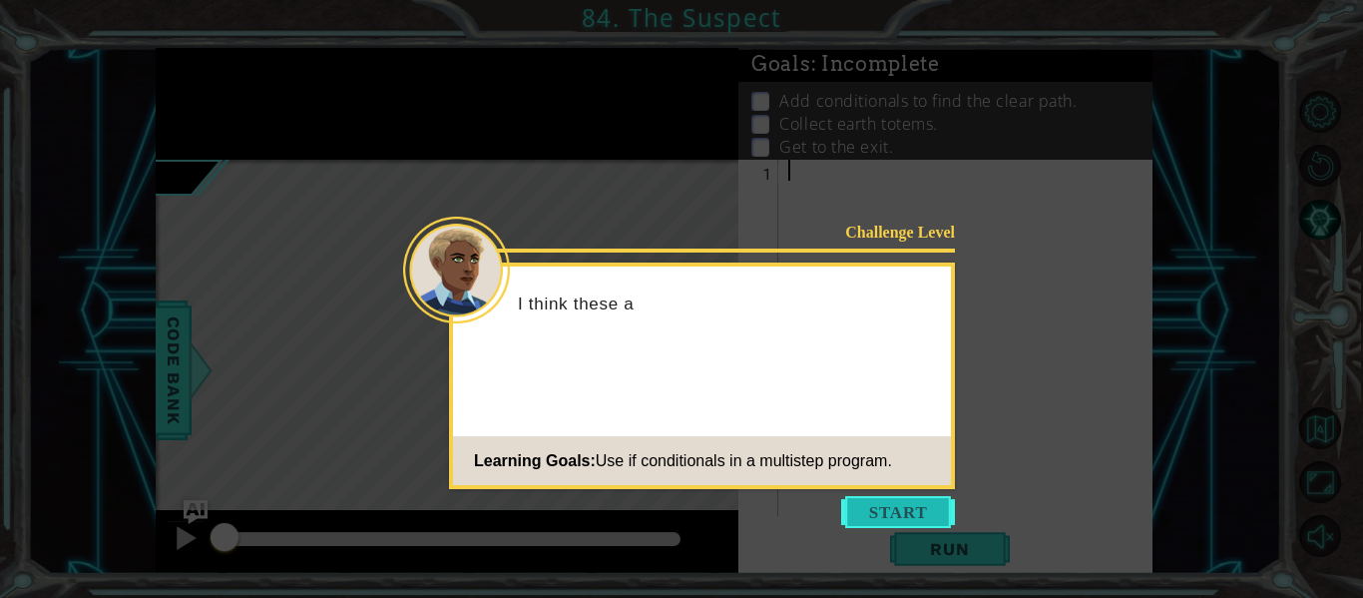
click at [897, 524] on button "Start" at bounding box center [898, 512] width 114 height 32
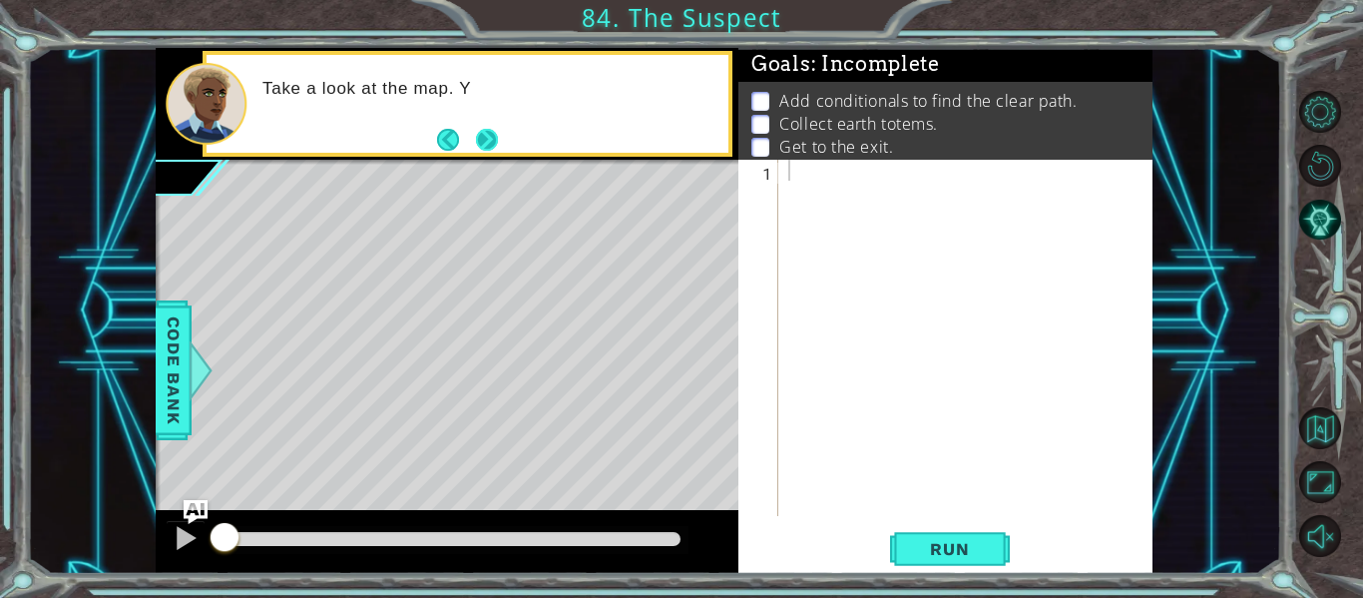
click at [485, 140] on button "Next" at bounding box center [487, 140] width 22 height 22
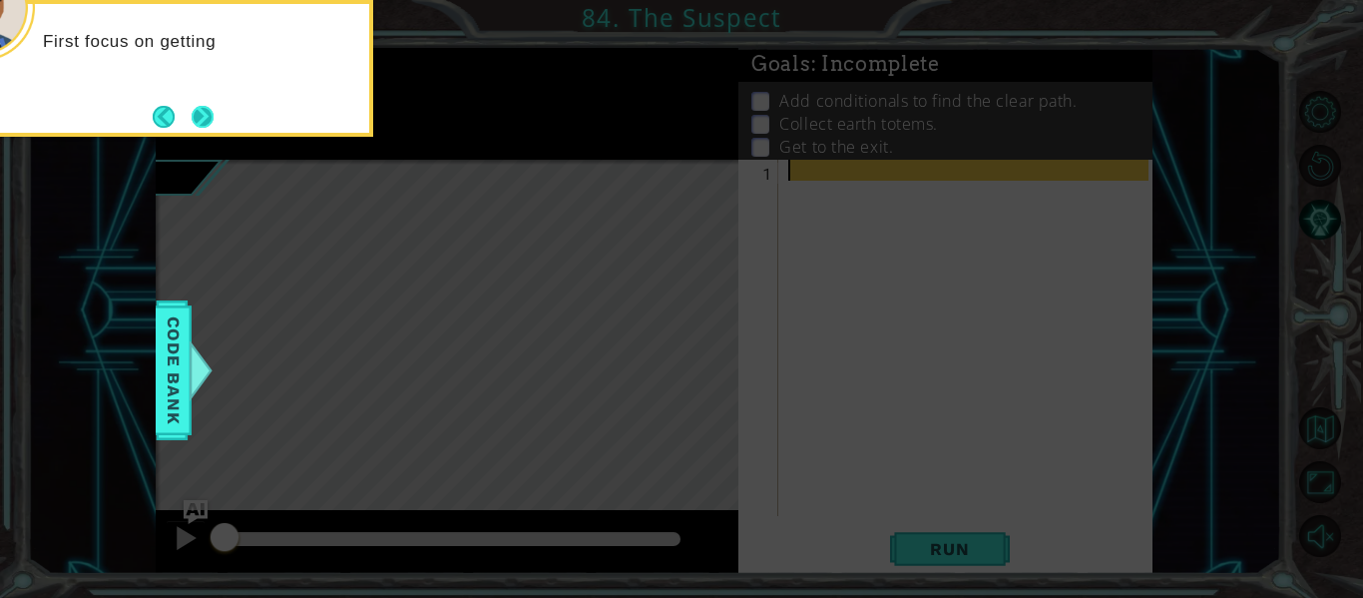
click at [202, 107] on button "Next" at bounding box center [203, 117] width 22 height 22
click at [202, 114] on button "Next" at bounding box center [203, 117] width 22 height 22
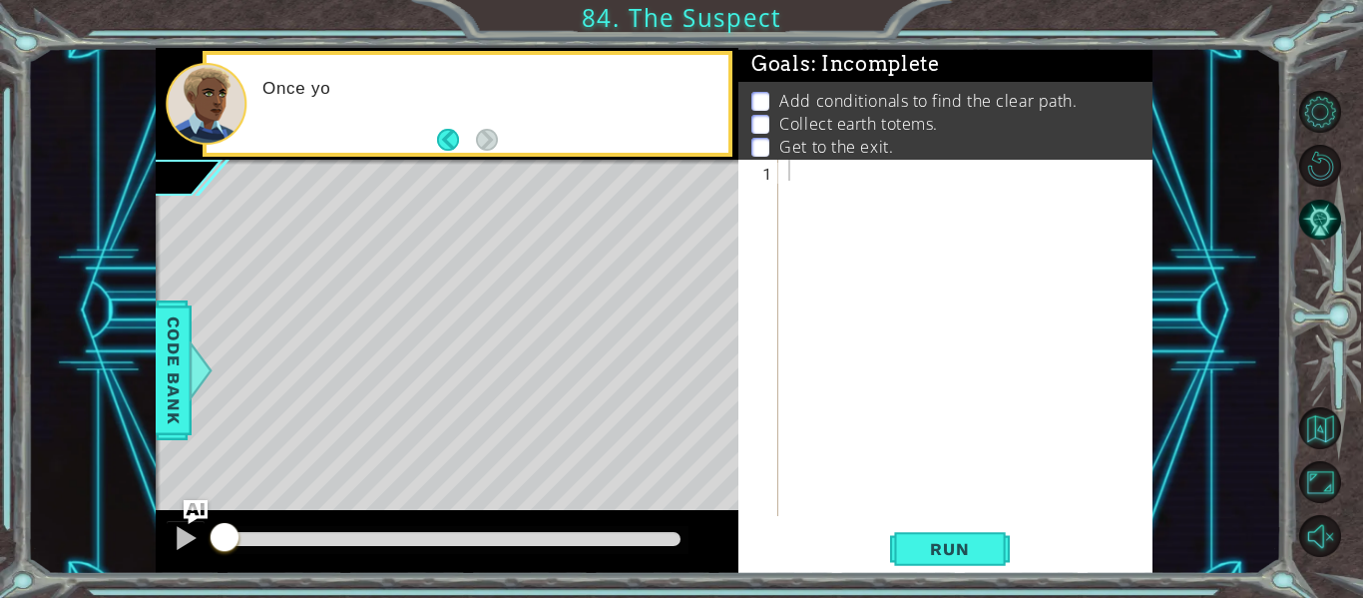
click at [636, 229] on div "methods hero use(thing) moveUp(steps) moveDown(steps) moveLeft(steps) moveRight…" at bounding box center [654, 311] width 997 height 526
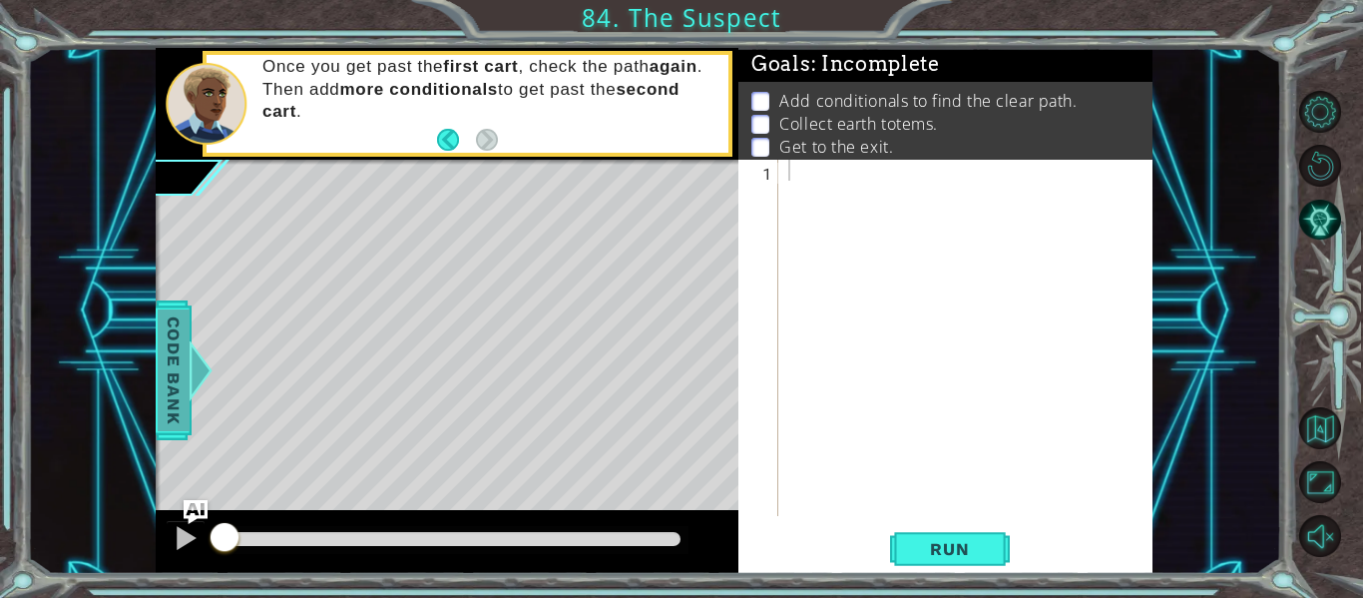
click at [175, 333] on span "Code Bank" at bounding box center [174, 370] width 32 height 122
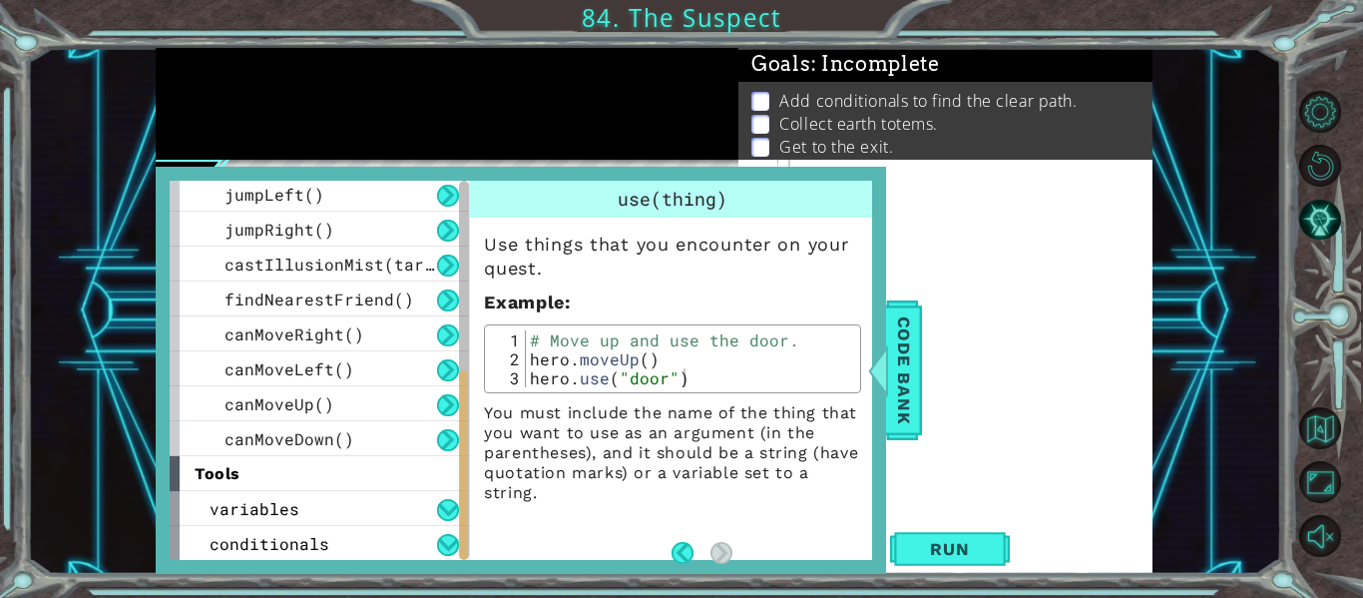
scroll to position [459, 0]
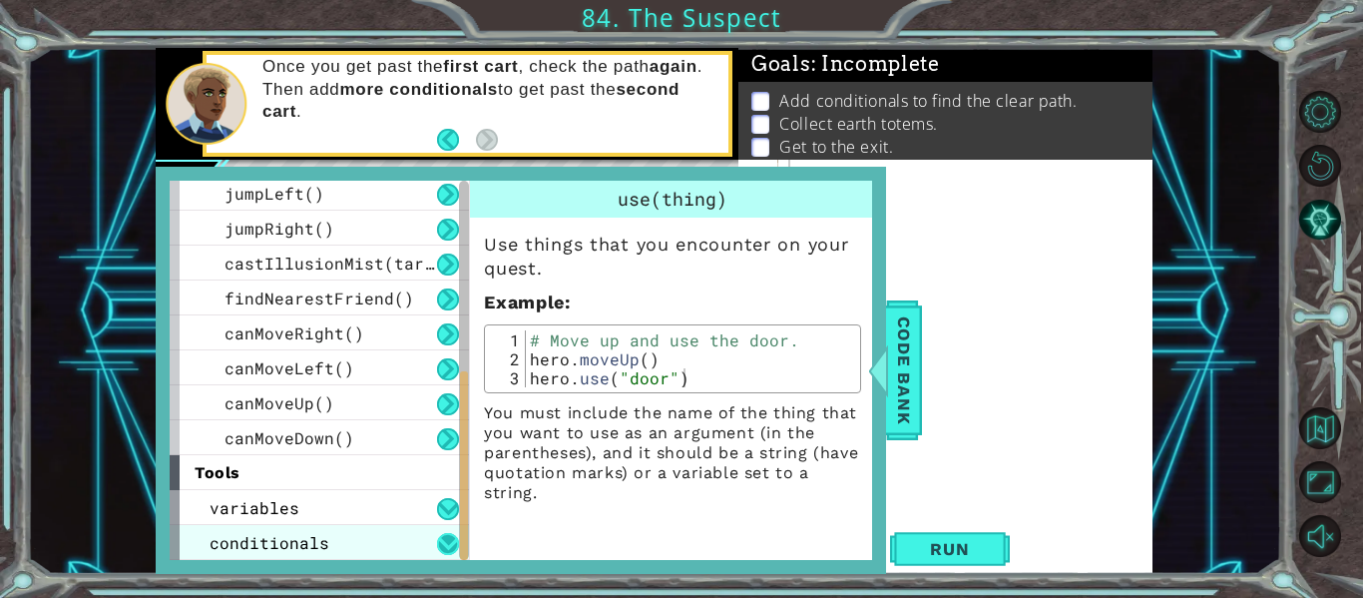
click at [437, 547] on button at bounding box center [448, 544] width 22 height 22
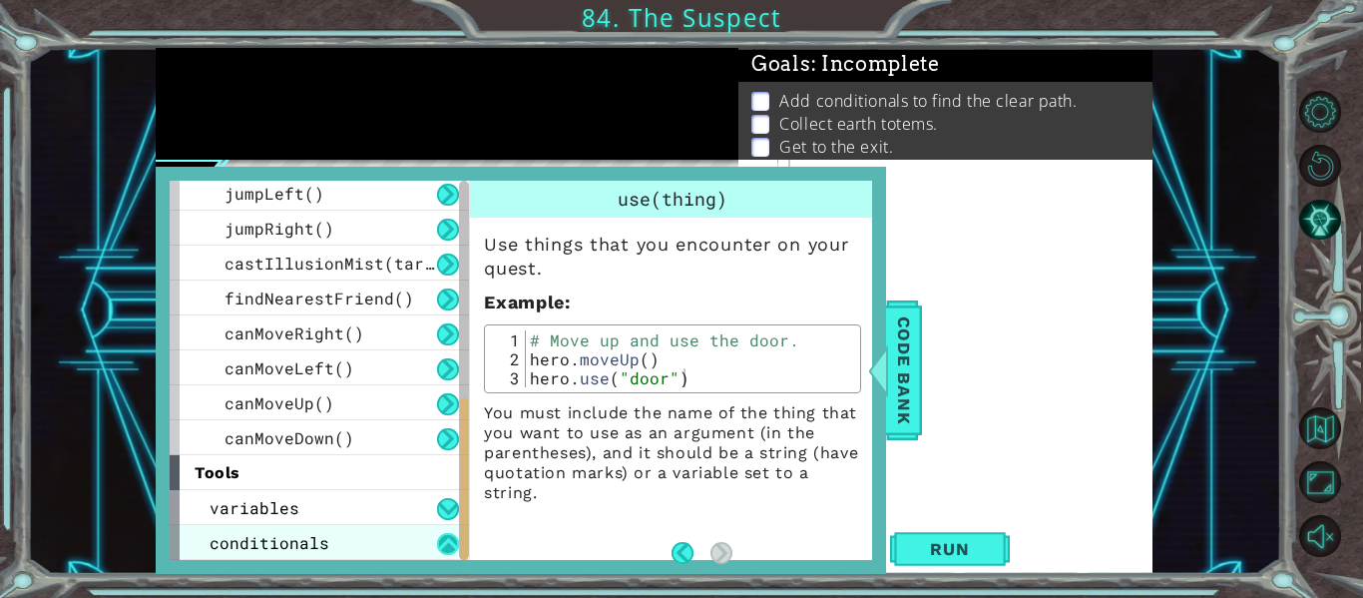
scroll to position [494, 0]
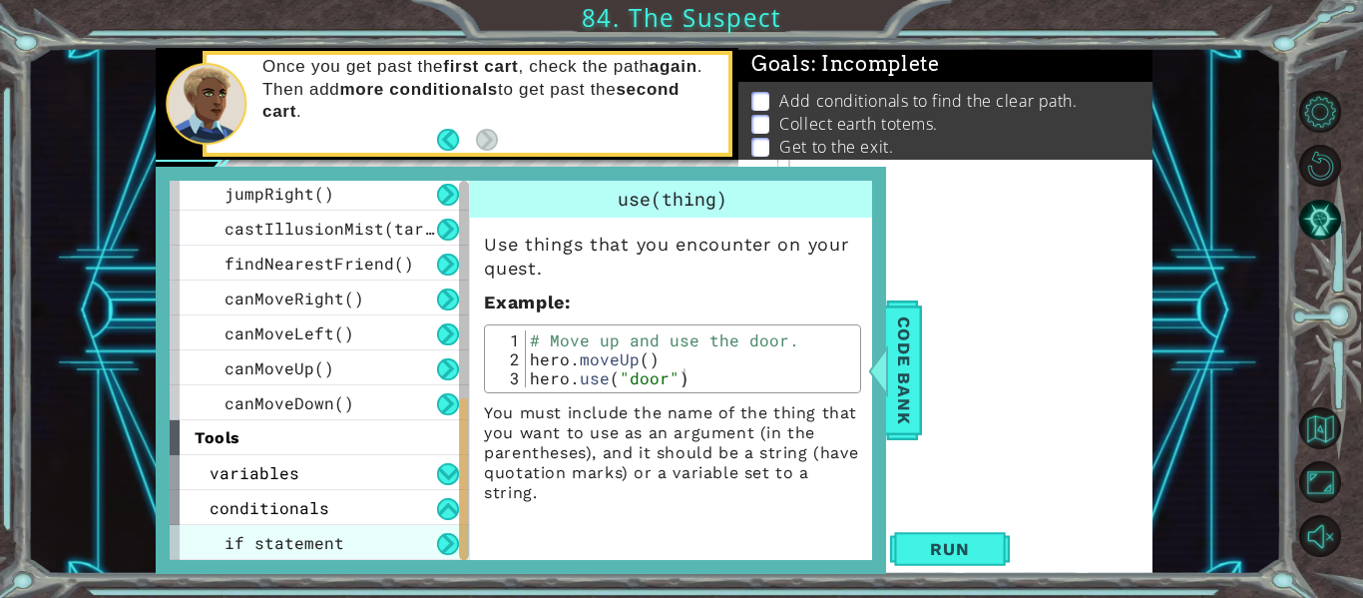
click at [263, 553] on span "if statement" at bounding box center [284, 542] width 120 height 21
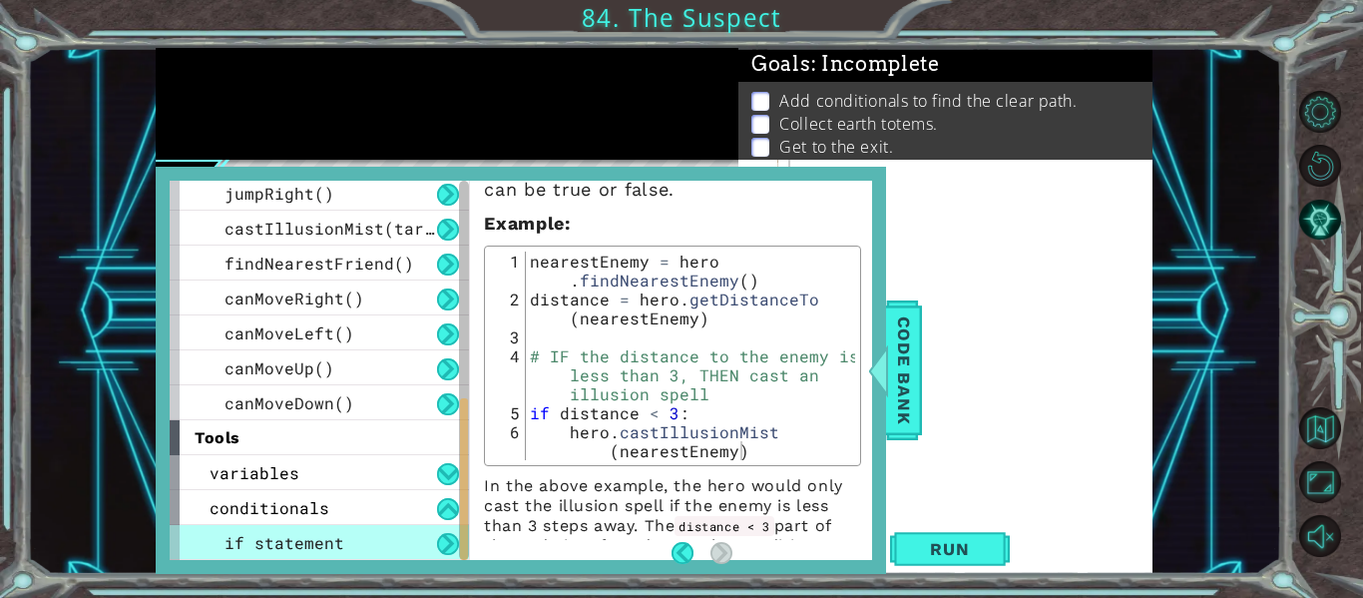
scroll to position [117, 0]
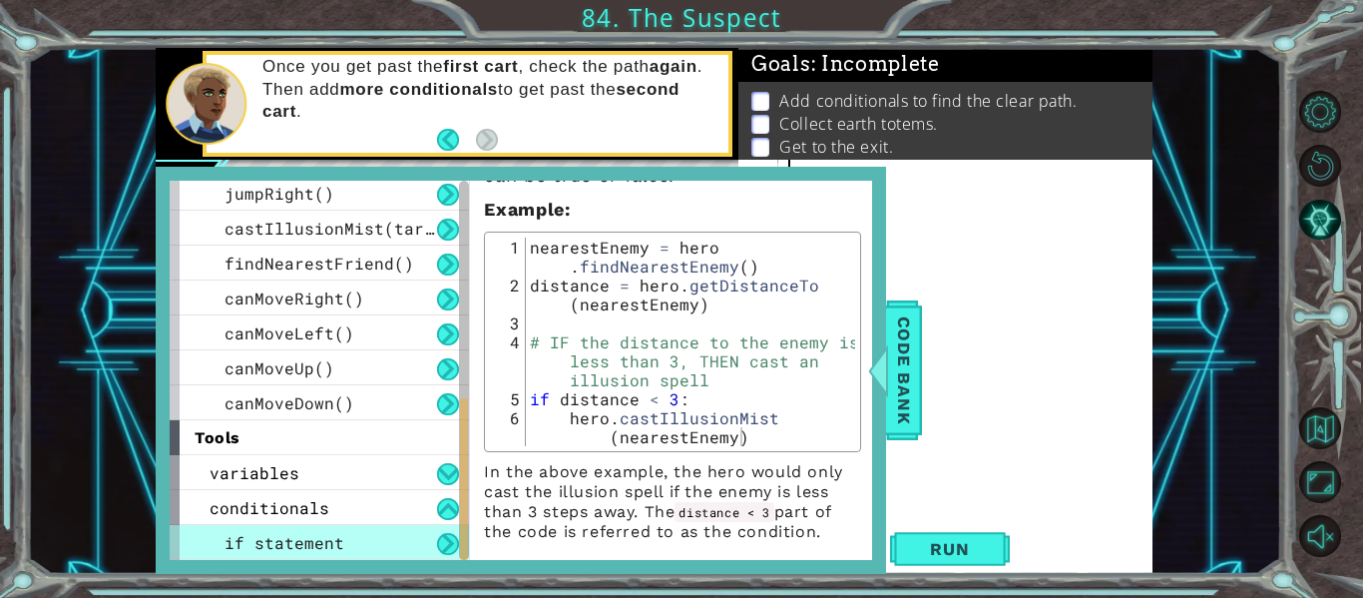
click at [1085, 388] on div at bounding box center [971, 359] width 374 height 398
click at [912, 394] on span "Code Bank" at bounding box center [904, 370] width 32 height 122
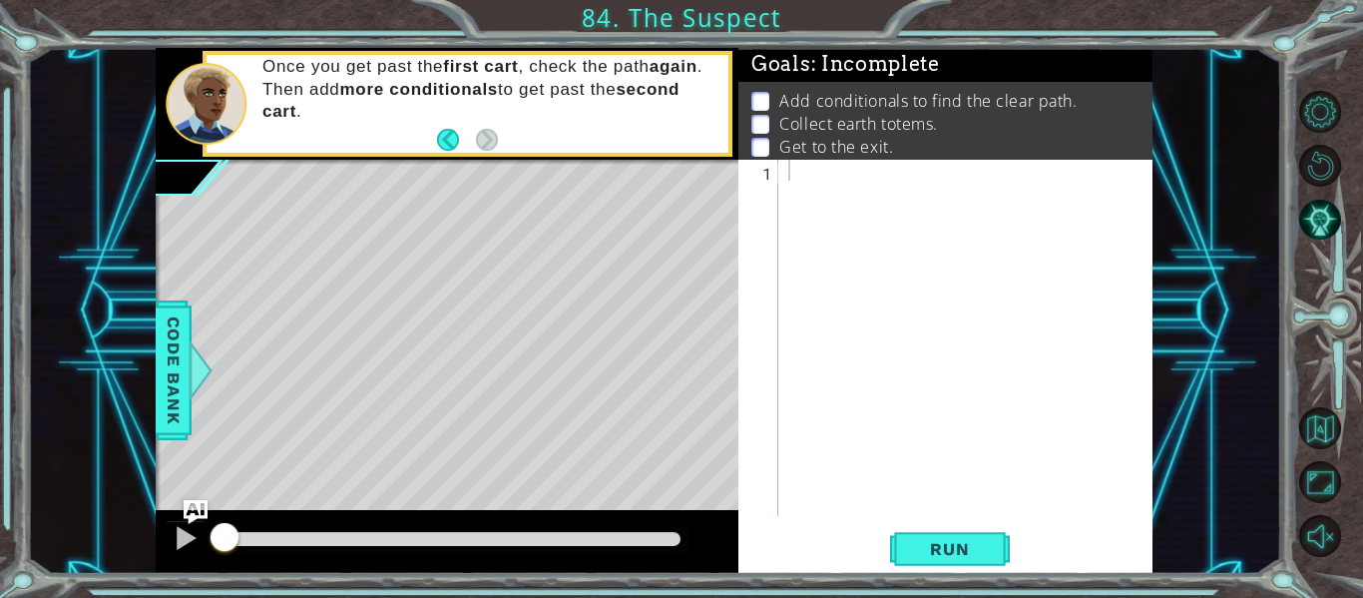
click at [802, 169] on div at bounding box center [971, 359] width 374 height 398
click at [856, 175] on div "if path ==" at bounding box center [971, 359] width 374 height 398
click at [853, 173] on div "if pathclear ==" at bounding box center [971, 359] width 374 height 398
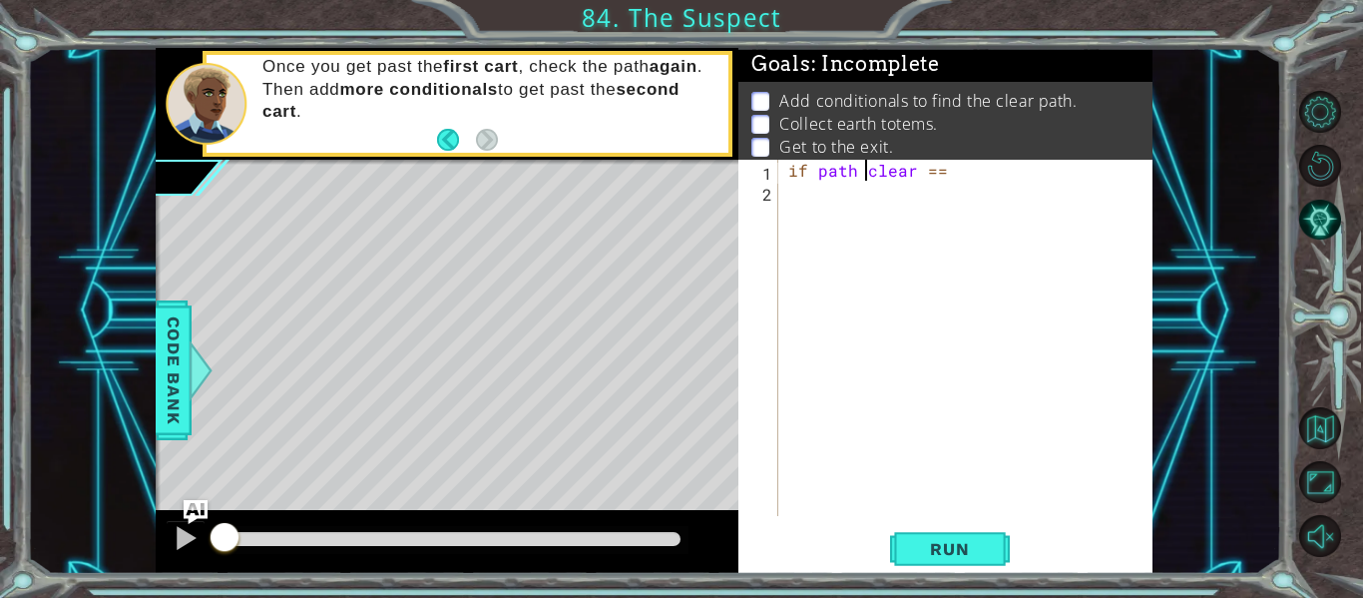
click at [867, 171] on div "if path clear ==" at bounding box center [971, 359] width 374 height 398
type textarea "if pathclear =="
click at [943, 182] on div "if pathclear ==" at bounding box center [971, 359] width 374 height 398
click at [942, 181] on div "if pathclear ==" at bounding box center [971, 359] width 374 height 398
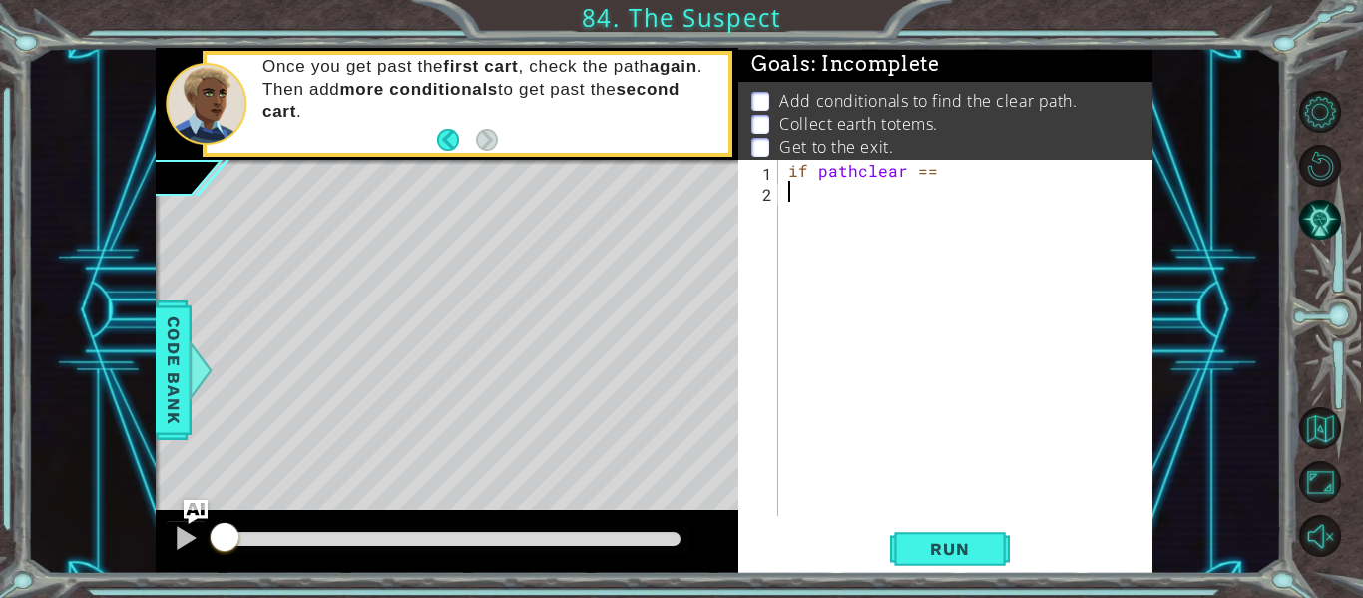
type textarea "if pathclear =="
type textarea "if pathclear == True:"
click at [959, 555] on span "Run" at bounding box center [949, 549] width 79 height 20
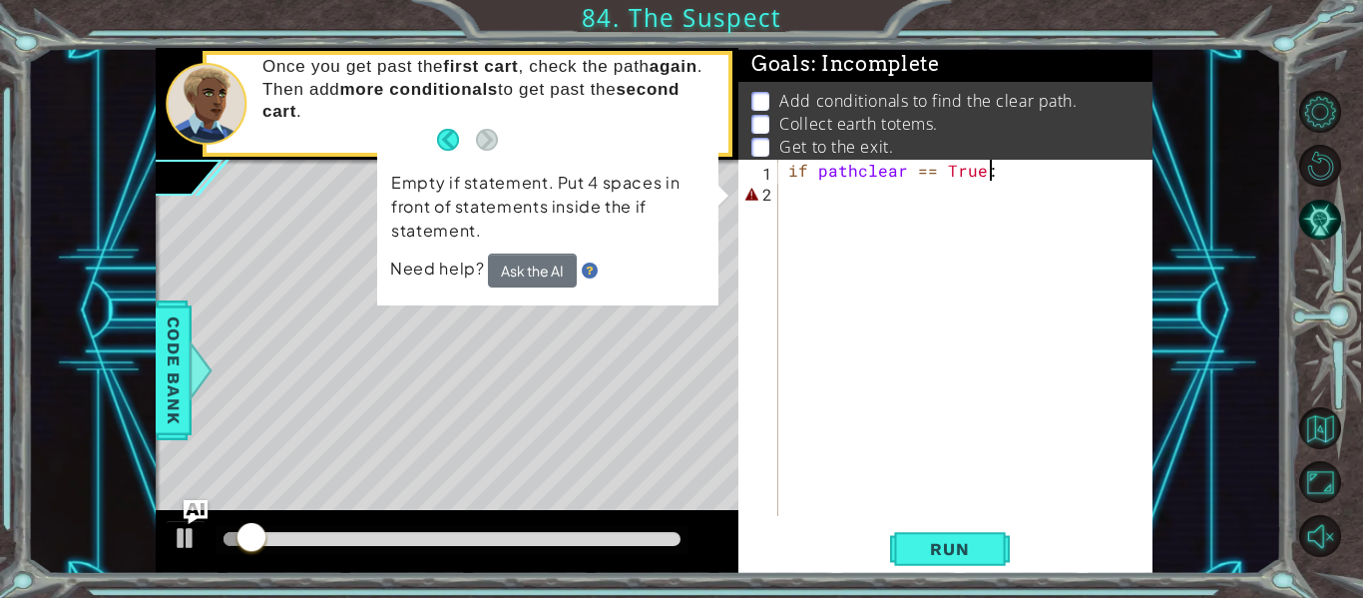
click at [834, 367] on div "if pathclear == True :" at bounding box center [971, 359] width 374 height 398
click at [828, 208] on div "if pathclear == True :" at bounding box center [971, 359] width 374 height 398
click at [808, 314] on div "if pathclear == True :" at bounding box center [971, 359] width 374 height 398
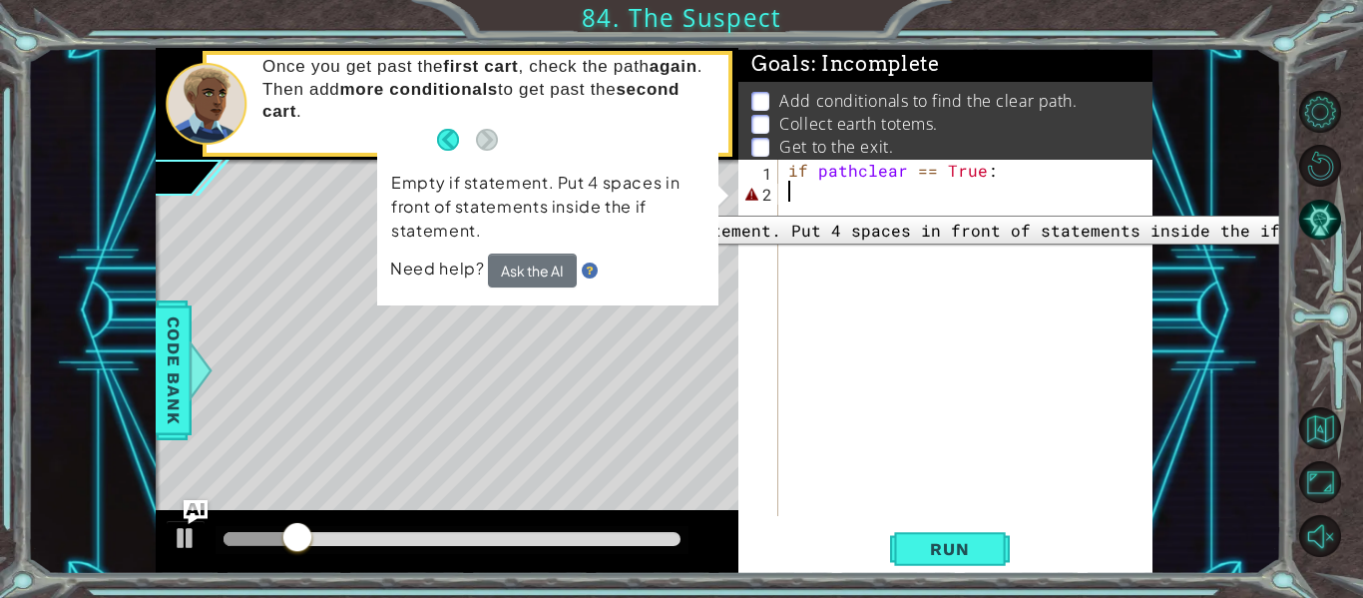
click at [758, 201] on div "2" at bounding box center [760, 194] width 36 height 21
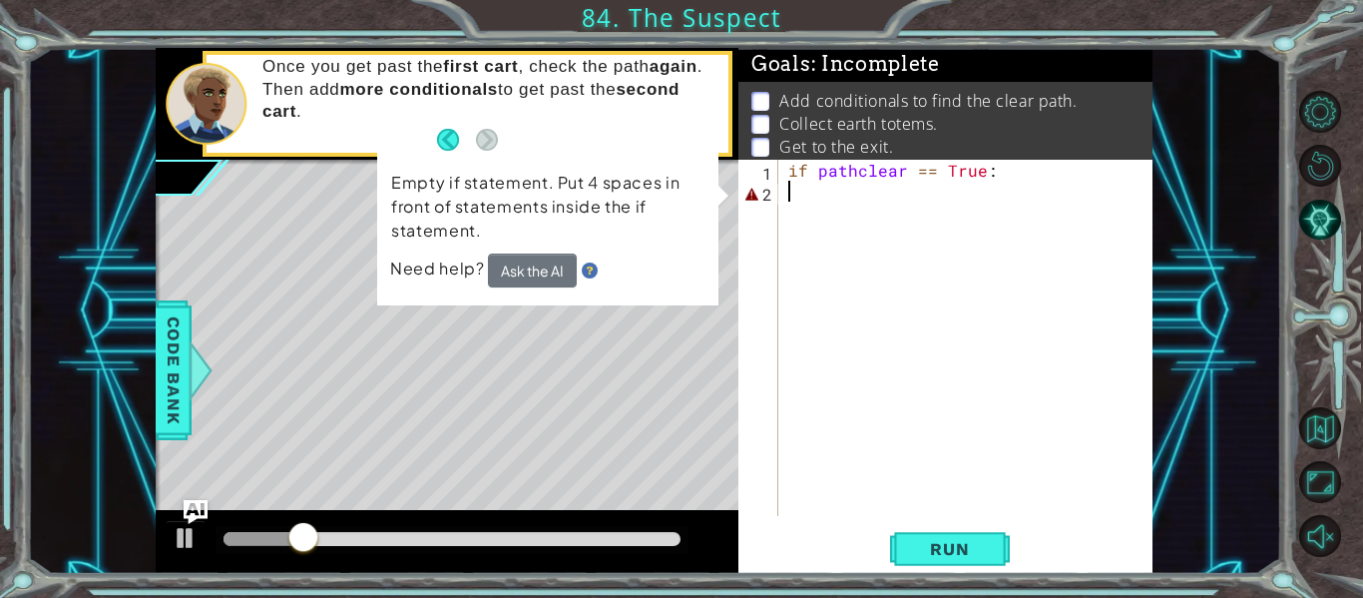
click at [793, 191] on div "if pathclear == True :" at bounding box center [971, 359] width 374 height 398
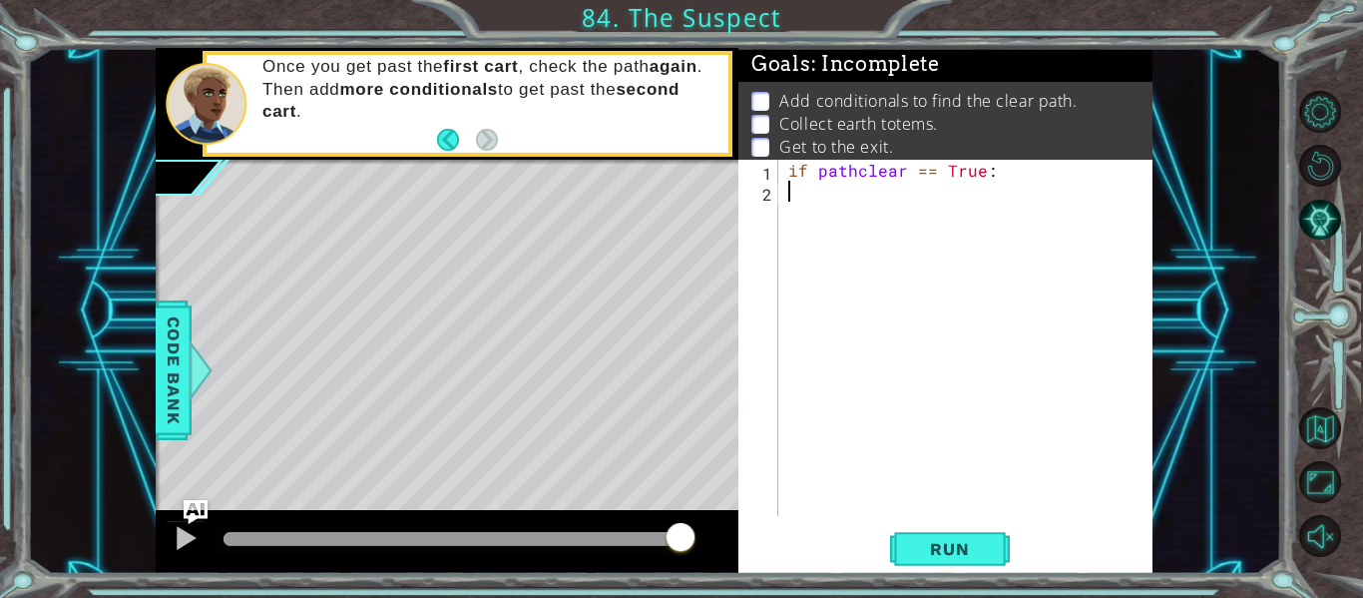
type textarea "H"
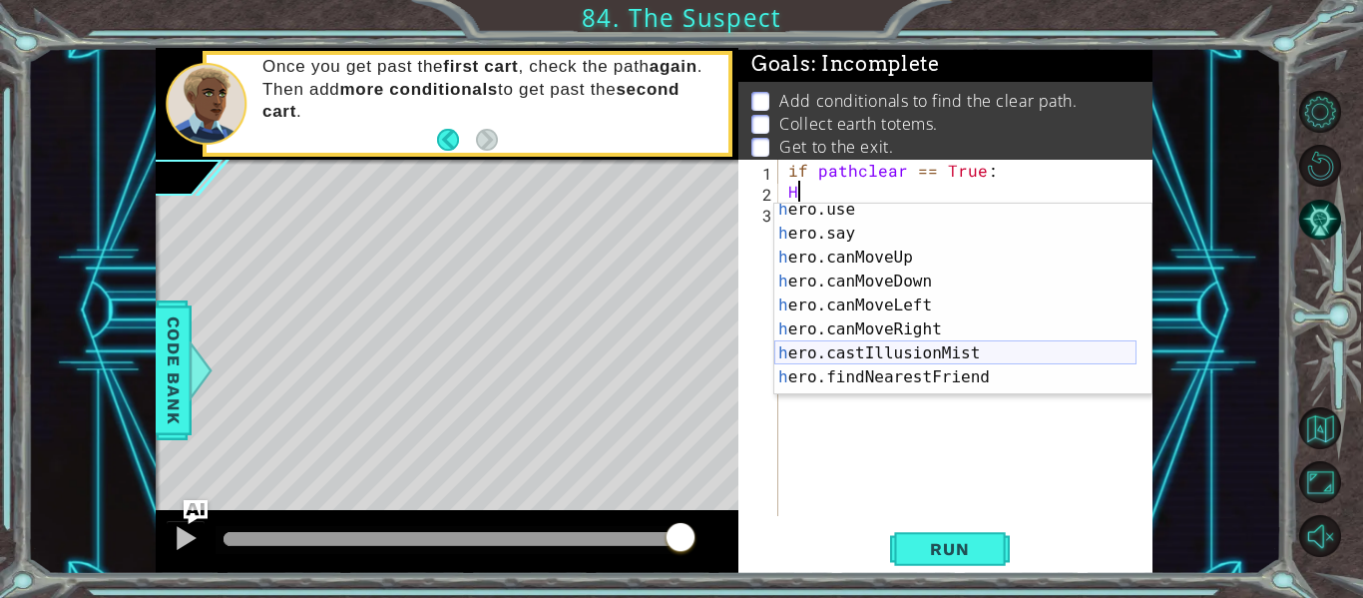
scroll to position [311, 0]
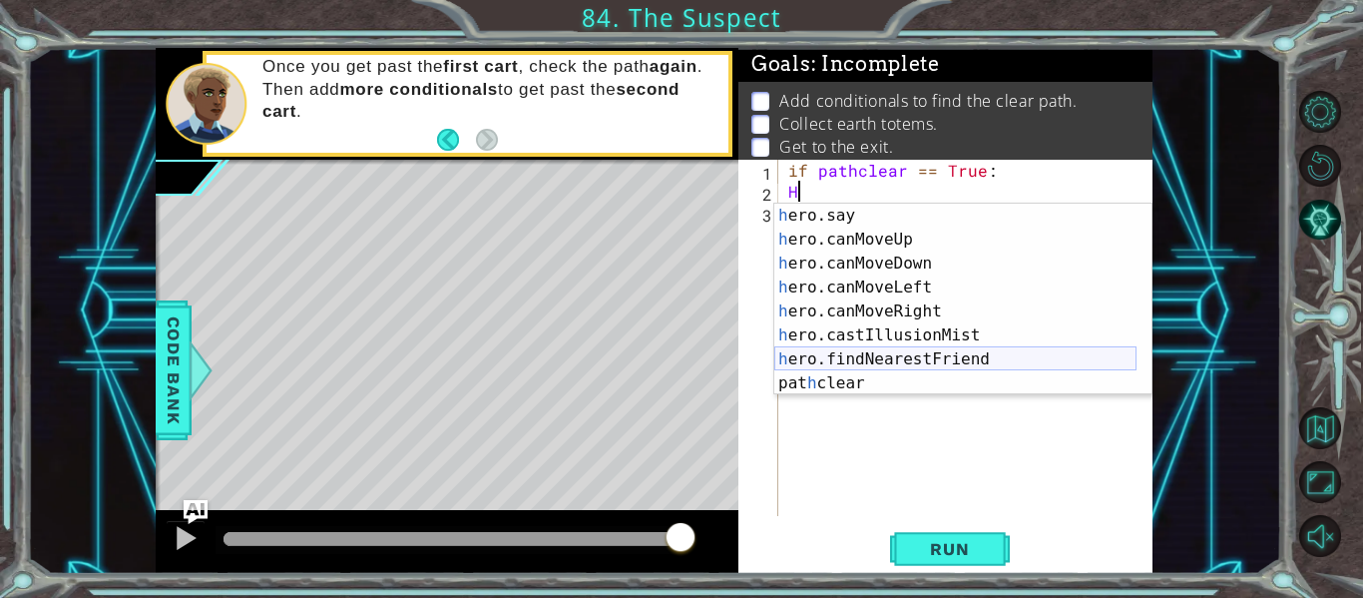
click at [844, 308] on div "h ero.say press enter h ero.canMoveUp press enter h ero.canMoveDown press enter…" at bounding box center [955, 323] width 362 height 239
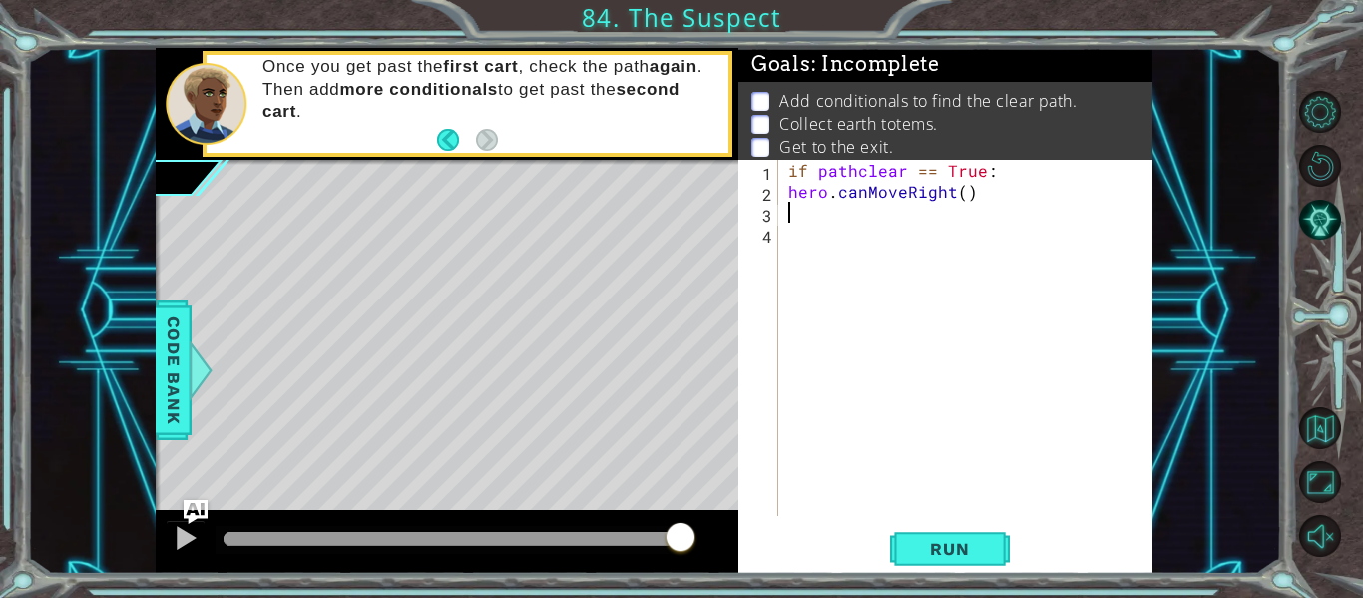
click at [961, 196] on div "if pathclear == True : hero . canMoveRight ( )" at bounding box center [971, 359] width 374 height 398
type textarea "hero.canMoveRight(4)"
click at [957, 548] on span "Run" at bounding box center [949, 549] width 79 height 20
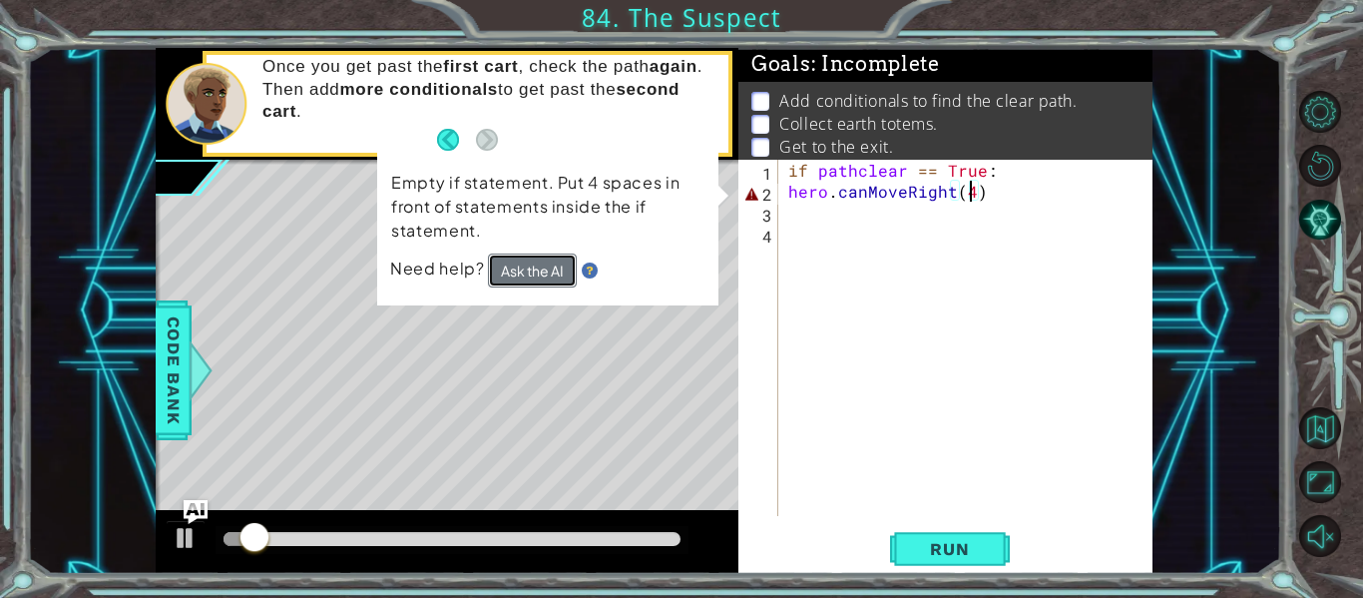
click at [554, 279] on button "Ask the AI" at bounding box center [532, 269] width 90 height 35
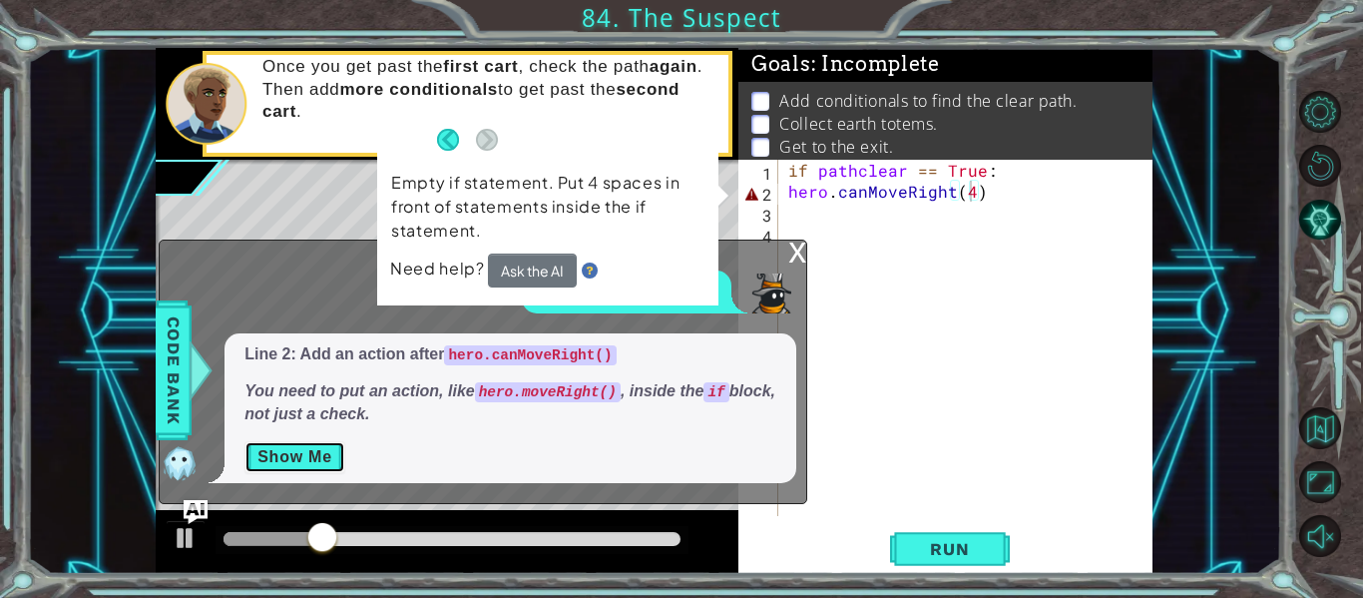
click at [298, 460] on button "Show Me" at bounding box center [294, 457] width 101 height 32
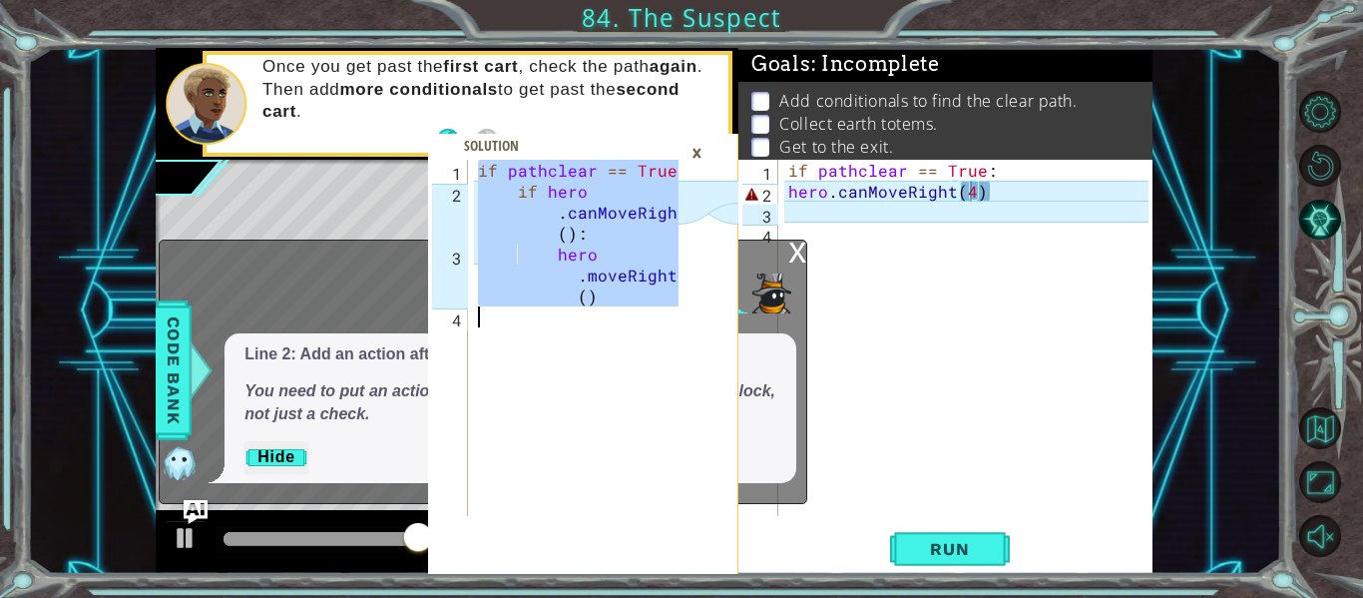
drag, startPoint x: 478, startPoint y: 173, endPoint x: 578, endPoint y: 311, distance: 170.8
click at [578, 311] on div "if pathclear == True : if hero . canMoveRight ( ) : hero . moveRight ( )" at bounding box center [581, 359] width 215 height 398
type textarea "hero.moveRight()"
drag, startPoint x: 568, startPoint y: 261, endPoint x: 559, endPoint y: 255, distance: 10.8
type textarea "if pathclear == True:"
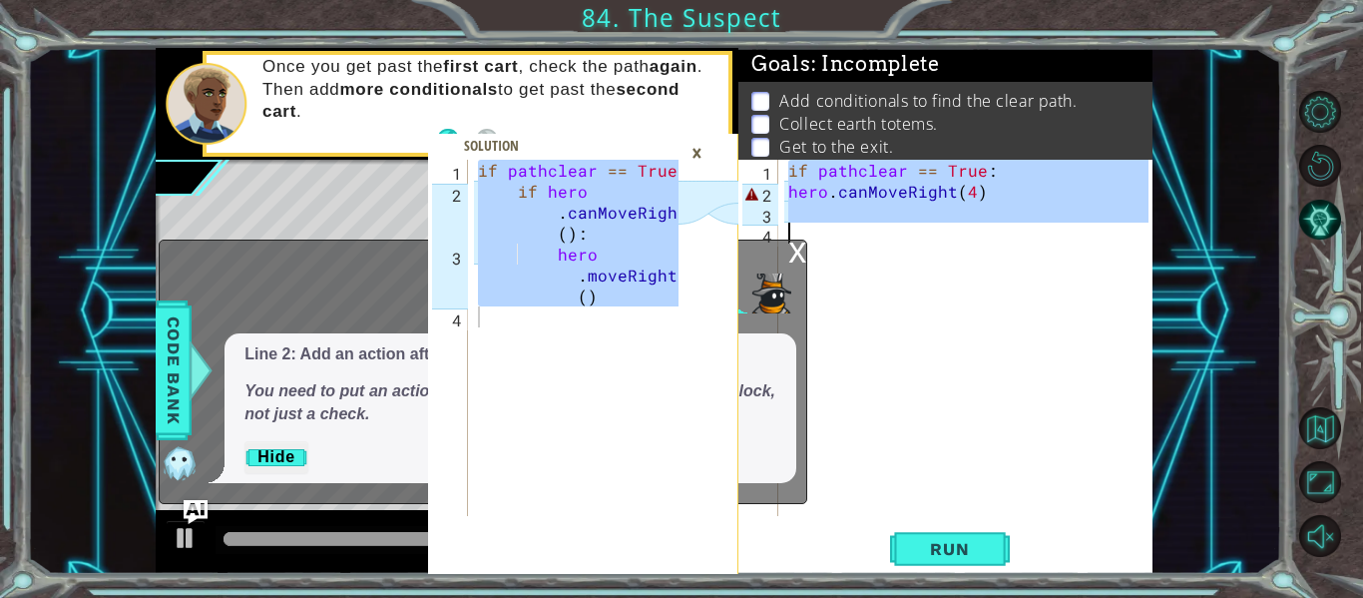
drag, startPoint x: 787, startPoint y: 165, endPoint x: 1042, endPoint y: 284, distance: 281.2
click at [1042, 284] on div "if pathclear == True : hero . canMoveRight ( 4 )" at bounding box center [971, 359] width 374 height 398
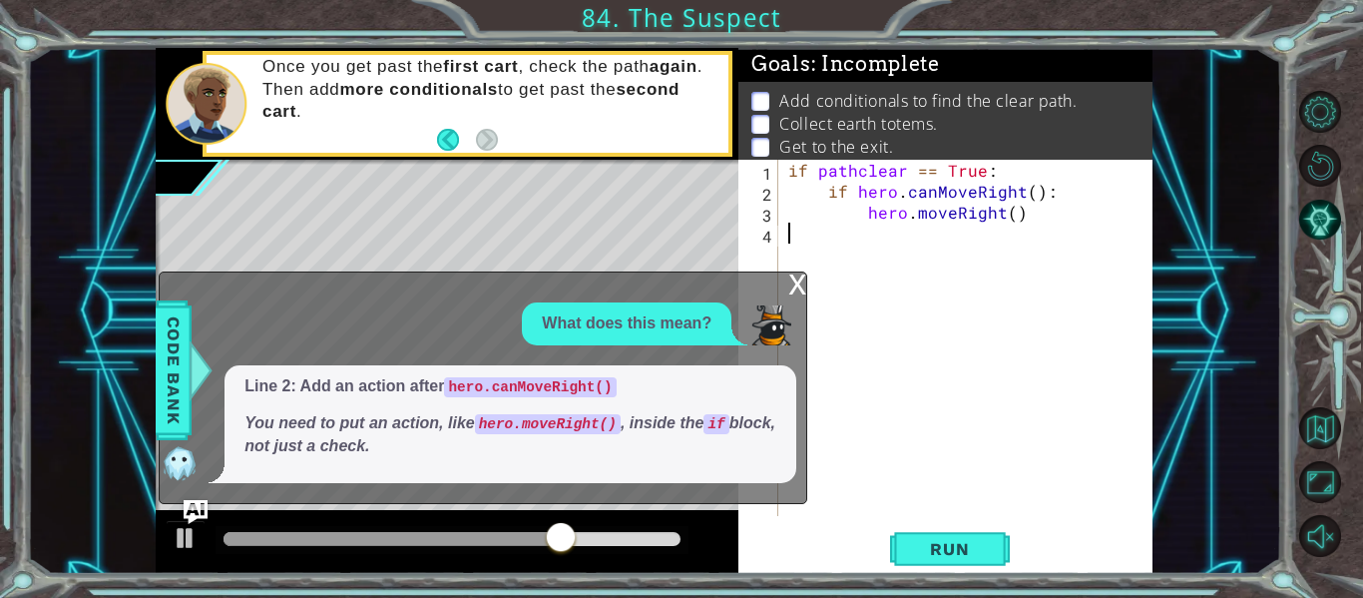
click at [795, 283] on div "x" at bounding box center [797, 282] width 18 height 20
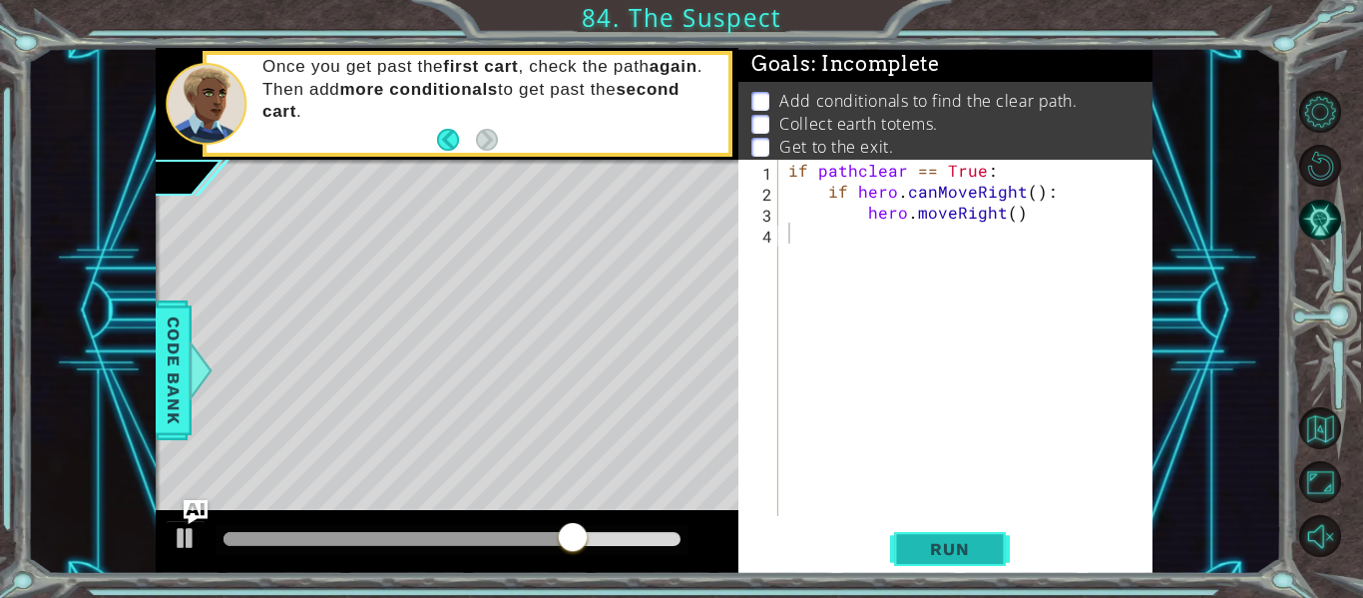
click at [959, 561] on button "Run" at bounding box center [950, 549] width 120 height 41
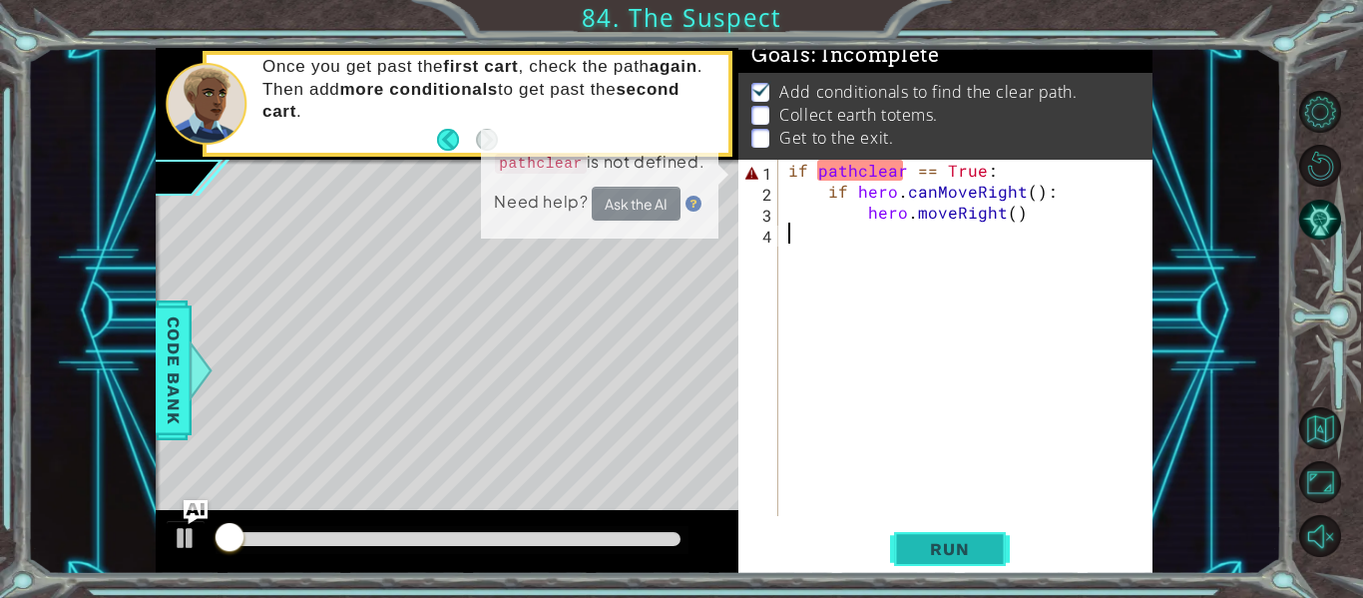
scroll to position [17, 0]
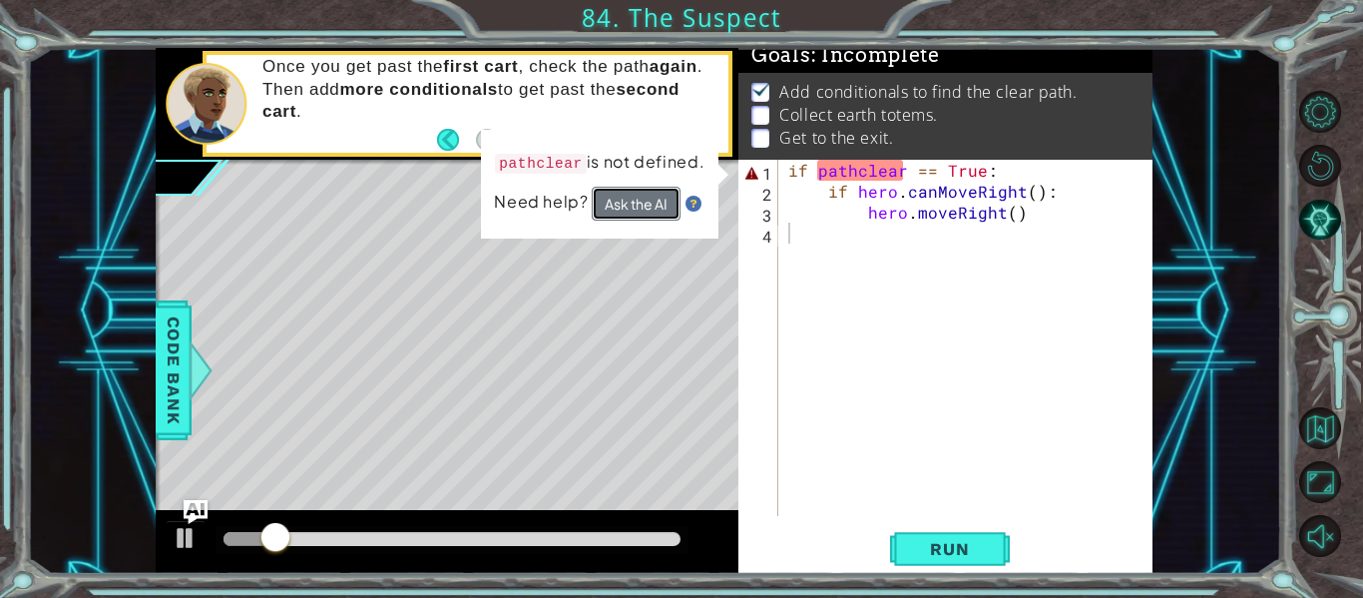
click at [656, 192] on button "Ask the AI" at bounding box center [636, 204] width 89 height 35
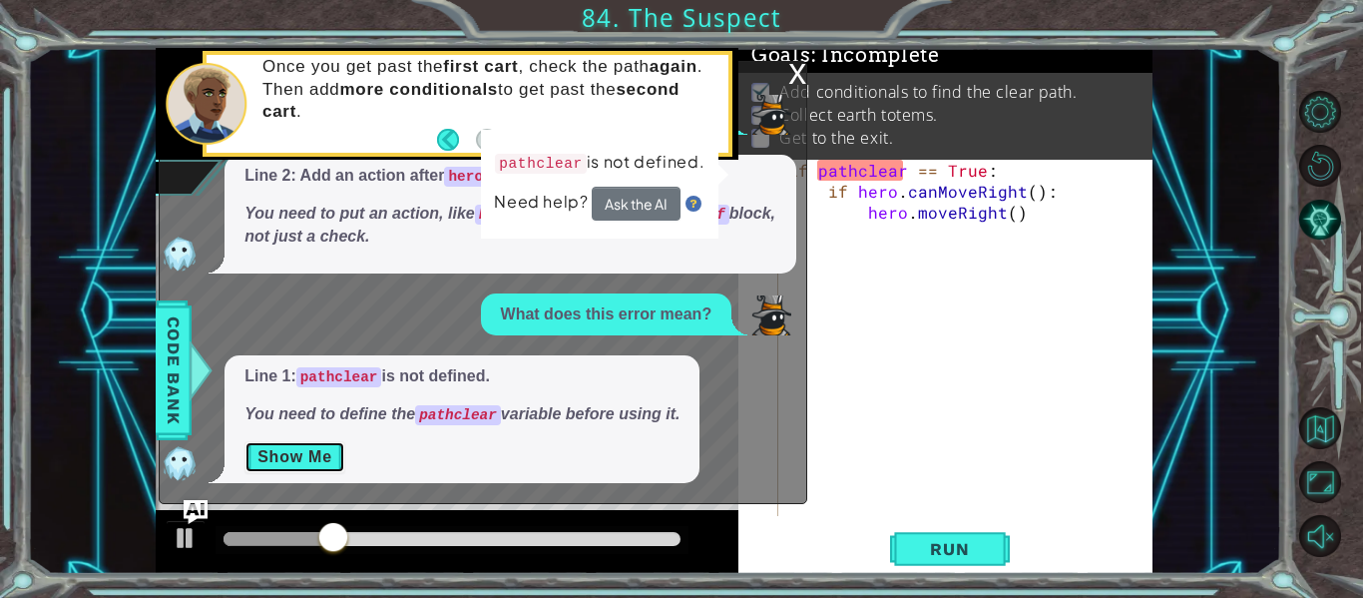
click at [296, 459] on button "Show Me" at bounding box center [294, 457] width 101 height 32
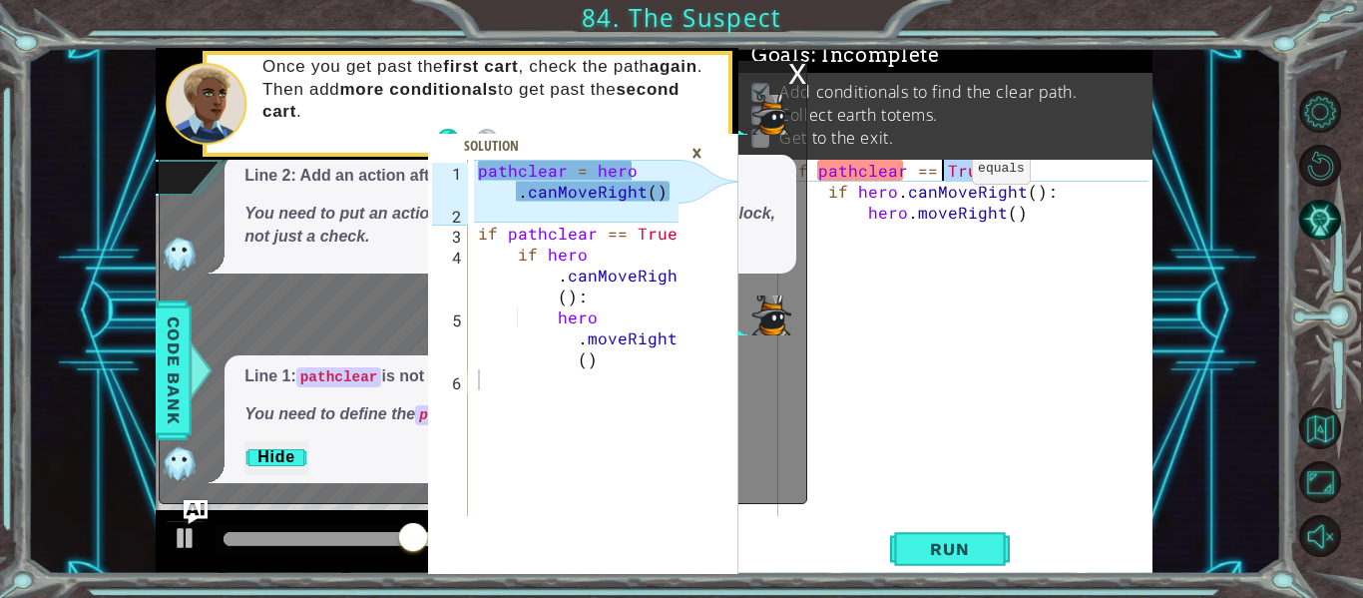
drag, startPoint x: 997, startPoint y: 174, endPoint x: 938, endPoint y: 174, distance: 58.9
click at [938, 174] on div "if pathclear == True : if hero . canMoveRight ( ) : hero . moveRight ( )" at bounding box center [971, 359] width 374 height 398
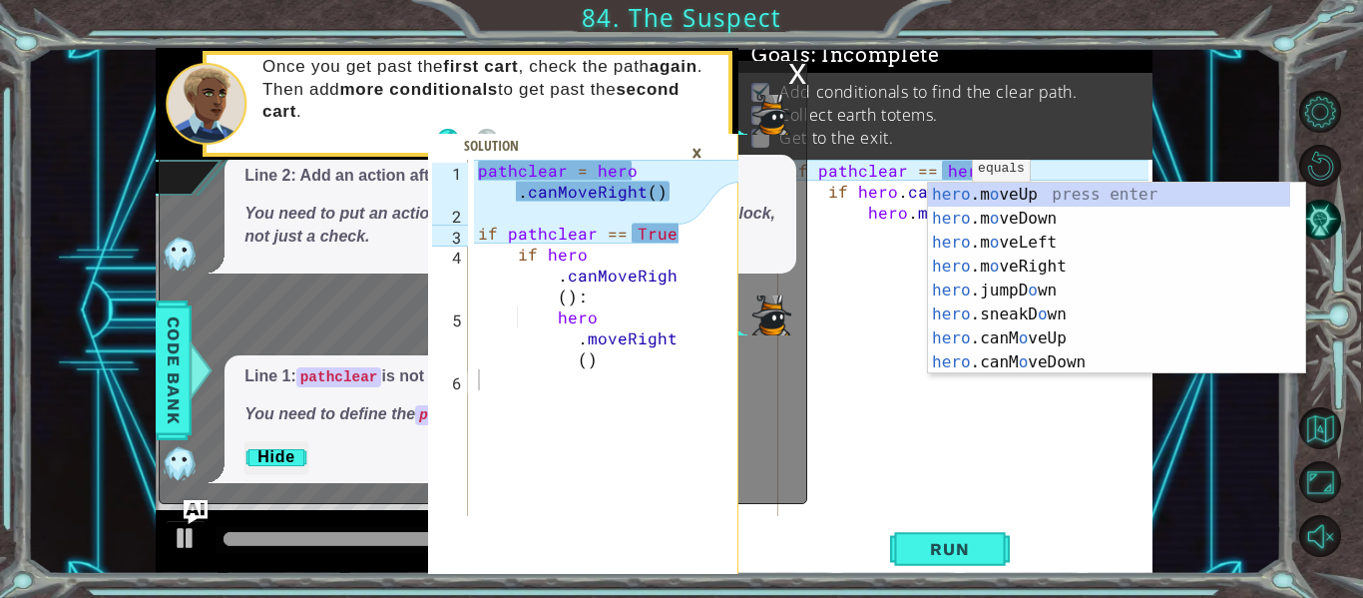
scroll to position [0, 12]
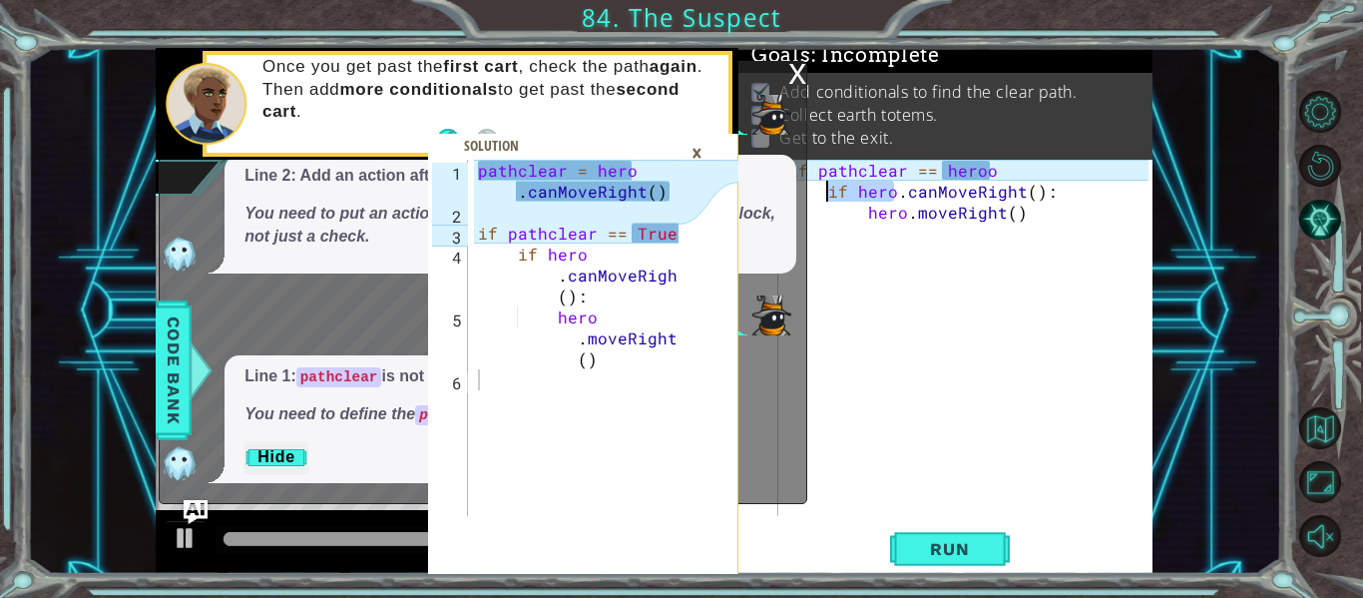
drag, startPoint x: 895, startPoint y: 190, endPoint x: 825, endPoint y: 189, distance: 69.9
click at [825, 189] on div "if pathclear == heroo if hero . canMoveRight ( ) : hero . moveRight ( )" at bounding box center [971, 359] width 374 height 398
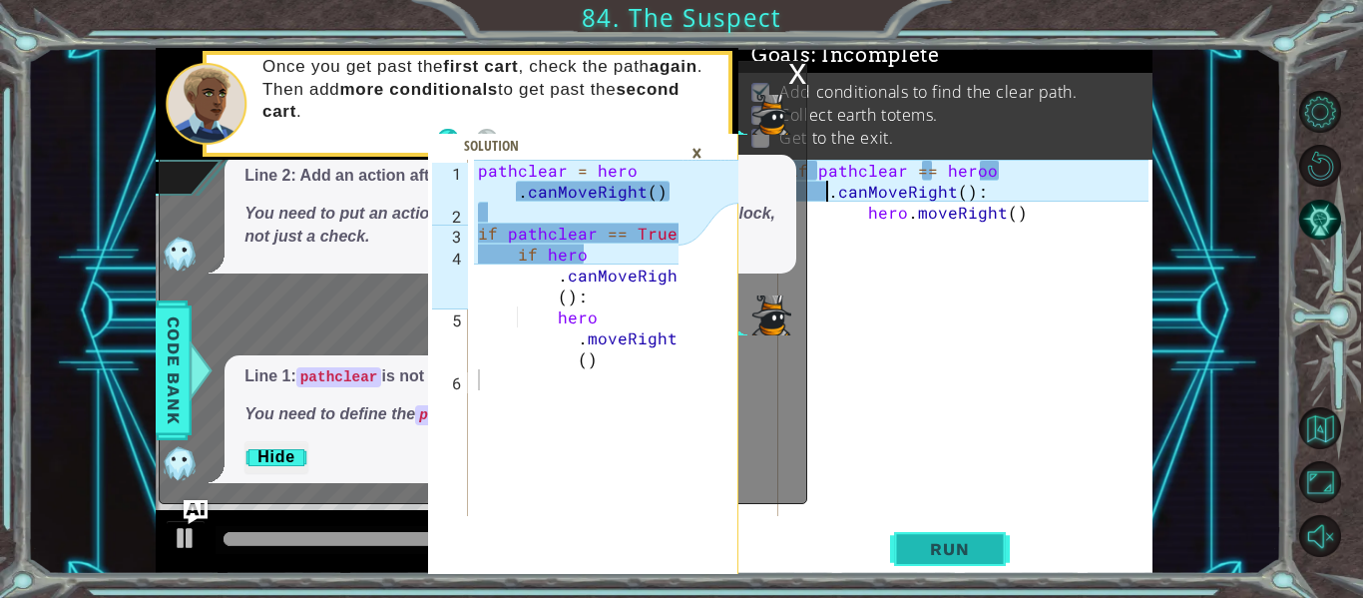
click at [957, 546] on span "Run" at bounding box center [949, 549] width 79 height 20
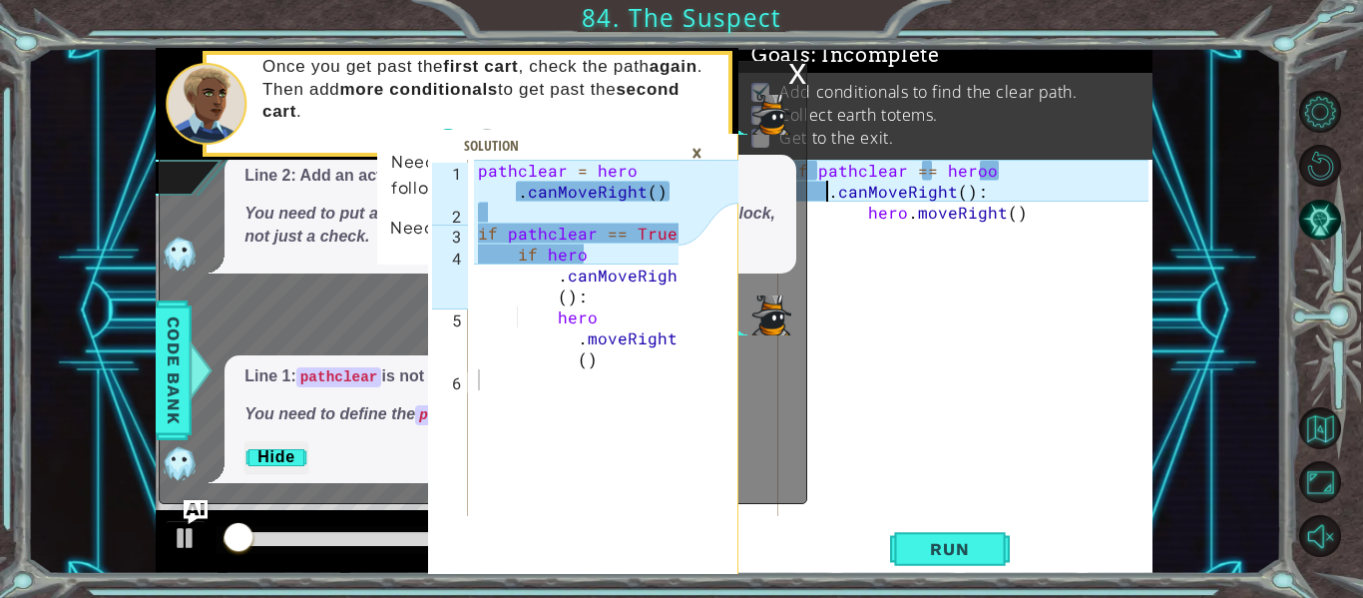
click at [797, 67] on div "x" at bounding box center [797, 72] width 18 height 20
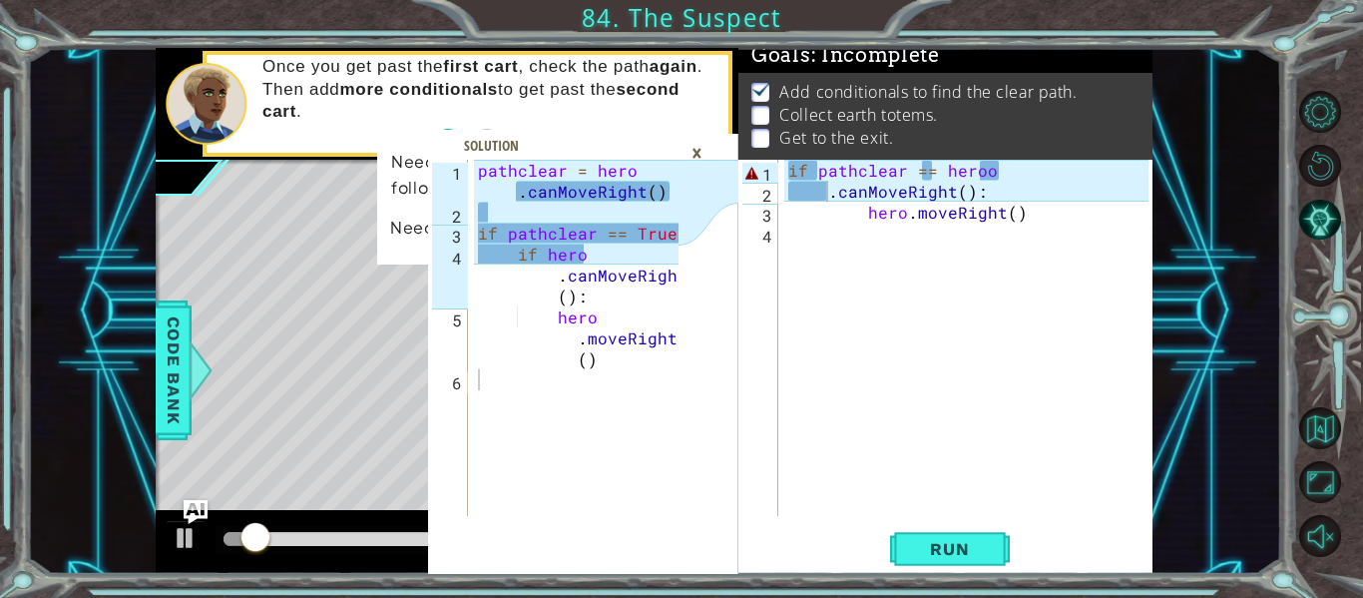
click at [696, 150] on div "×" at bounding box center [696, 153] width 31 height 34
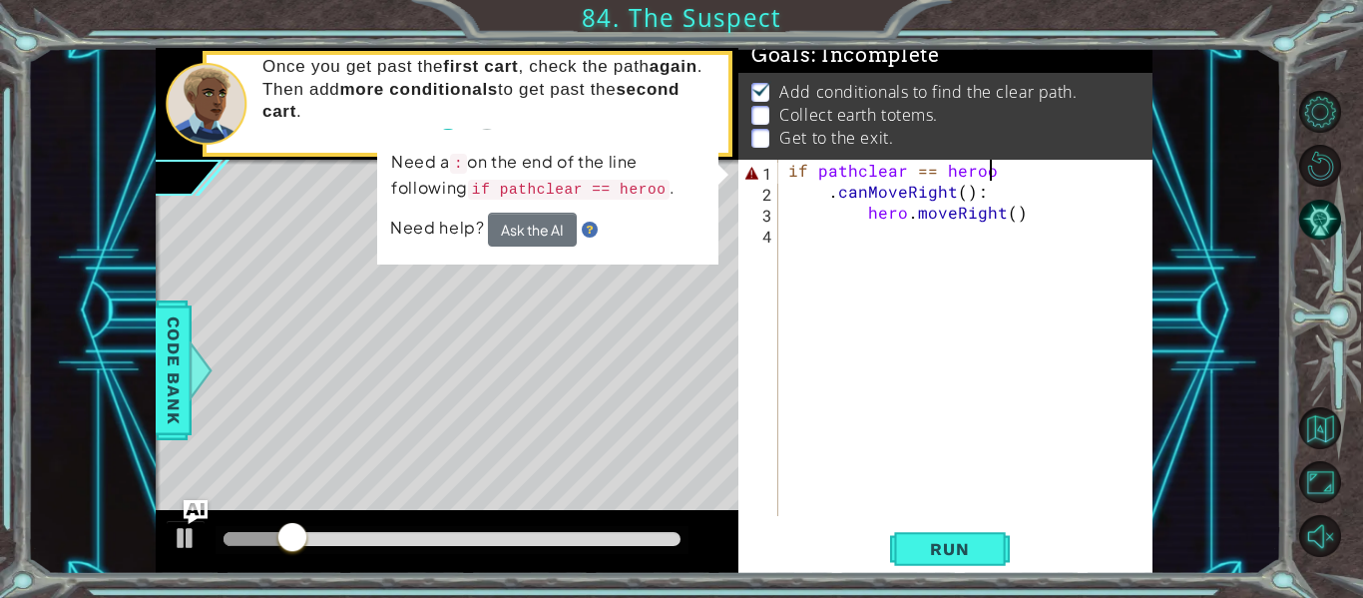
click at [990, 181] on div "if pathclear == heroo . canMoveRight ( ) : hero . moveRight ( )" at bounding box center [971, 359] width 374 height 398
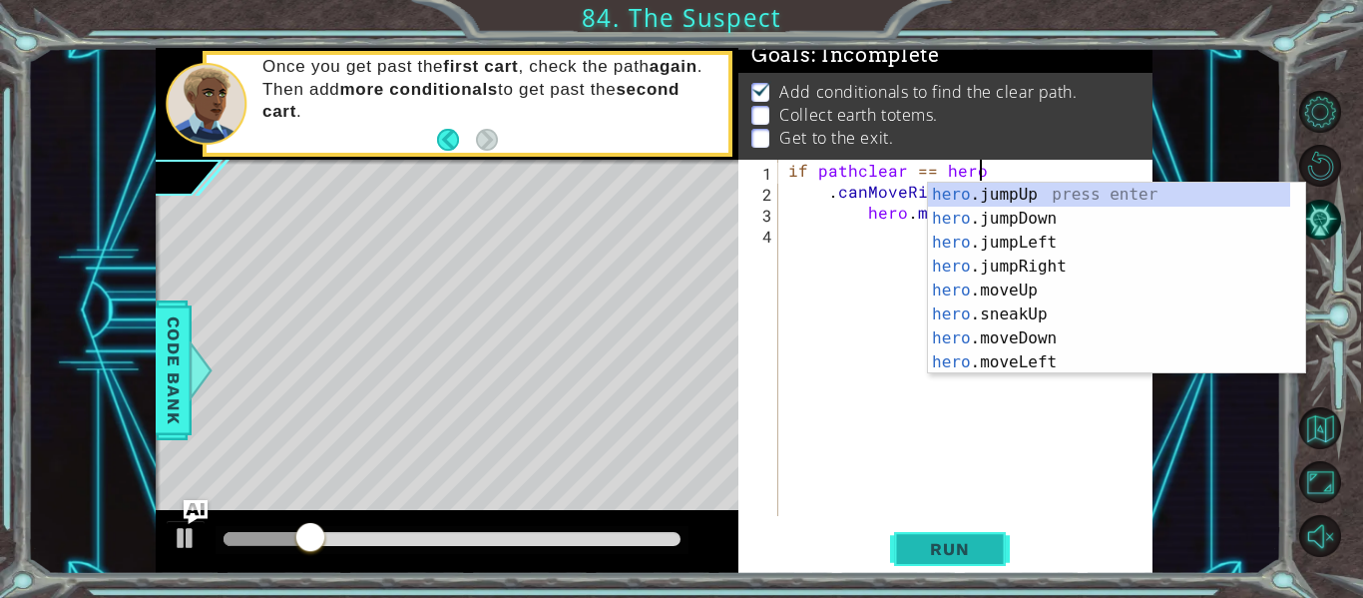
click at [947, 543] on span "Run" at bounding box center [949, 549] width 79 height 20
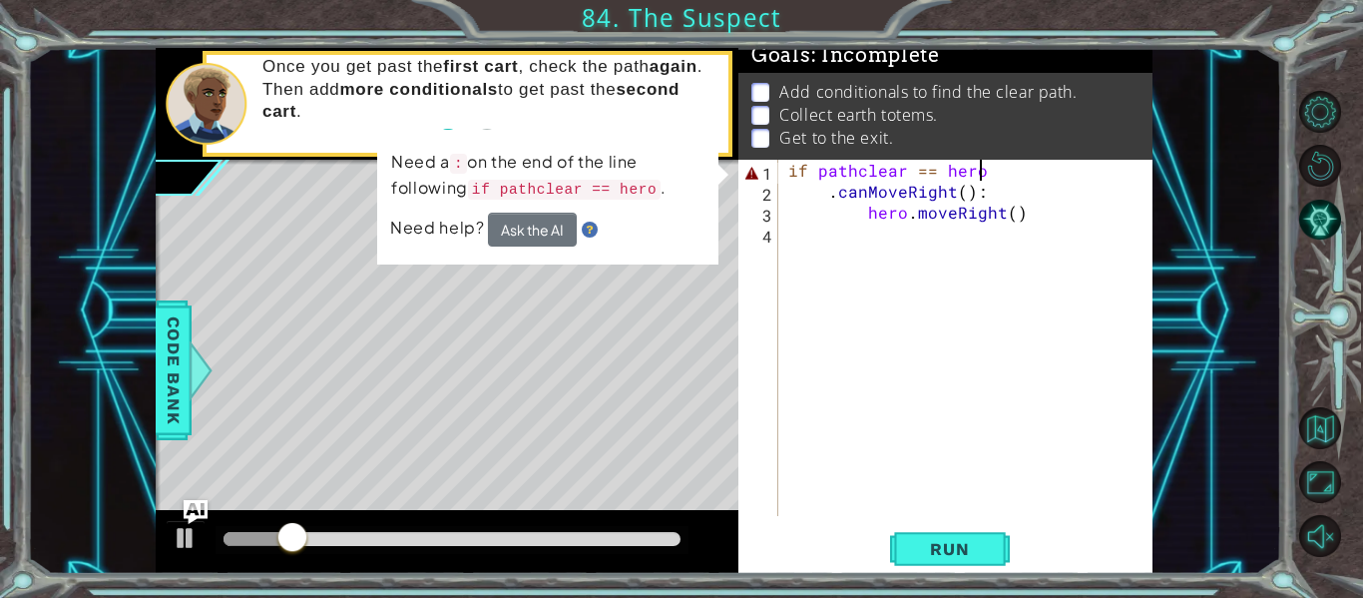
scroll to position [0, 12]
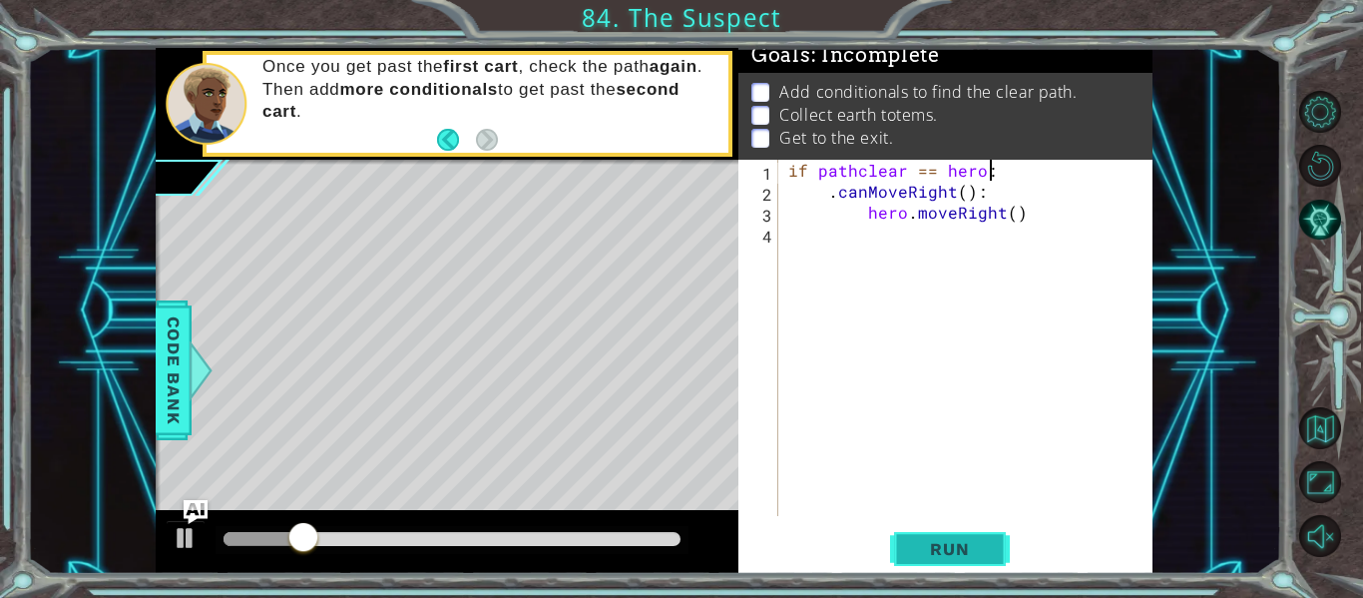
type textarea "if pathclear == hero:"
click at [960, 529] on button "Run" at bounding box center [950, 549] width 120 height 41
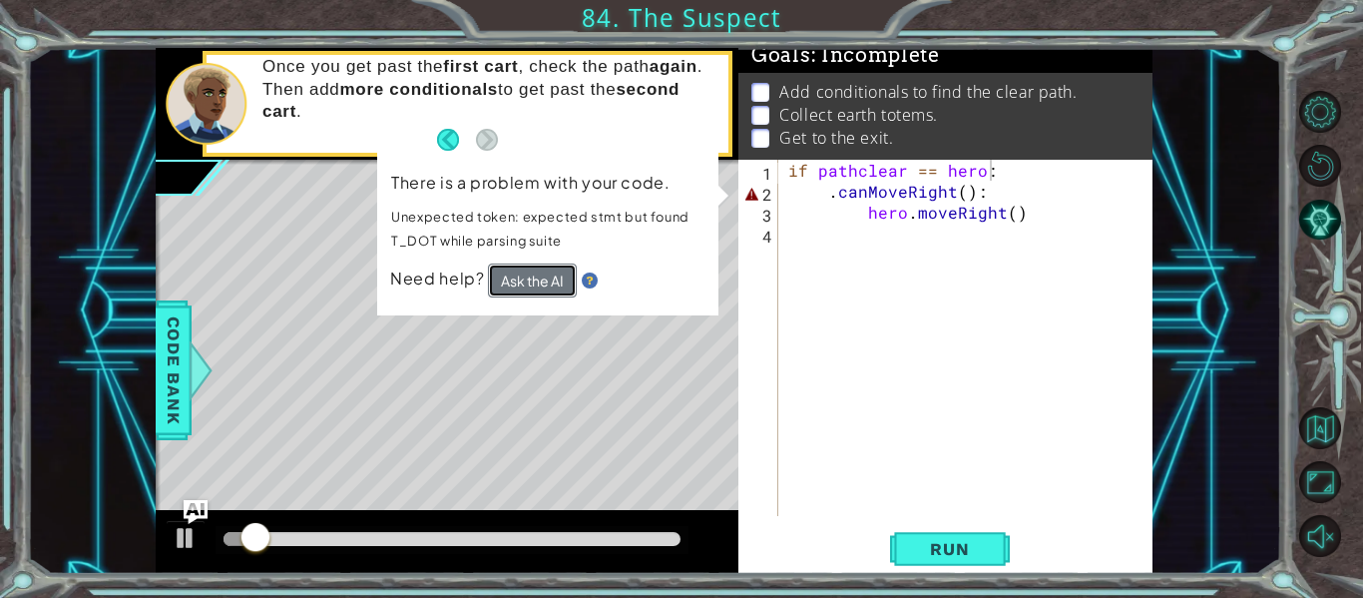
click at [528, 289] on button "Ask the AI" at bounding box center [532, 279] width 89 height 35
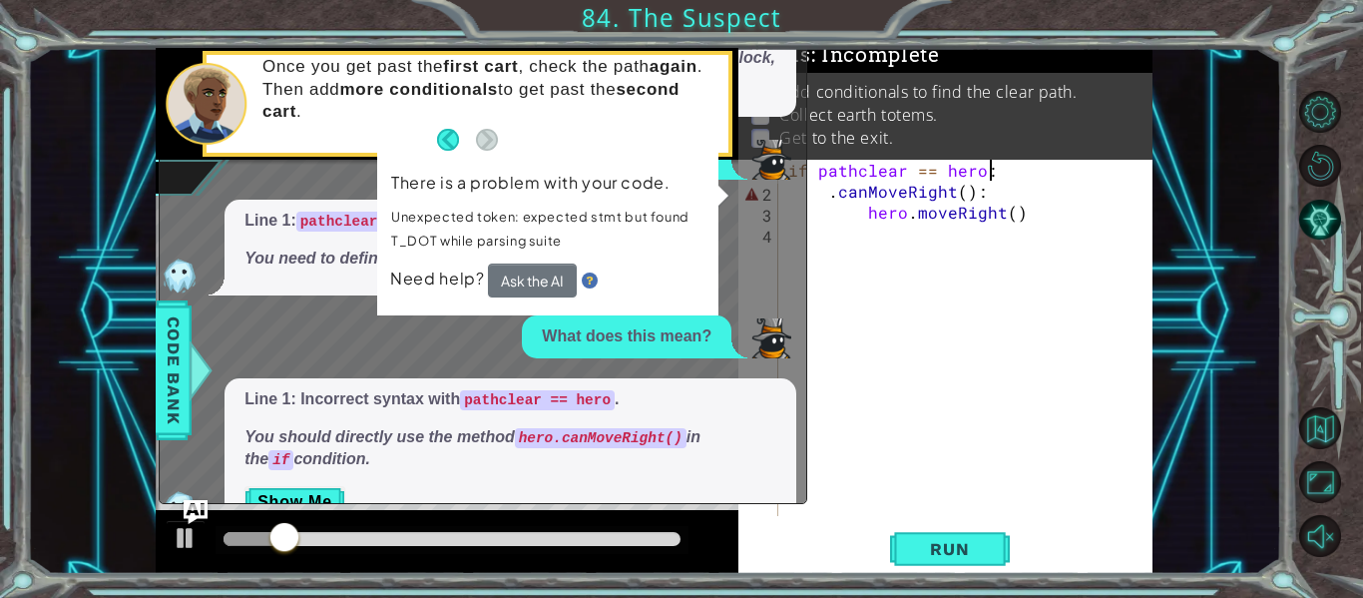
scroll to position [45, 0]
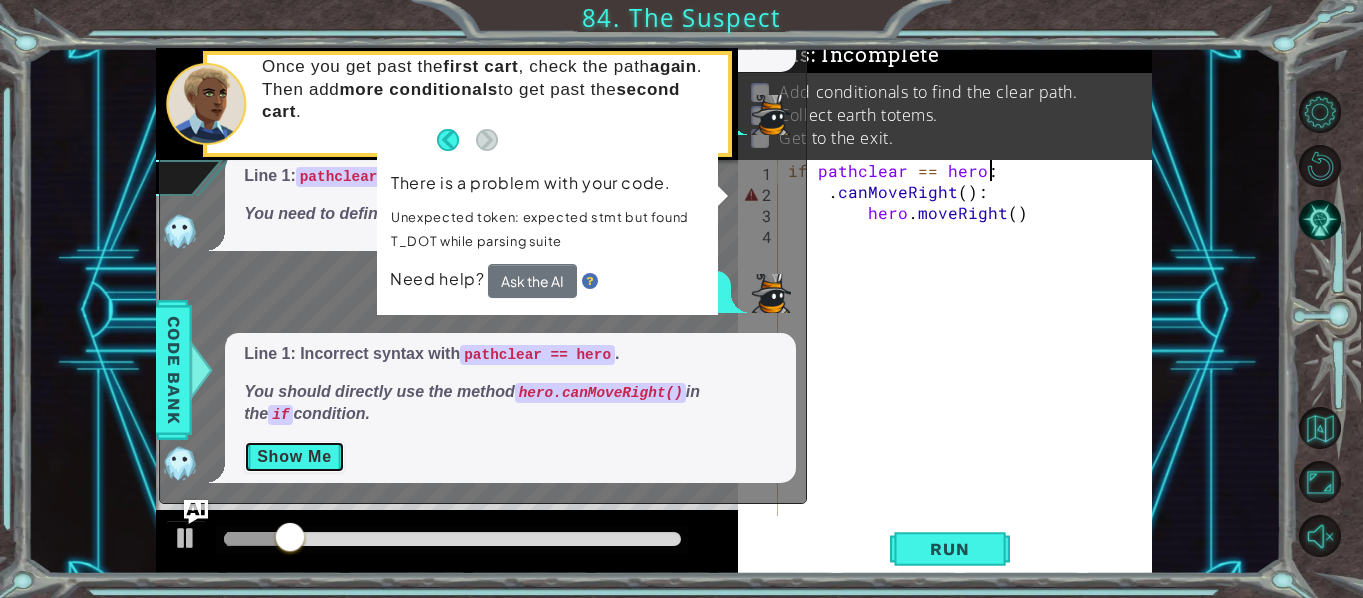
click at [304, 456] on button "Show Me" at bounding box center [294, 457] width 101 height 32
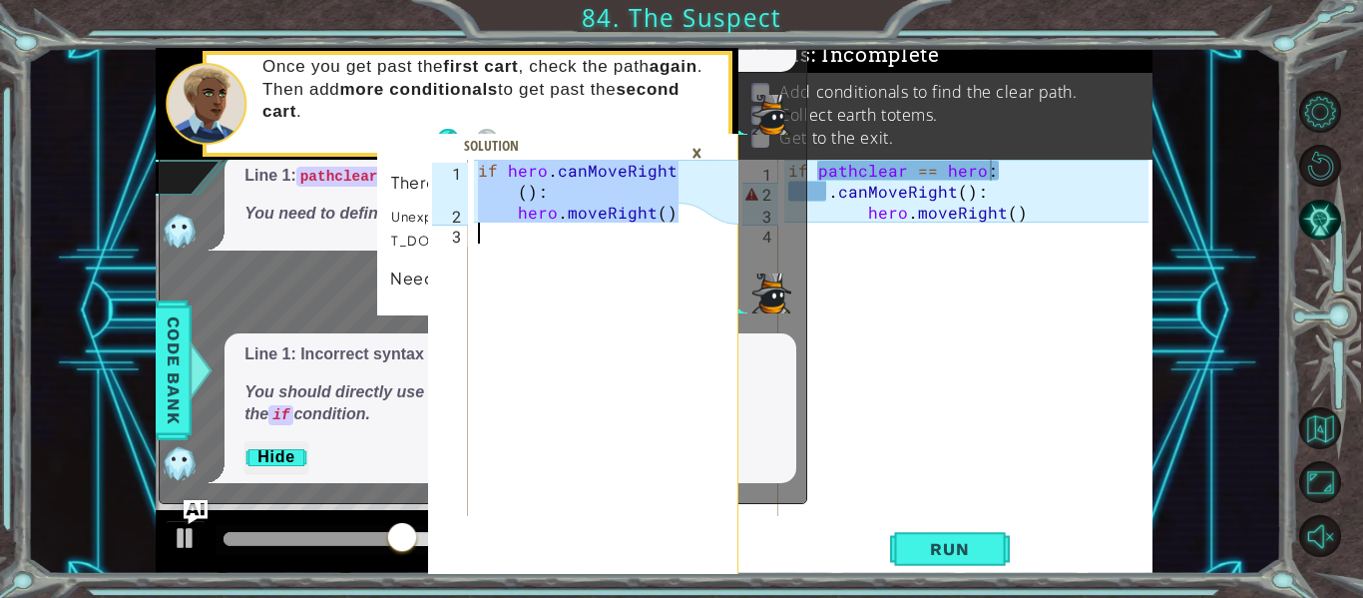
drag, startPoint x: 476, startPoint y: 168, endPoint x: 637, endPoint y: 247, distance: 179.4
click at [637, 247] on div "if hero . canMoveRight ( ) : hero . moveRight ( )" at bounding box center [581, 369] width 215 height 419
type textarea "hero.moveRight()"
drag, startPoint x: 866, startPoint y: 187, endPoint x: 893, endPoint y: 204, distance: 31.8
click at [893, 204] on div "hero.moveRight() 1 2 3 if hero . canMoveRight ( ) : hero . moveRight ( ) הההההה…" at bounding box center [654, 311] width 997 height 526
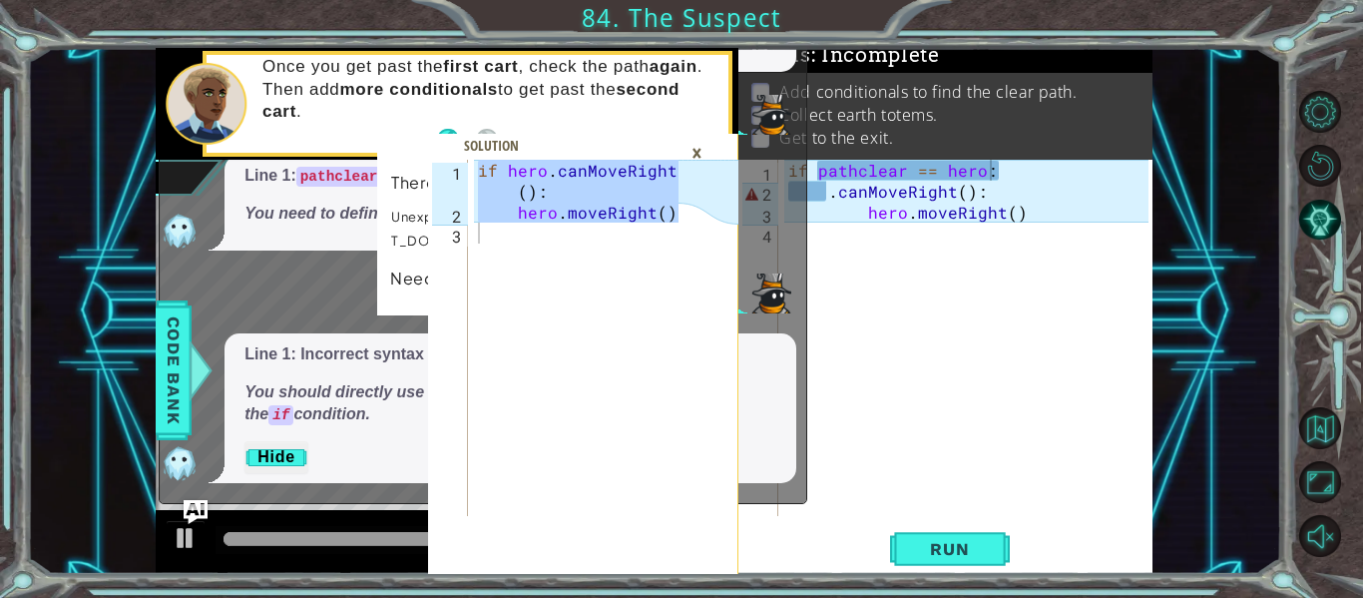
click at [700, 157] on div "×" at bounding box center [696, 153] width 31 height 34
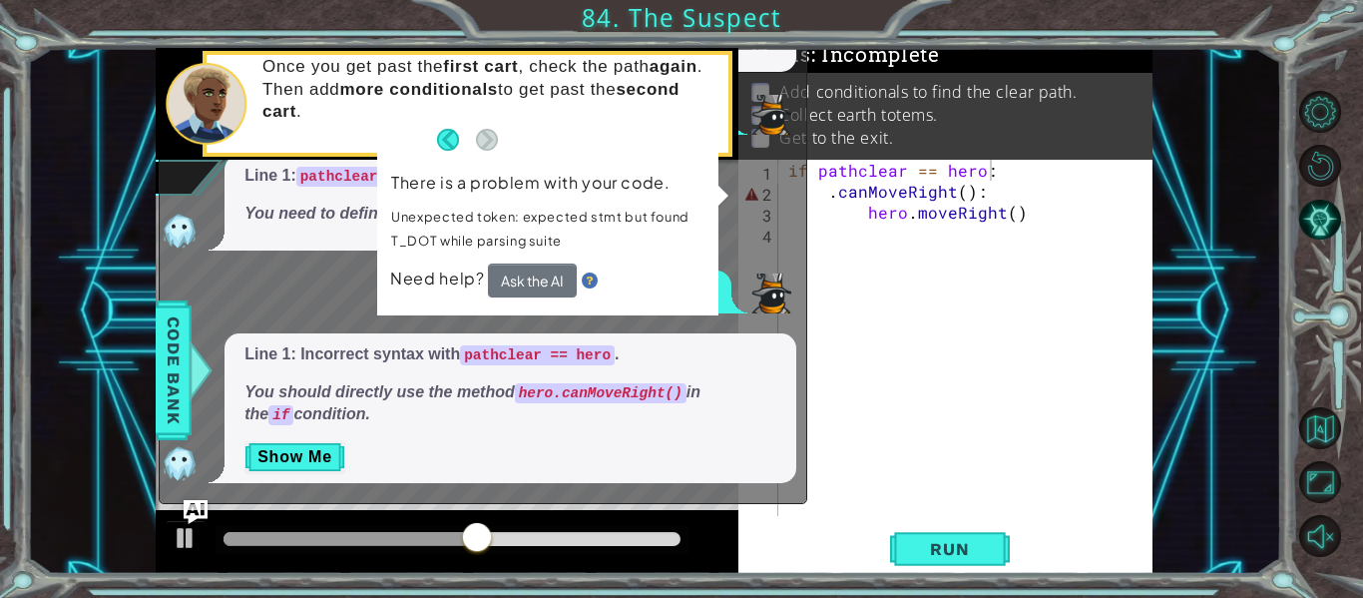
drag, startPoint x: 795, startPoint y: 164, endPoint x: 884, endPoint y: 199, distance: 95.4
click at [884, 199] on div "hero.moveRight() 1 2 3 if hero . canMoveRight ( ) : hero . moveRight ( ) הההההה…" at bounding box center [654, 311] width 997 height 526
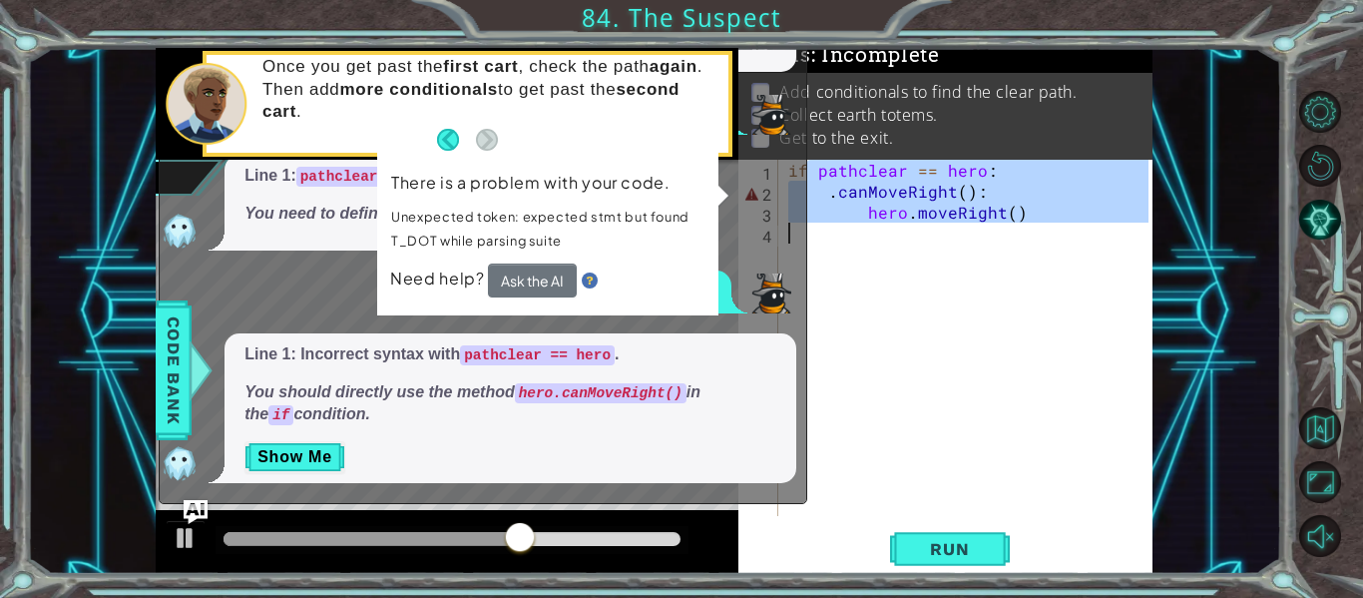
drag, startPoint x: 810, startPoint y: 173, endPoint x: 916, endPoint y: 246, distance: 129.0
click at [916, 246] on div "if pathclear == hero : . canMoveRight ( ) : hero . moveRight ( )" at bounding box center [971, 359] width 374 height 398
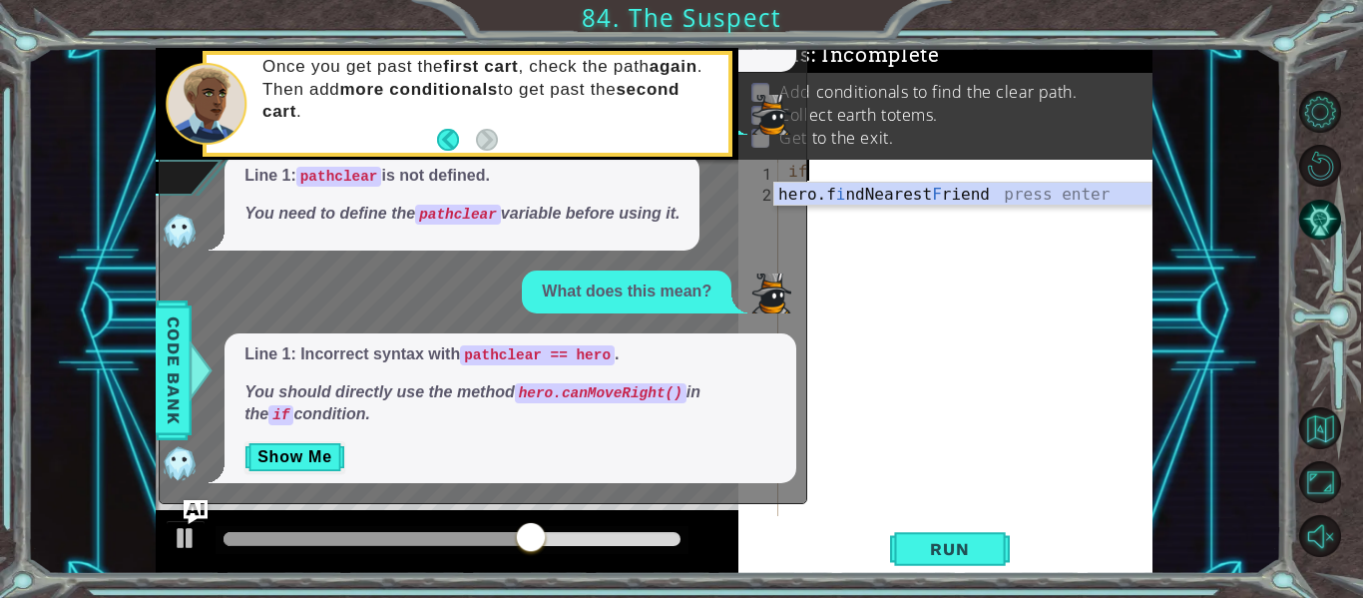
type textarea "i"
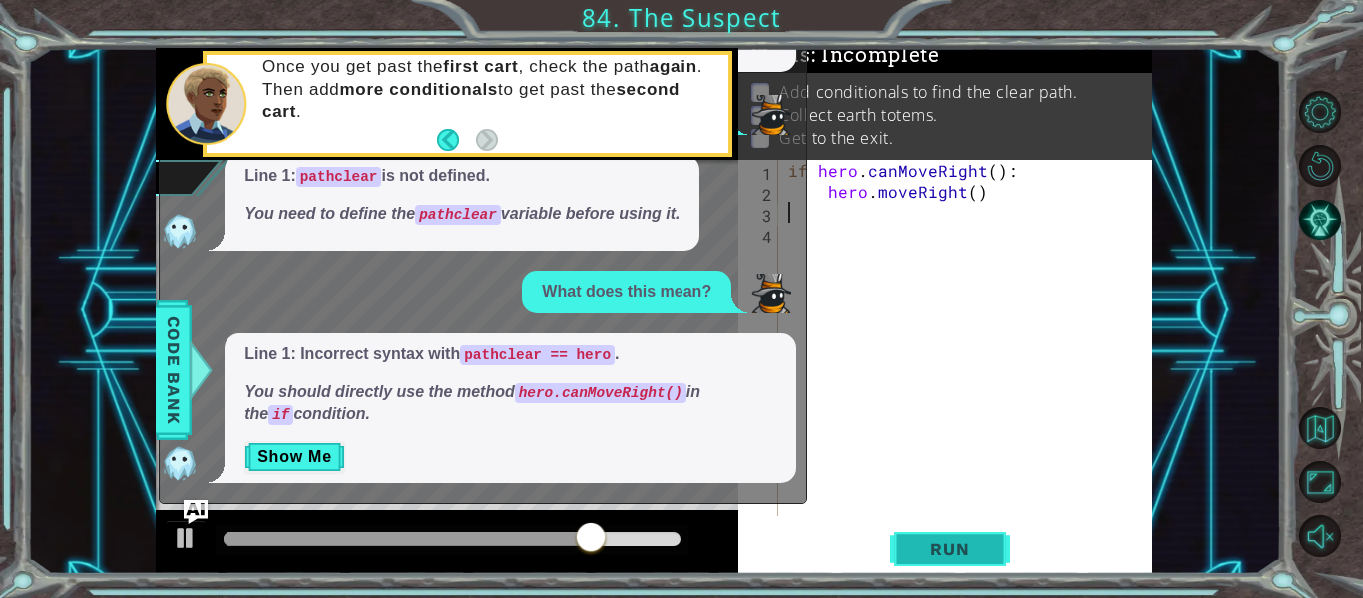
click at [980, 559] on span "Run" at bounding box center [949, 549] width 79 height 20
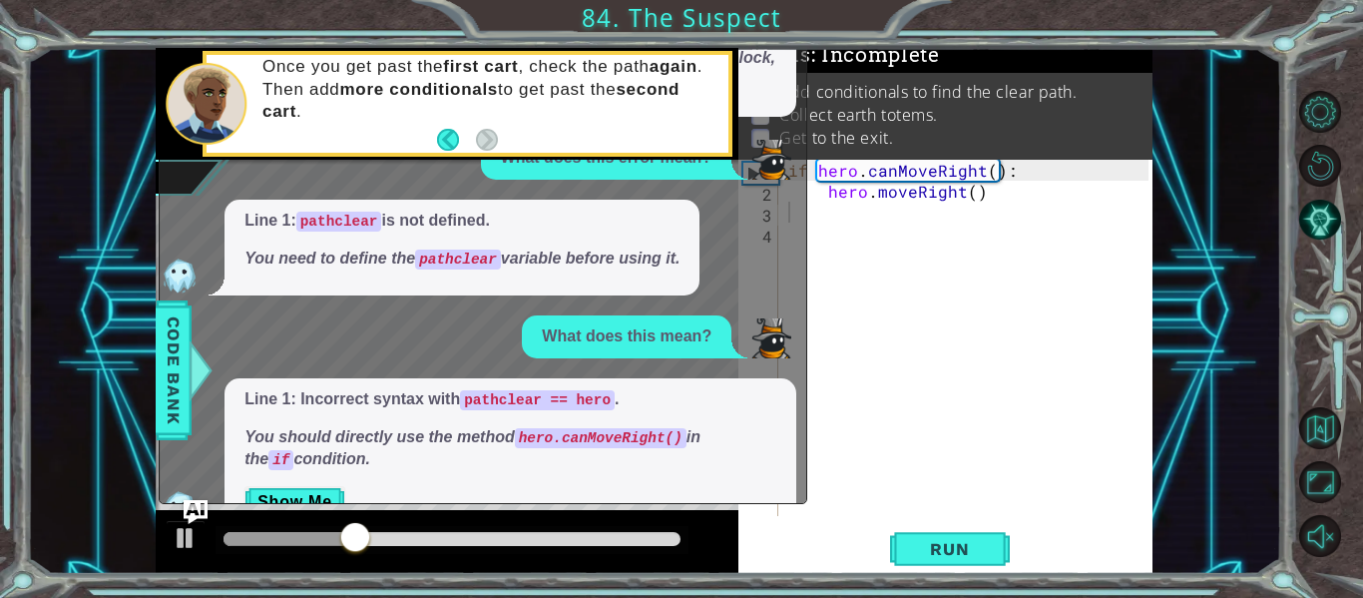
click at [1236, 346] on div "hero.moveRight() 1 2 3 if hero . canMoveRight ( ) : hero . moveRight ( ) הההההה…" at bounding box center [654, 311] width 1254 height 526
click at [196, 496] on img at bounding box center [180, 508] width 40 height 40
click at [191, 499] on img "Ask AI" at bounding box center [196, 512] width 26 height 26
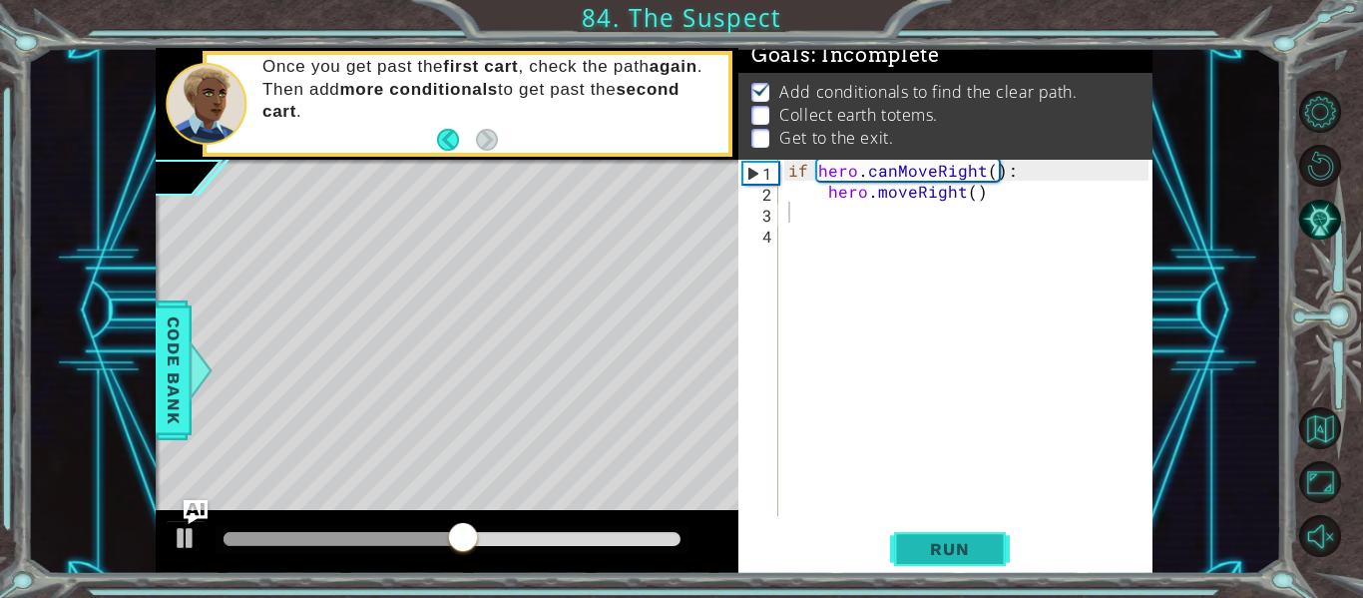
click at [967, 556] on span "Run" at bounding box center [949, 549] width 79 height 20
click at [973, 197] on div "if hero . canMoveRight ( ) : hero . moveRight ( )" at bounding box center [971, 359] width 374 height 398
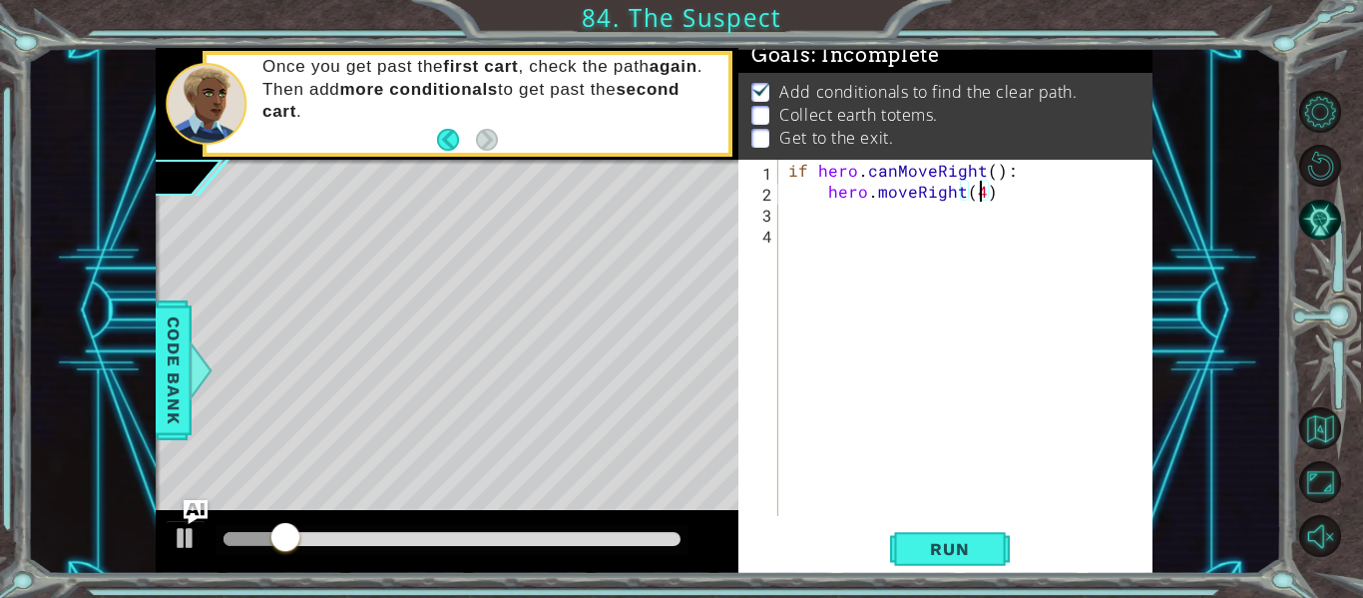
scroll to position [0, 12]
type textarea "hero.moveRight(4)"
click at [982, 540] on span "Run" at bounding box center [949, 549] width 79 height 20
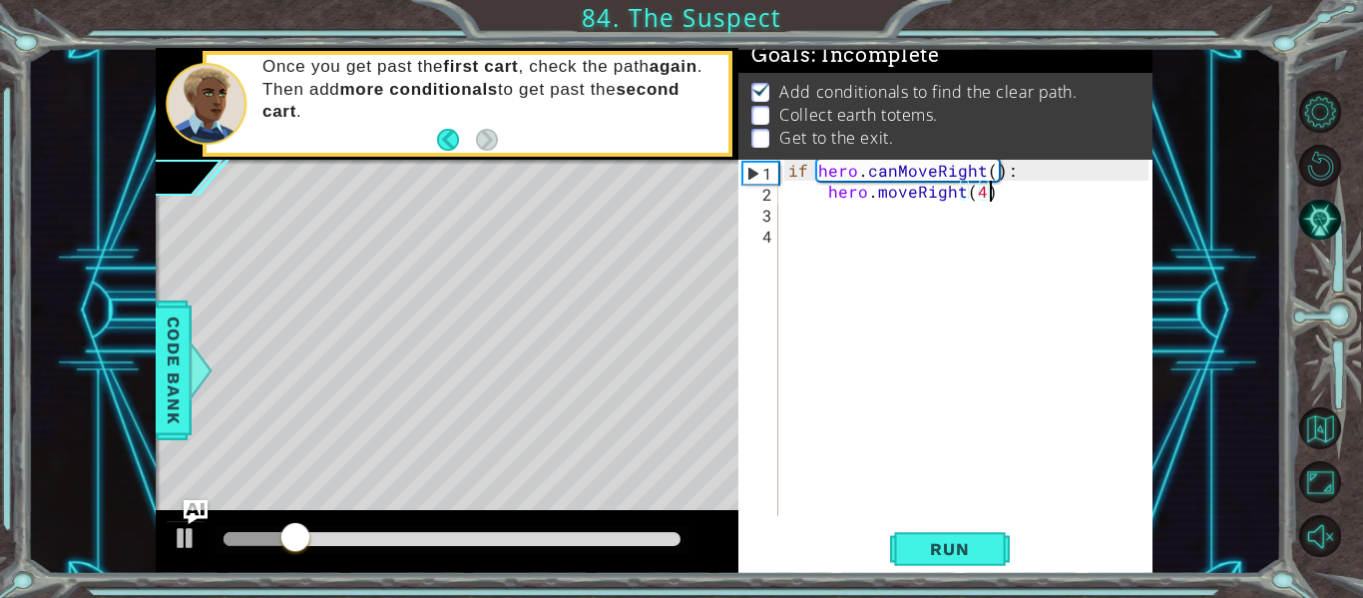
click at [1002, 194] on div "if hero . canMoveRight ( ) : hero . moveRight ( 4 )" at bounding box center [971, 359] width 374 height 398
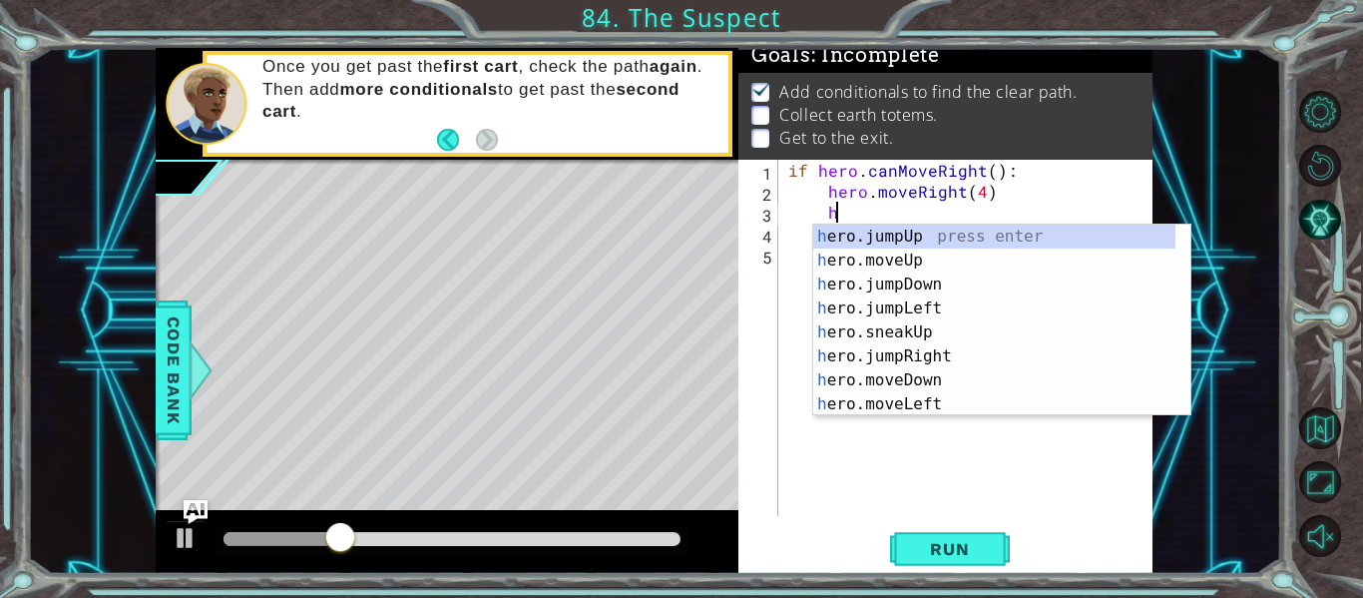
scroll to position [0, 2]
click at [922, 258] on div "h ero.jumpUp press enter h ero.moveUp press enter h ero.jumpDown press enter h …" at bounding box center [994, 343] width 362 height 239
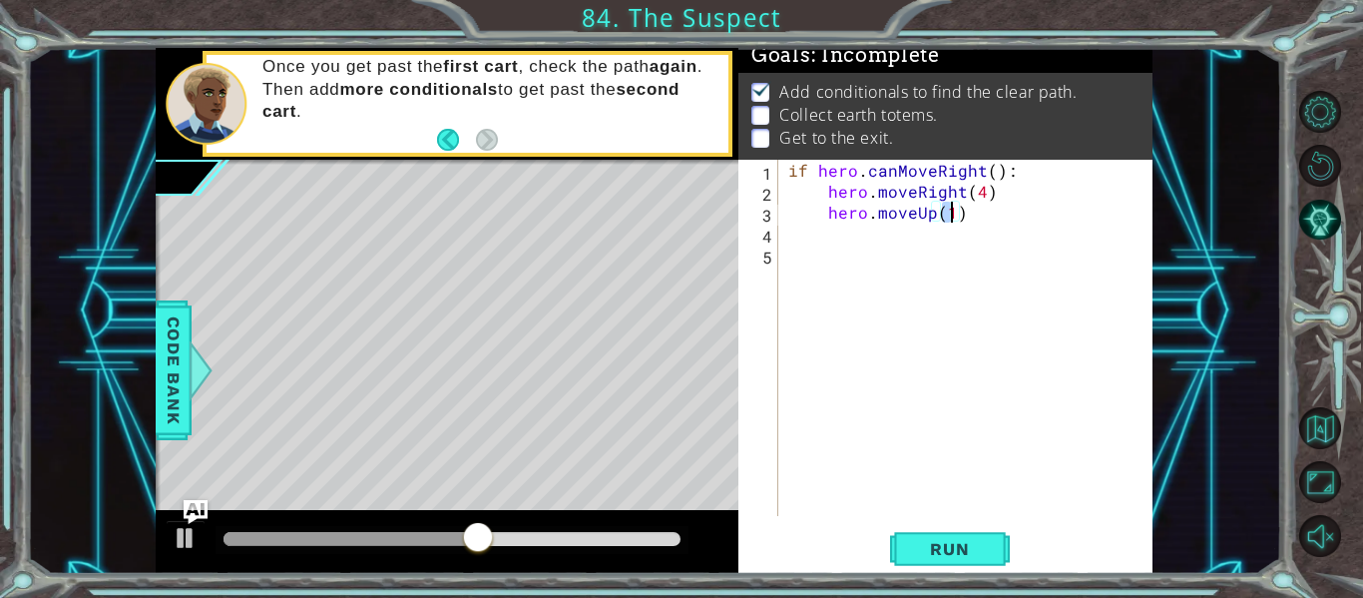
type textarea "hero.moveUp(4)"
click at [961, 224] on div "if hero . canMoveRight ( ) : hero . moveRight ( 4 ) hero . moveUp ( 4 )" at bounding box center [971, 359] width 374 height 398
drag, startPoint x: 833, startPoint y: 192, endPoint x: 1000, endPoint y: 195, distance: 166.7
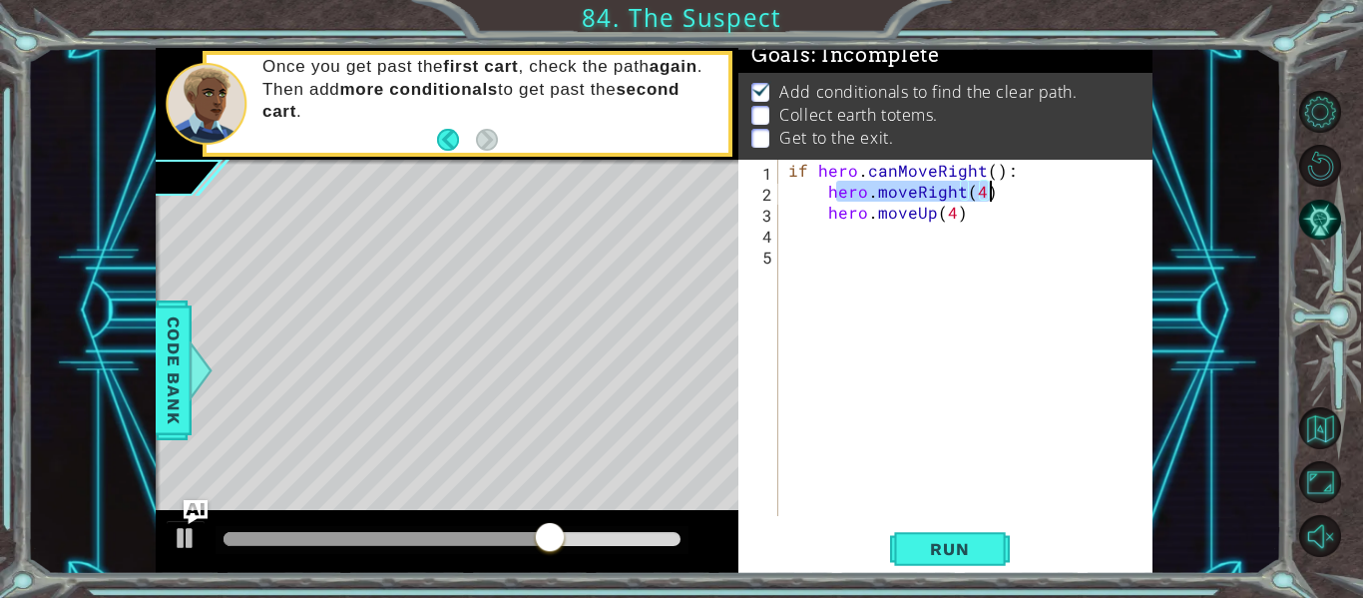
click at [1000, 195] on div "if hero . canMoveRight ( ) : hero . moveRight ( 4 ) hero . moveUp ( 4 )" at bounding box center [971, 359] width 374 height 398
type textarea "hero.moveRight(4)"
click at [828, 196] on div "if hero . canMoveRight ( ) : hero . moveRight ( 4 ) hero . moveUp ( 4 )" at bounding box center [971, 359] width 374 height 398
drag, startPoint x: 828, startPoint y: 196, endPoint x: 842, endPoint y: 202, distance: 15.2
click at [842, 202] on div "if hero . canMoveRight ( ) : hero . moveRight ( 4 ) hero . moveUp ( 4 )" at bounding box center [971, 359] width 374 height 398
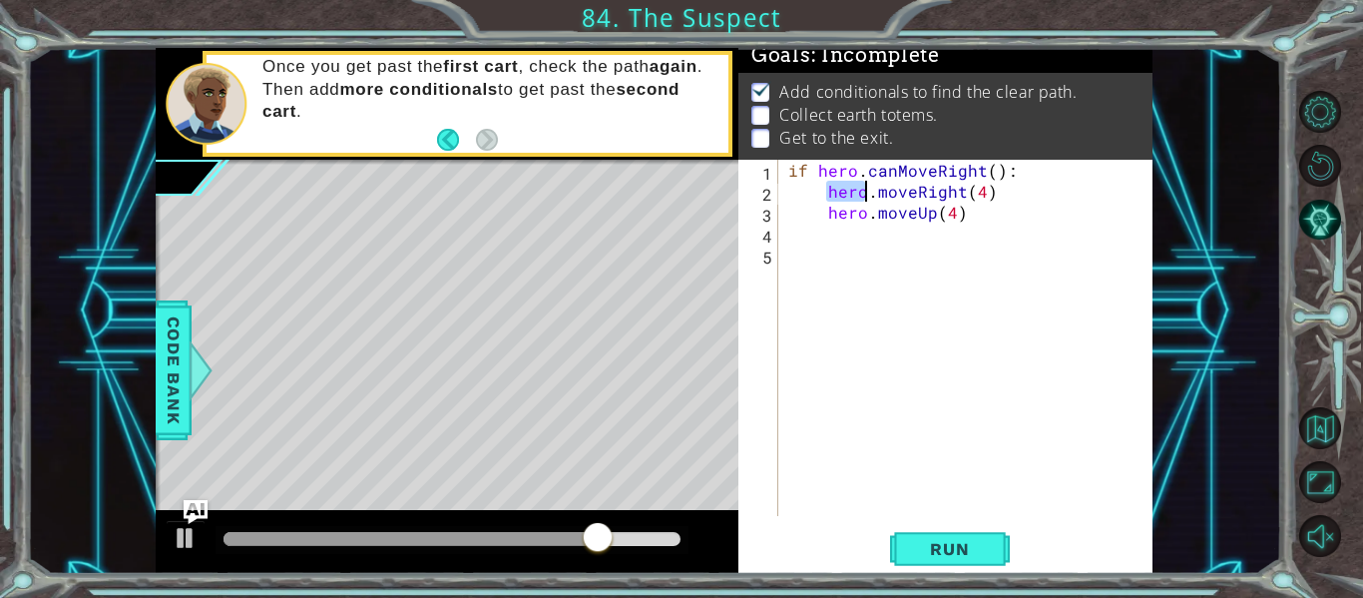
click at [784, 225] on div "if hero . canMoveRight ( ) : hero . moveRight ( 4 ) hero . moveUp ( 4 )" at bounding box center [971, 359] width 374 height 398
click at [832, 236] on div "if hero . canMoveRight ( ) : hero . moveRight ( 4 ) hero . moveUp ( 4 )" at bounding box center [971, 359] width 374 height 398
click at [822, 232] on div "if hero . canMoveRight ( ) : hero . moveRight ( 4 ) hero . moveUp ( 4 )" at bounding box center [971, 359] width 374 height 398
drag, startPoint x: 822, startPoint y: 232, endPoint x: 757, endPoint y: 293, distance: 88.9
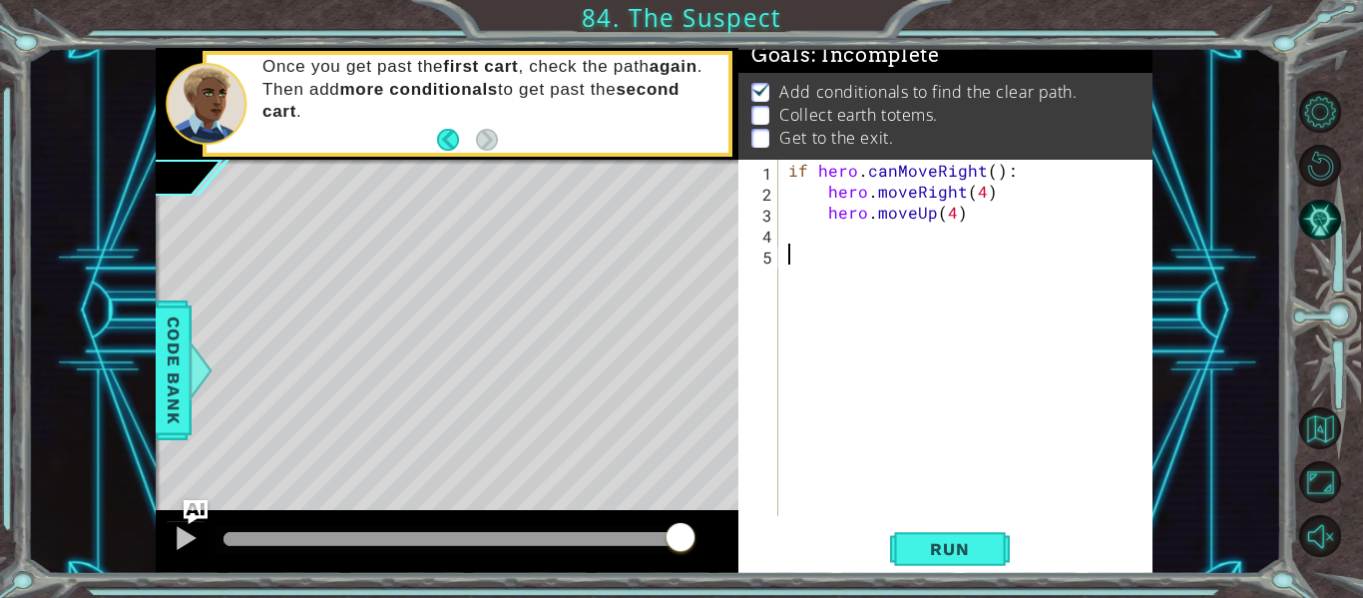
click at [830, 250] on div "if hero . canMoveRight ( ) : hero . moveRight ( 4 ) hero . moveUp ( 4 )" at bounding box center [971, 359] width 374 height 398
click at [829, 234] on div "if hero . canMoveRight ( ) : hero . moveRight ( 4 ) hero . moveUp ( 4 )" at bounding box center [971, 359] width 374 height 398
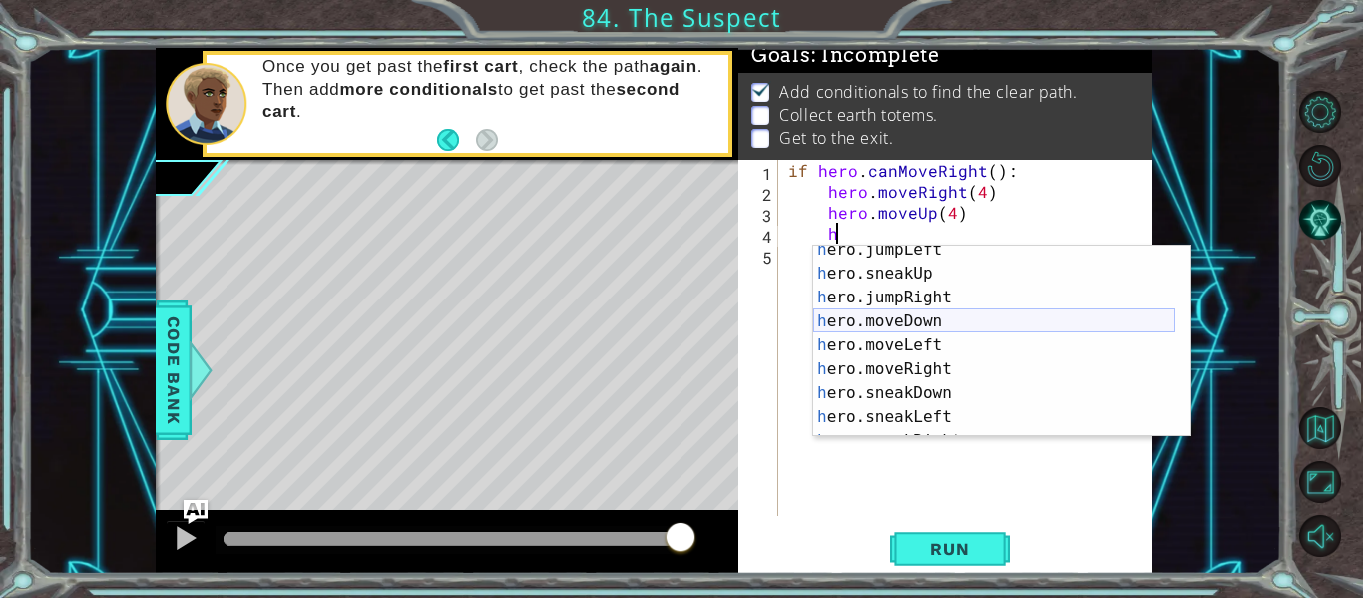
scroll to position [85, 0]
click at [915, 367] on div "h ero.jumpLeft press enter h ero.sneakUp press enter h ero.jumpRight press ente…" at bounding box center [994, 351] width 362 height 239
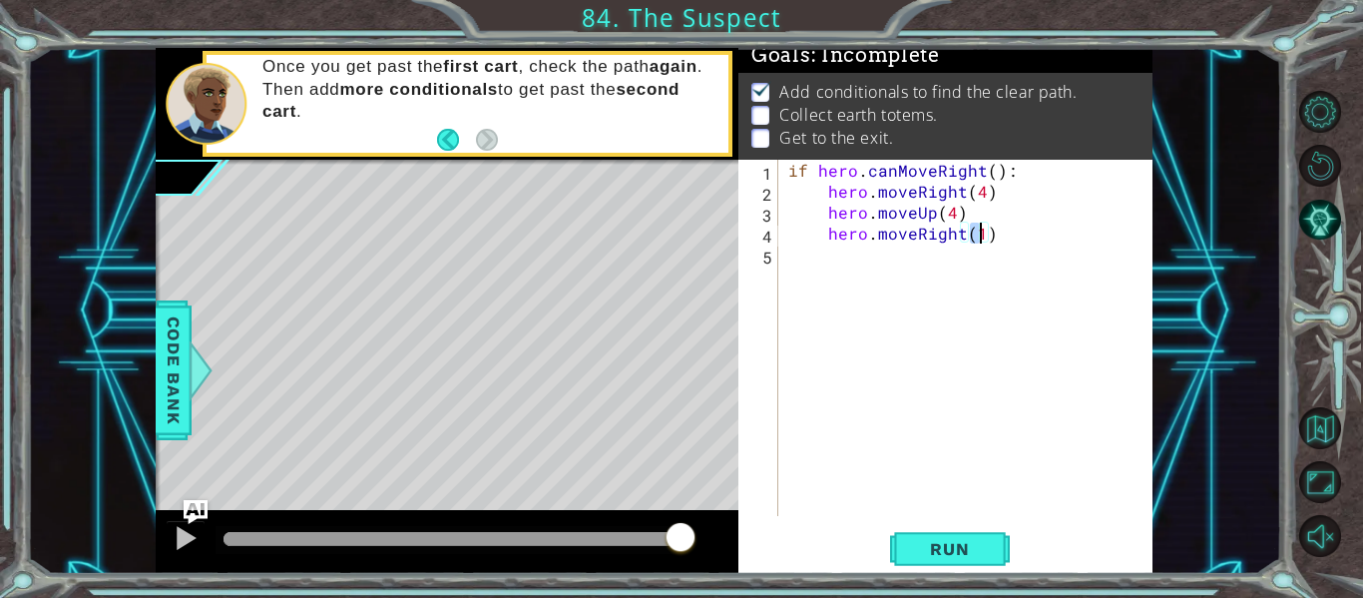
scroll to position [0, 12]
click at [965, 555] on span "Run" at bounding box center [949, 549] width 79 height 20
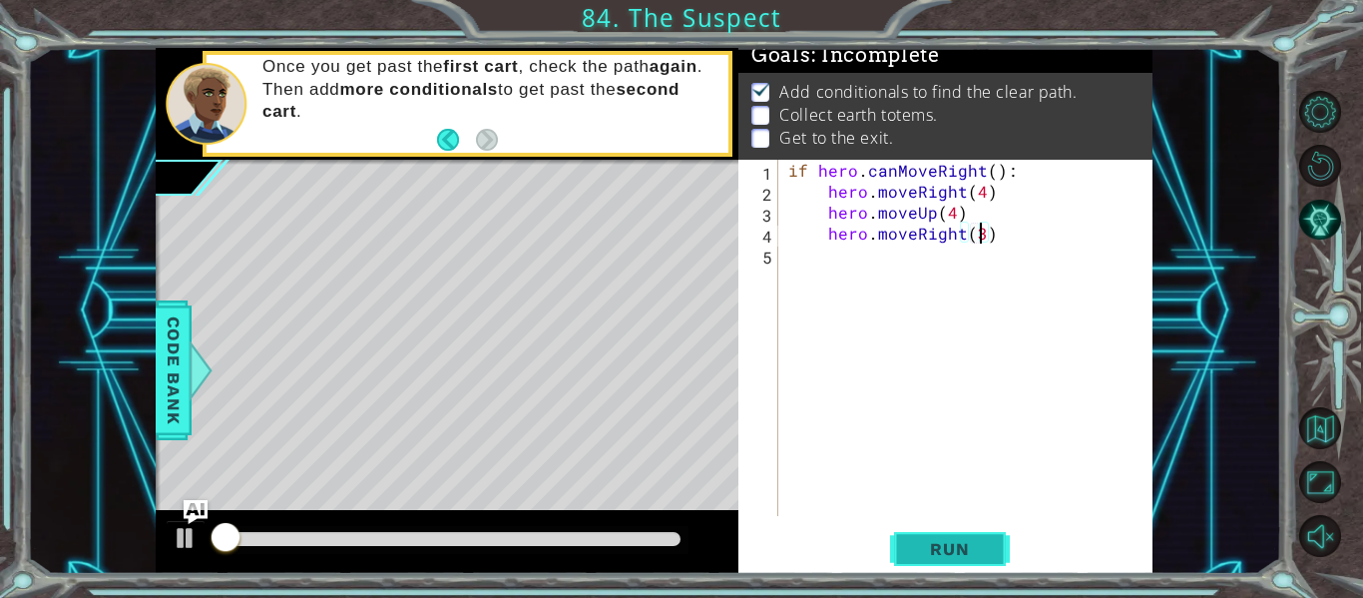
click at [965, 555] on span "Run" at bounding box center [949, 549] width 79 height 20
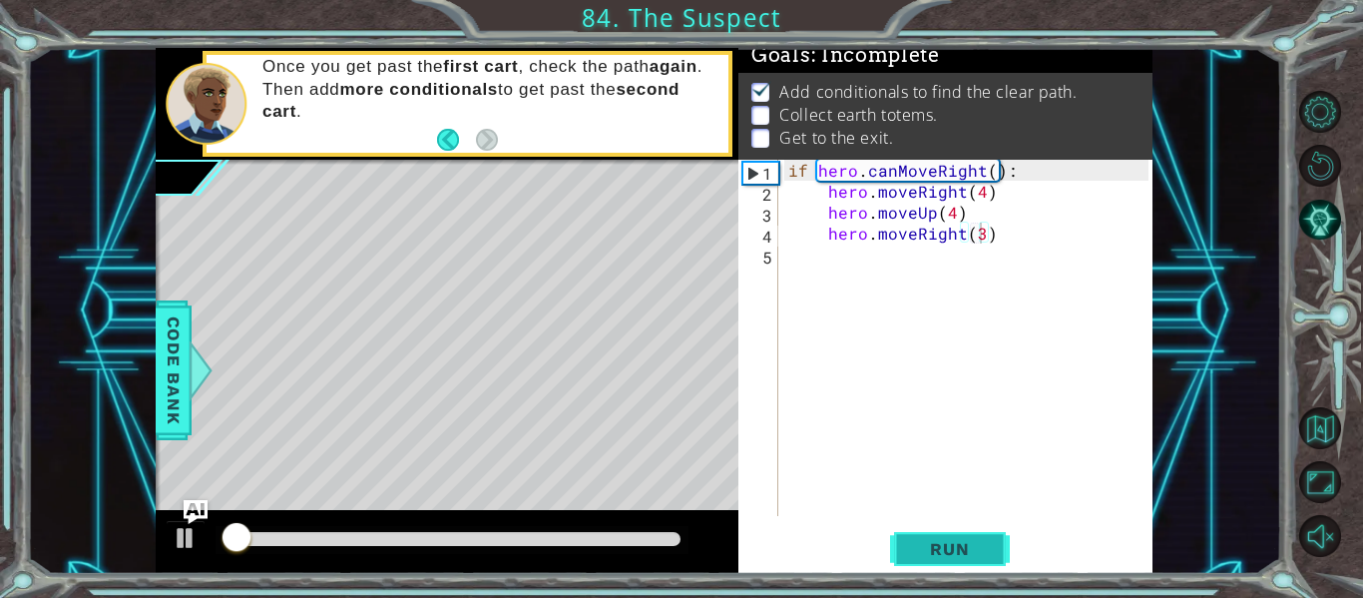
click at [965, 555] on span "Run" at bounding box center [949, 549] width 79 height 20
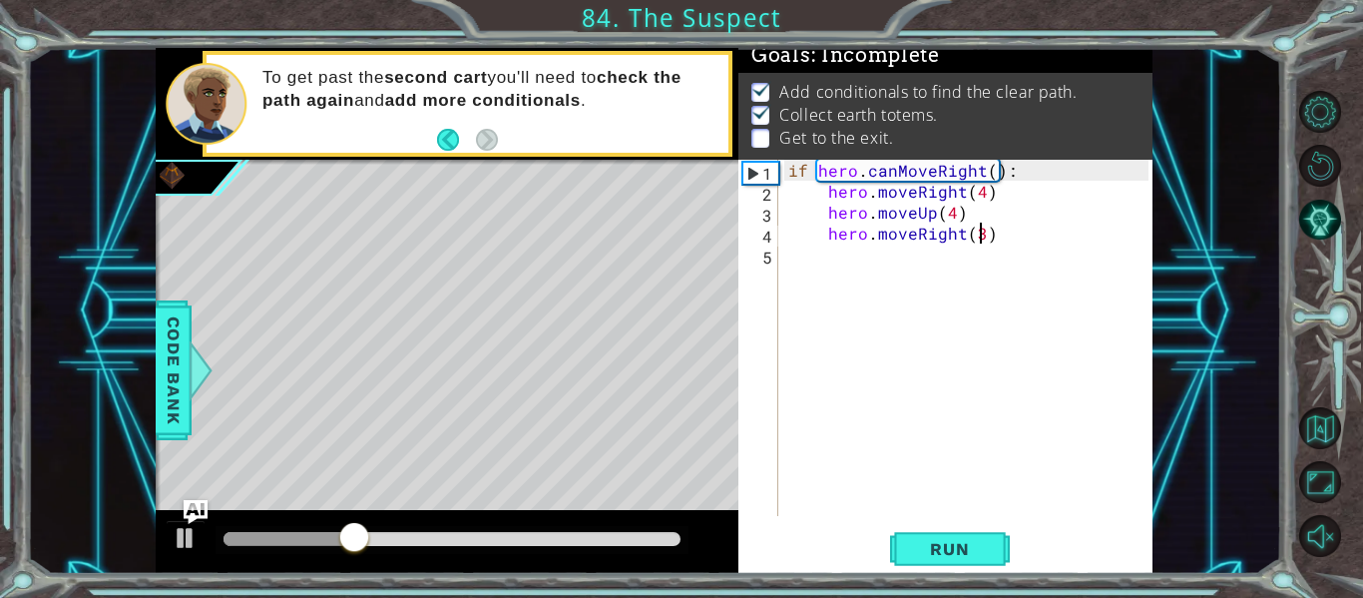
click at [952, 217] on div "if hero . canMoveRight ( ) : hero . moveRight ( 4 ) hero . moveUp ( 4 ) hero . …" at bounding box center [971, 359] width 374 height 398
type textarea "hero.moveUp(4)"
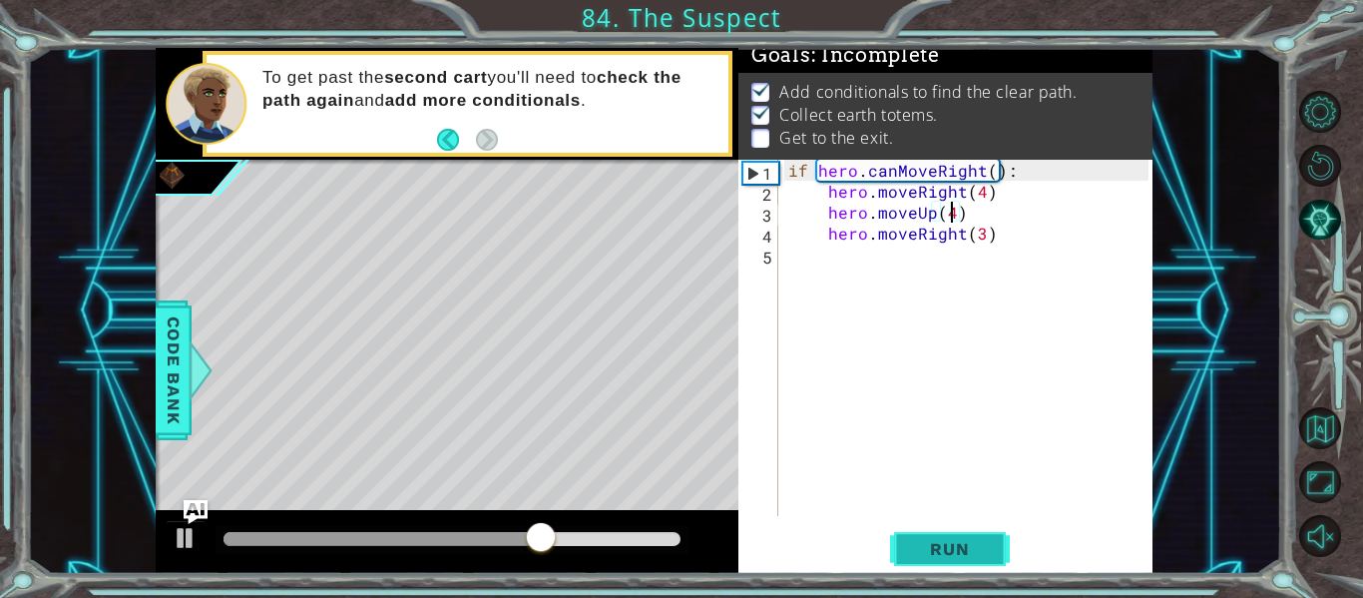
click at [981, 552] on span "Run" at bounding box center [949, 549] width 79 height 20
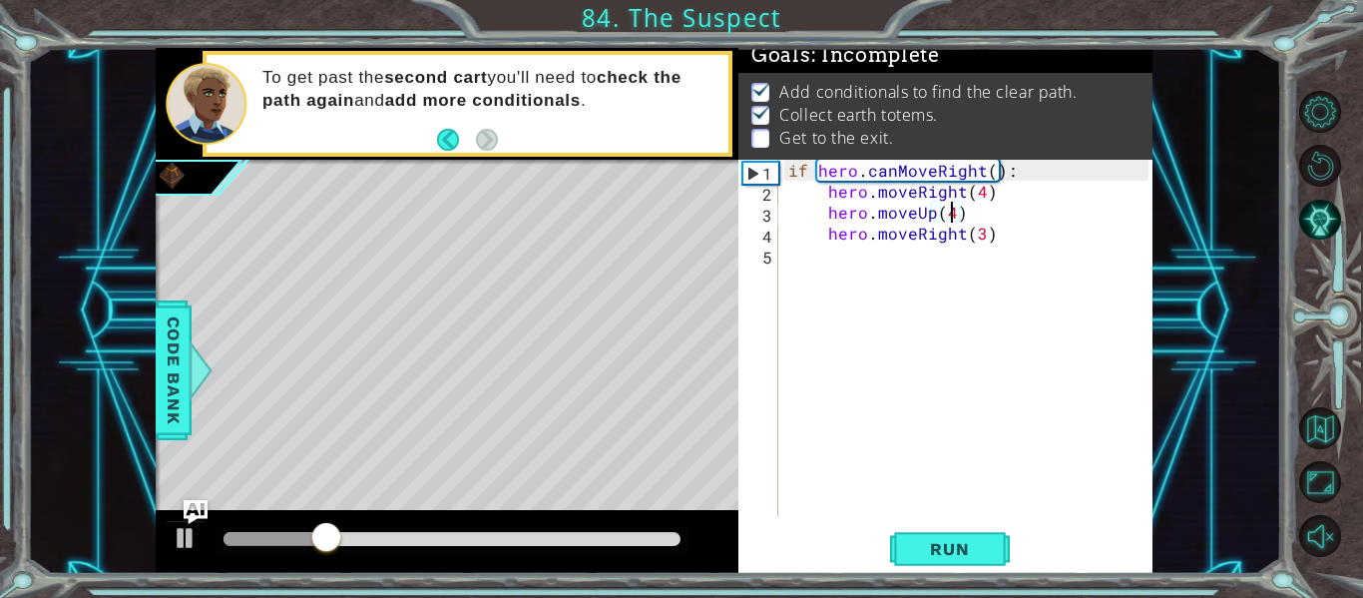
click at [836, 255] on div "if hero . canMoveRight ( ) : hero . moveRight ( 4 ) hero . moveUp ( 4 ) hero . …" at bounding box center [971, 359] width 374 height 398
type textarea "h"
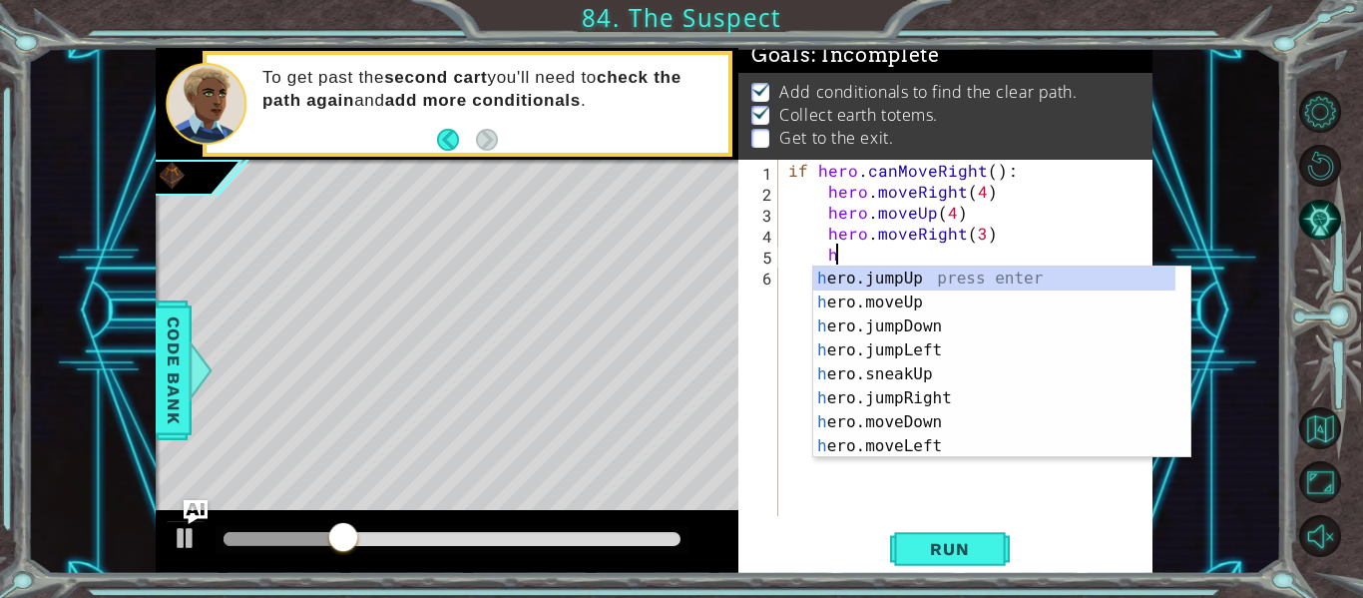
scroll to position [0, 0]
click at [891, 316] on div "h ero.jumpUp press enter h ero.moveUp press enter h ero.jumpDown press enter h …" at bounding box center [994, 385] width 362 height 239
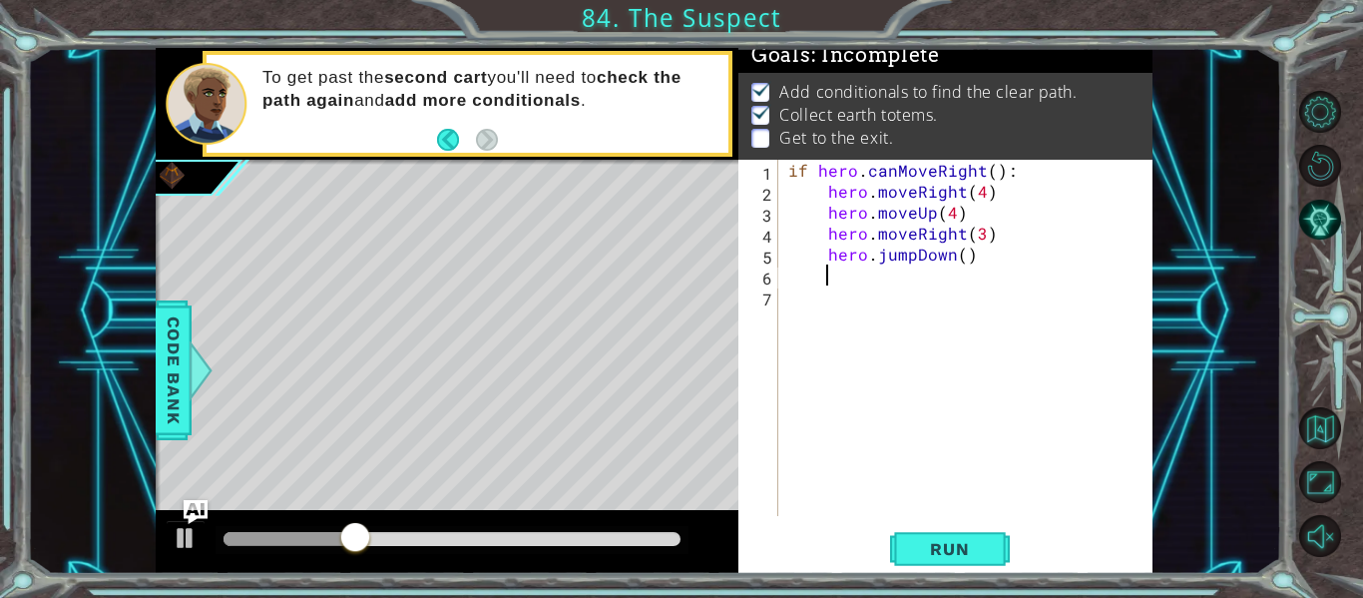
scroll to position [0, 1]
drag, startPoint x: 966, startPoint y: 261, endPoint x: 877, endPoint y: 259, distance: 88.8
click at [877, 259] on div "if hero . canMoveRight ( ) : hero . moveRight ( 4 ) hero . moveUp ( 4 ) hero . …" at bounding box center [971, 359] width 374 height 398
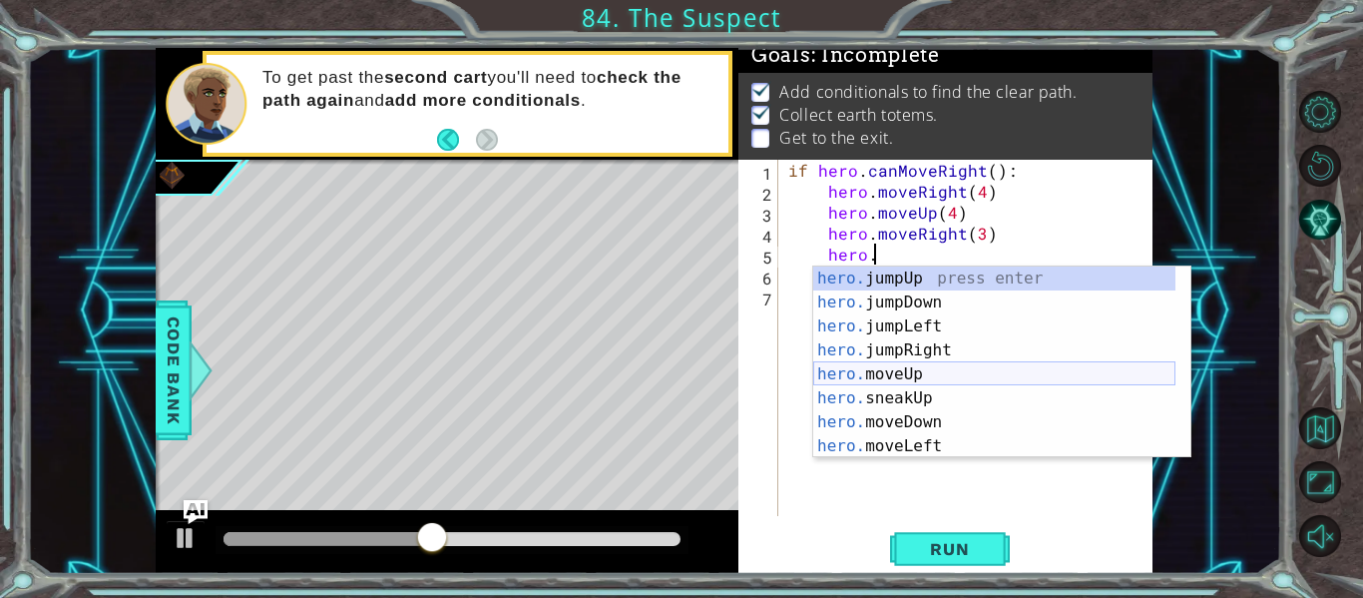
click at [901, 374] on div "hero. jumpUp press enter hero. jumpDown press enter hero. jumpLeft press enter …" at bounding box center [994, 385] width 362 height 239
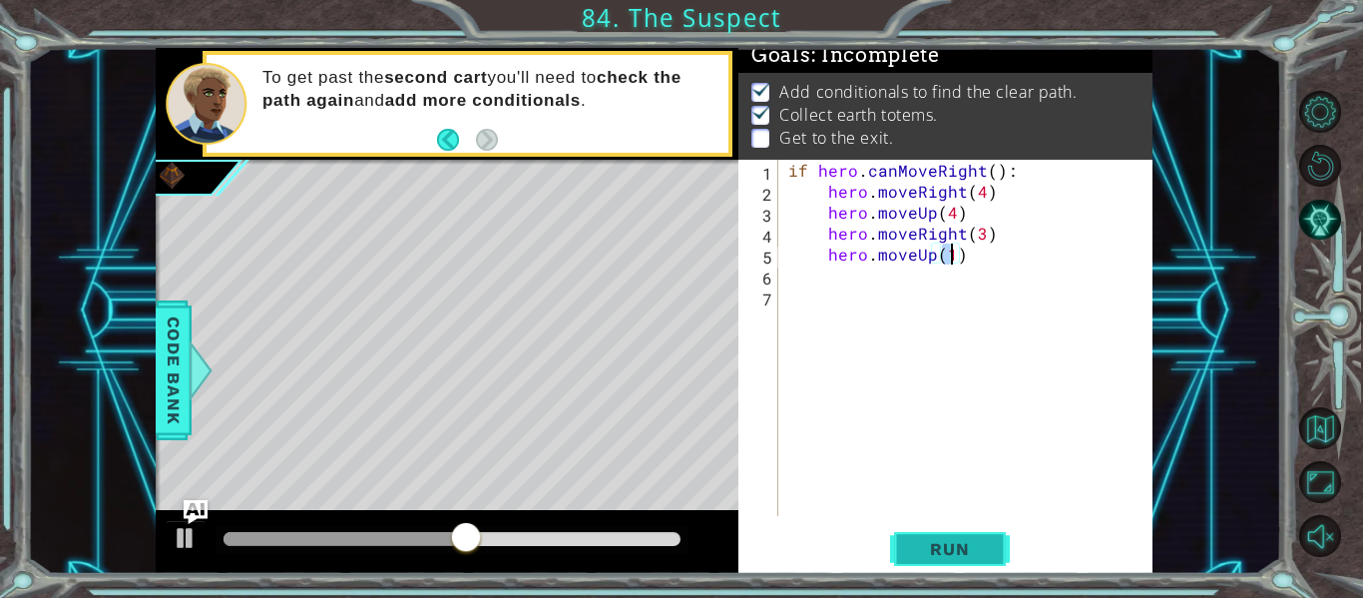
type textarea "hero.moveUp(1)"
click at [944, 539] on span "Run" at bounding box center [949, 549] width 79 height 20
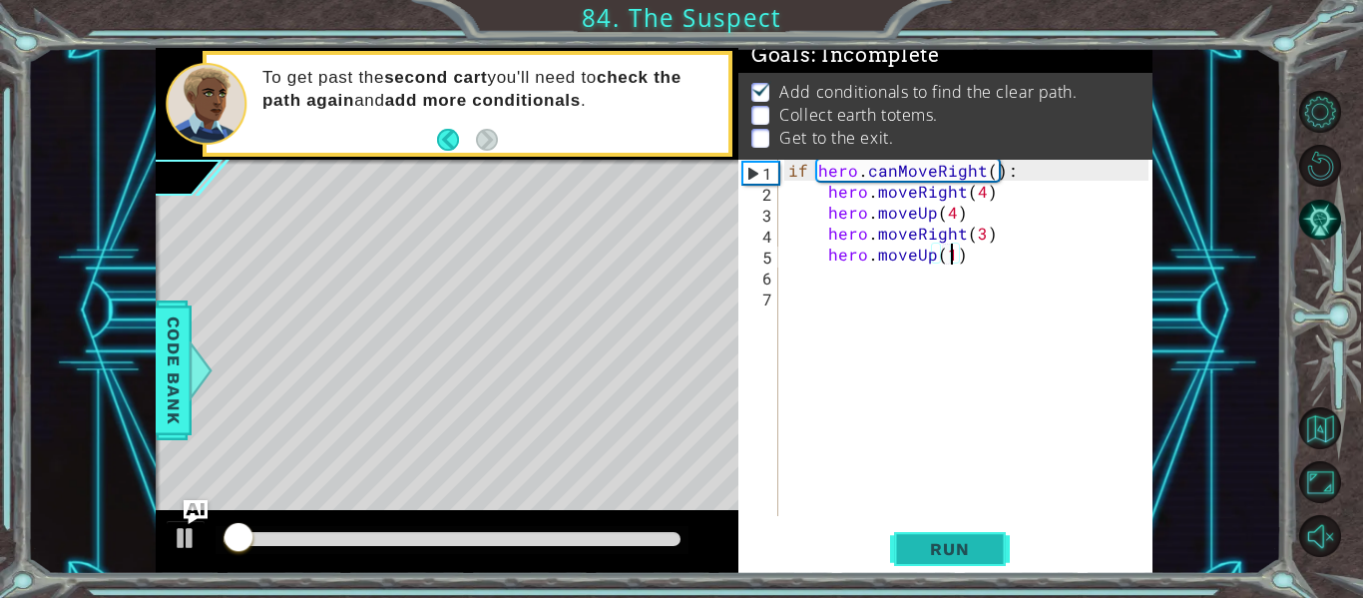
click at [947, 549] on span "Run" at bounding box center [949, 549] width 79 height 20
click at [977, 565] on button "Run" at bounding box center [950, 549] width 120 height 41
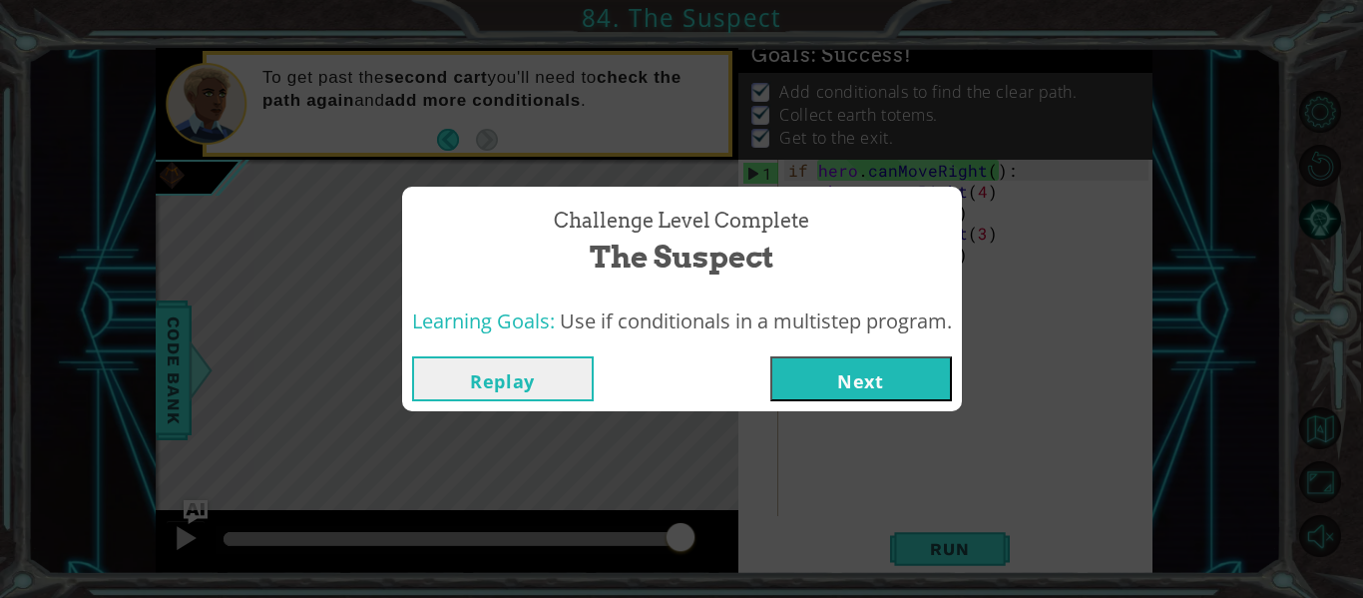
click at [913, 382] on button "Next" at bounding box center [861, 378] width 182 height 45
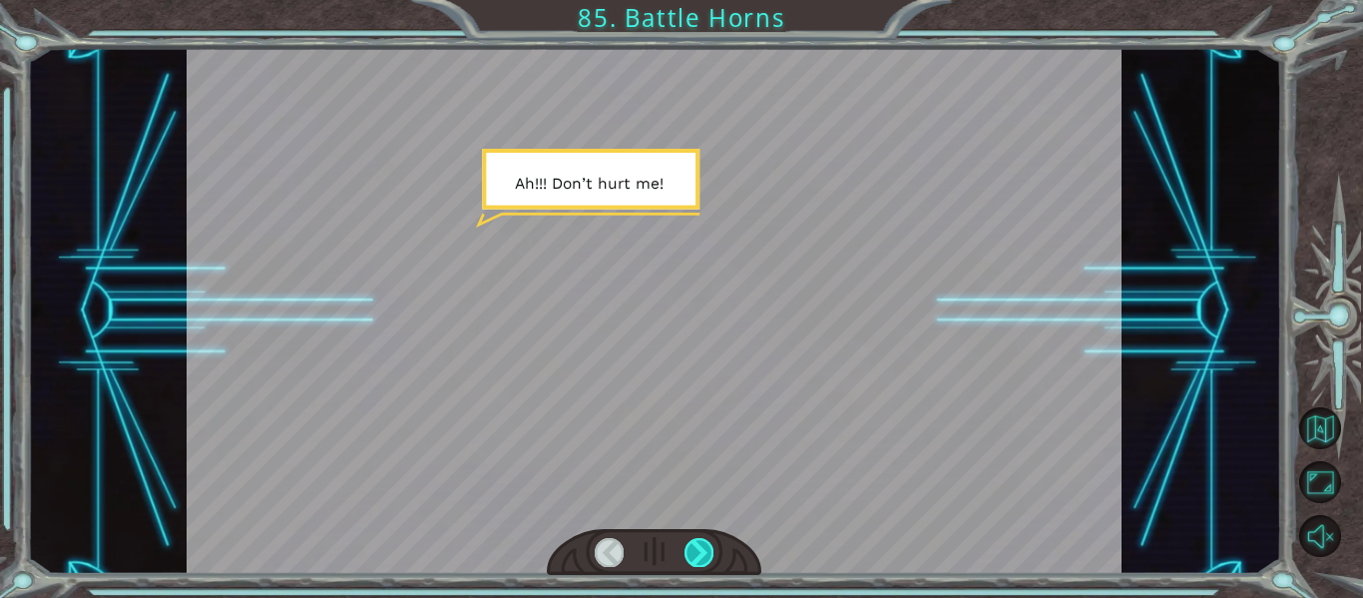
click at [700, 546] on div at bounding box center [698, 552] width 29 height 28
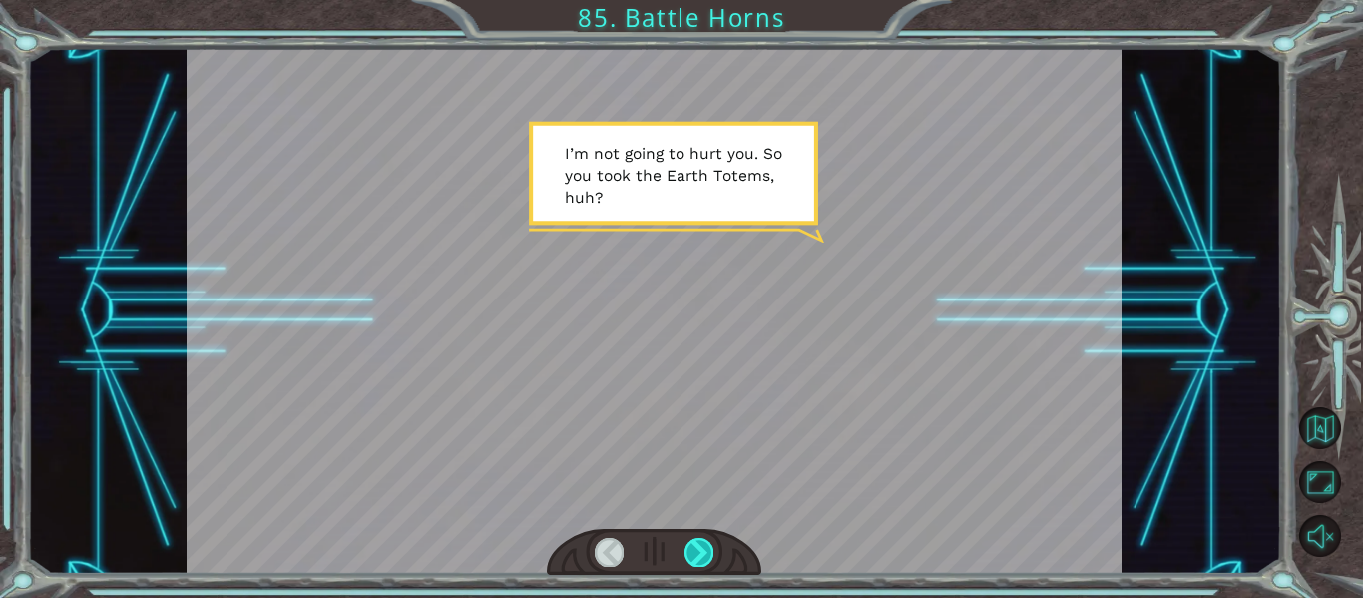
click at [700, 546] on div at bounding box center [698, 552] width 29 height 28
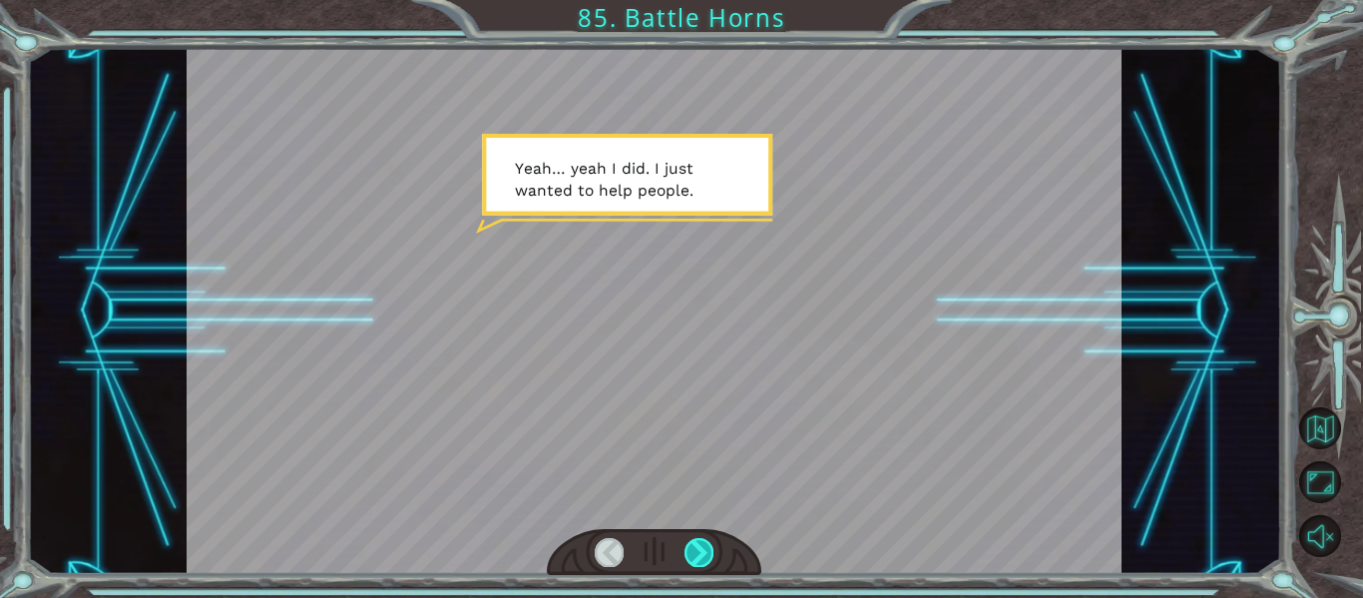
click at [700, 546] on div at bounding box center [698, 552] width 29 height 28
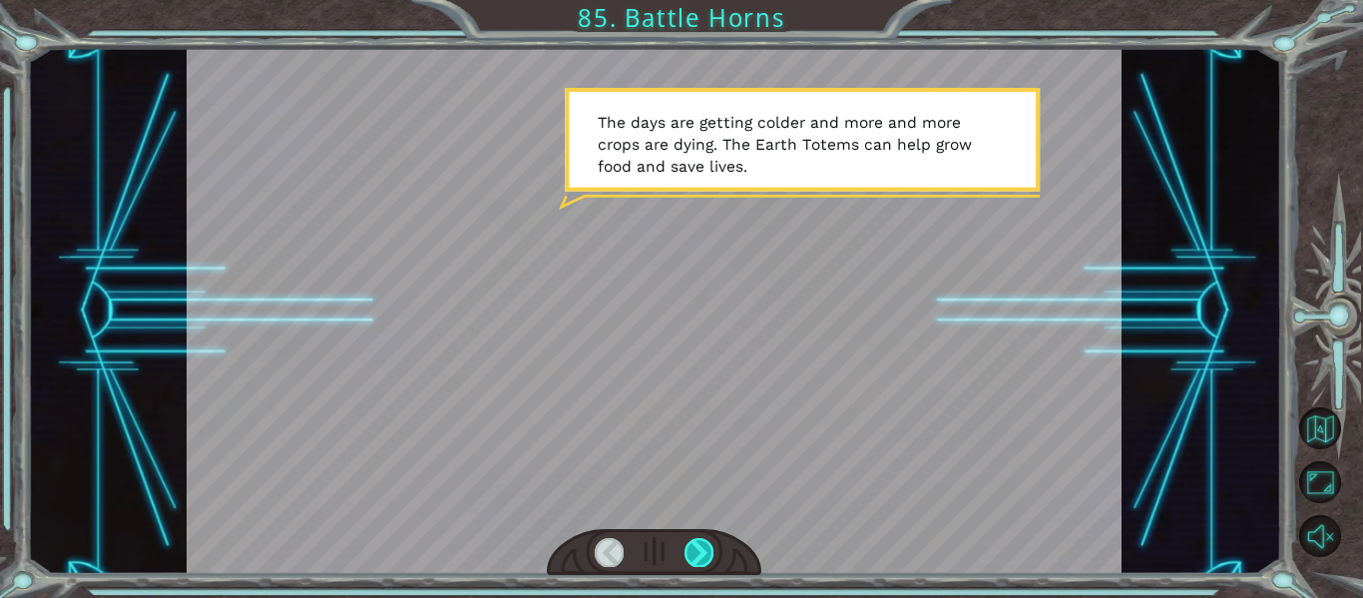
click at [700, 546] on div at bounding box center [698, 552] width 29 height 28
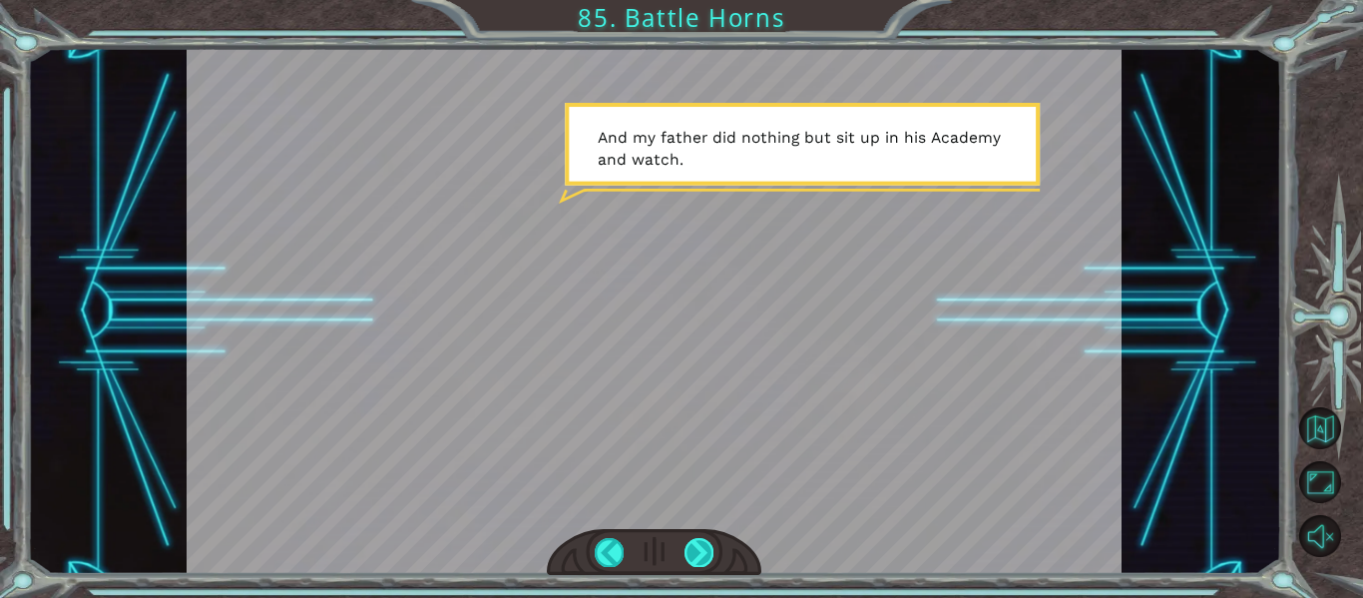
click at [700, 546] on div at bounding box center [698, 552] width 29 height 28
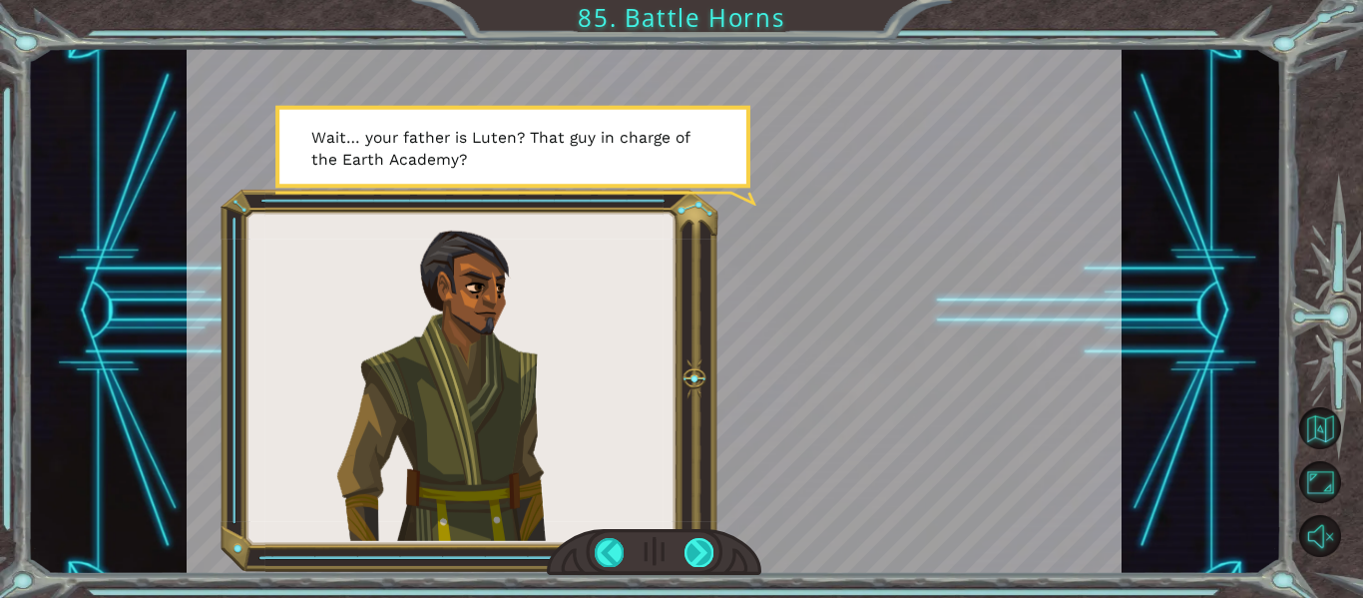
click at [699, 545] on div at bounding box center [698, 552] width 29 height 28
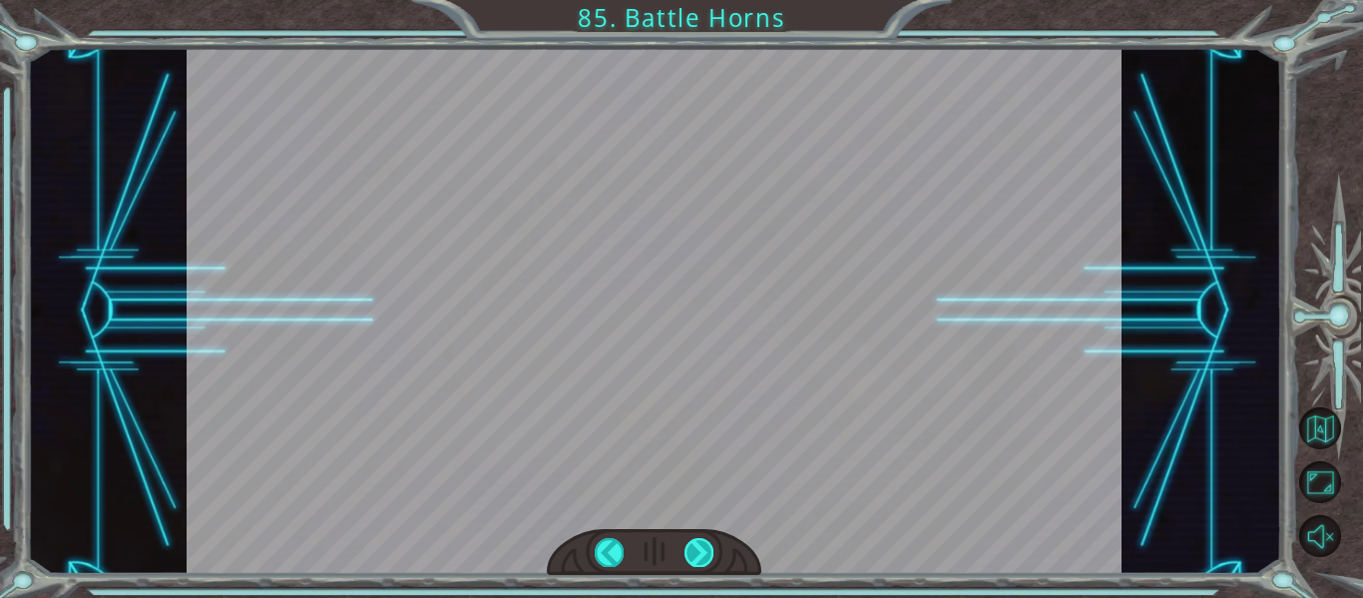
click at [699, 545] on div at bounding box center [698, 552] width 29 height 28
click at [697, 554] on div at bounding box center [698, 552] width 29 height 28
click at [707, 549] on div at bounding box center [698, 552] width 29 height 28
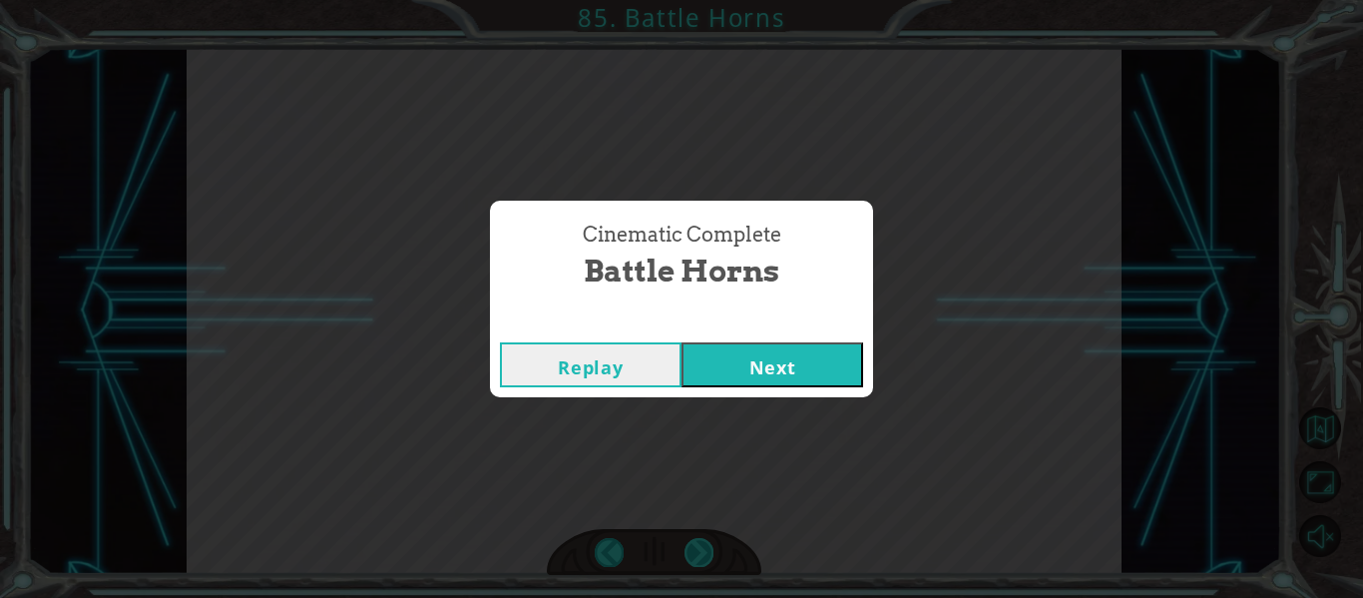
click at [707, 549] on div "Cinematic Complete Battle Horns Replay Next" at bounding box center [681, 299] width 1363 height 598
click at [776, 360] on button "Next" at bounding box center [772, 364] width 182 height 45
click at [772, 361] on button "Next" at bounding box center [772, 364] width 182 height 45
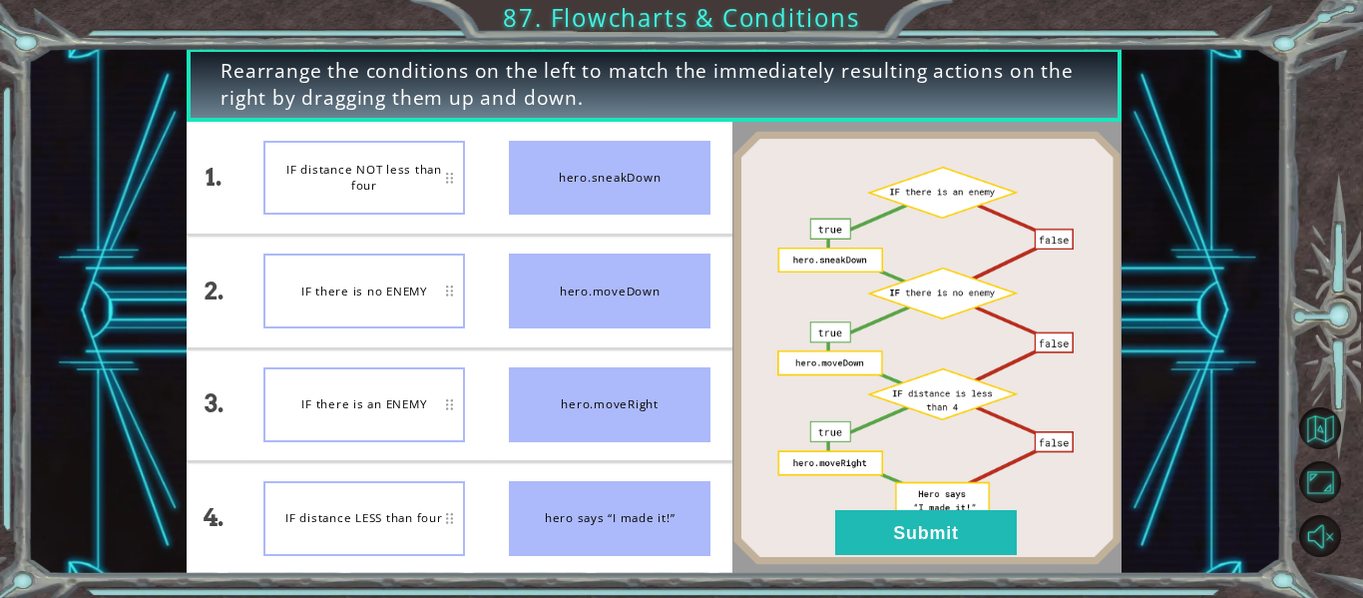
click at [354, 174] on div "IF distance NOT less than four" at bounding box center [364, 178] width 202 height 75
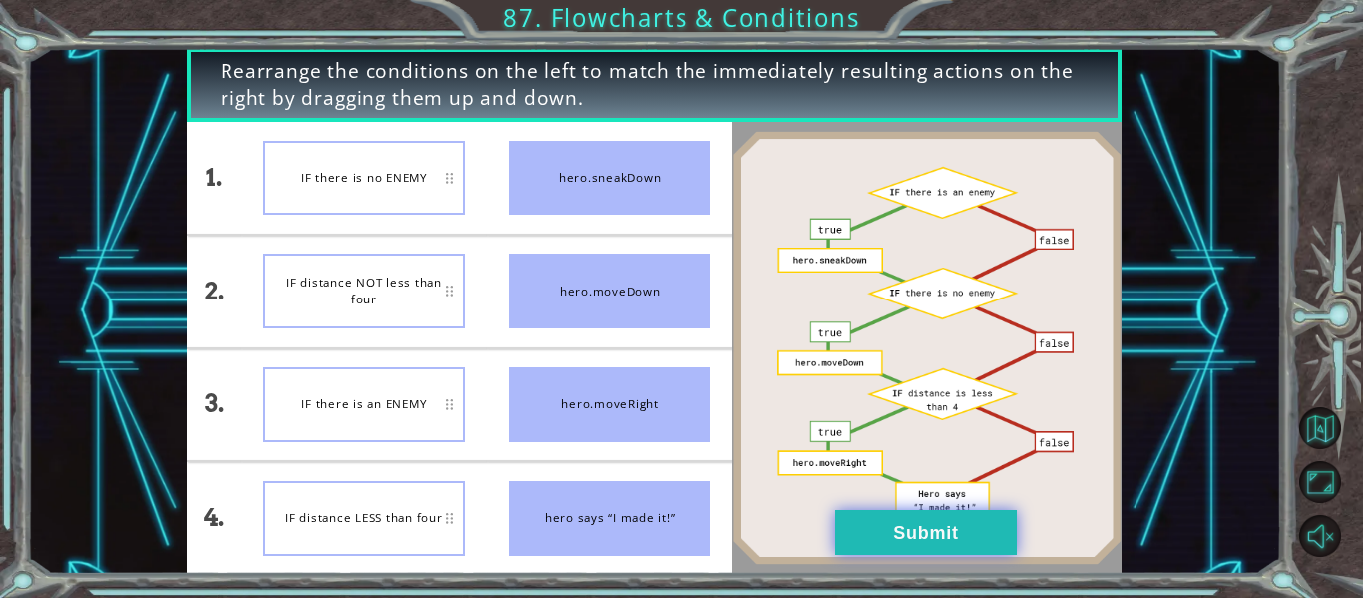
click at [881, 528] on button "Submit" at bounding box center [926, 532] width 182 height 45
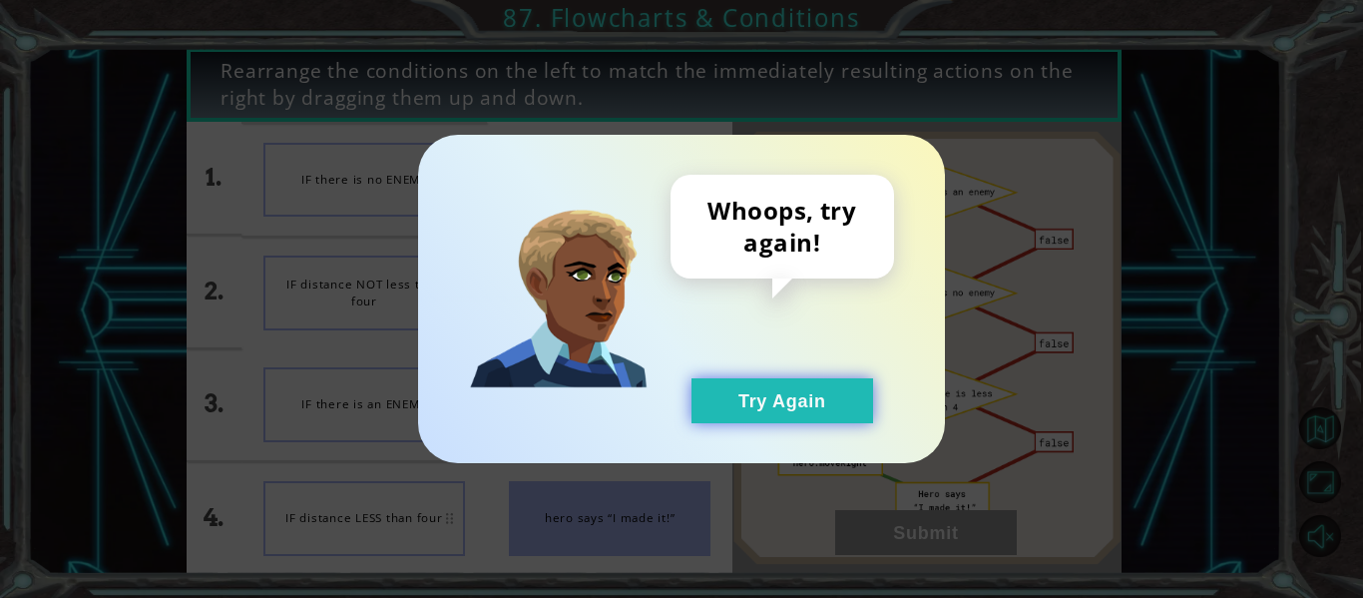
click at [801, 398] on button "Try Again" at bounding box center [782, 400] width 182 height 45
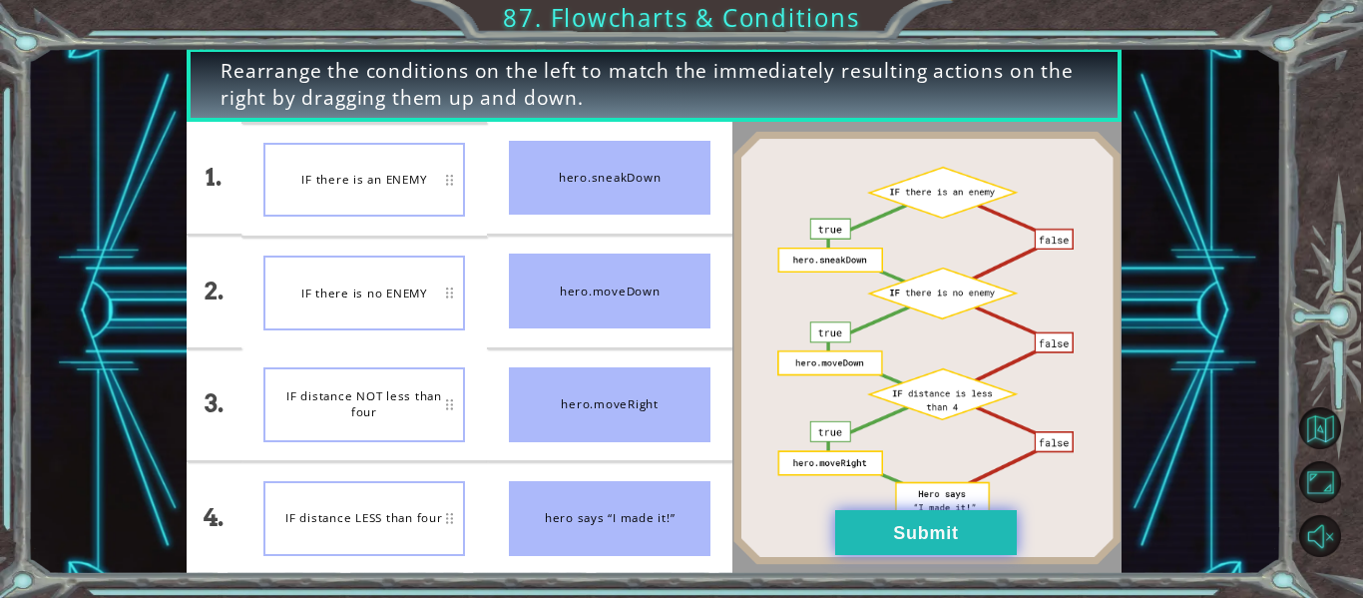
click at [950, 534] on button "Submit" at bounding box center [926, 532] width 182 height 45
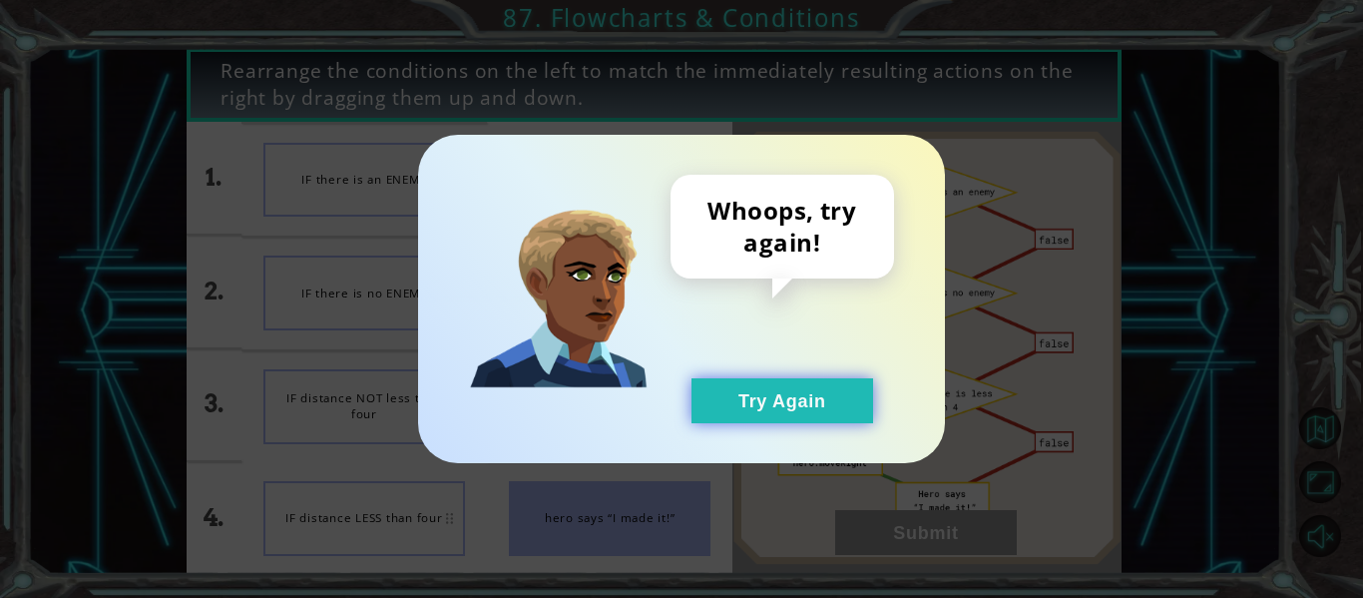
click at [800, 403] on button "Try Again" at bounding box center [782, 400] width 182 height 45
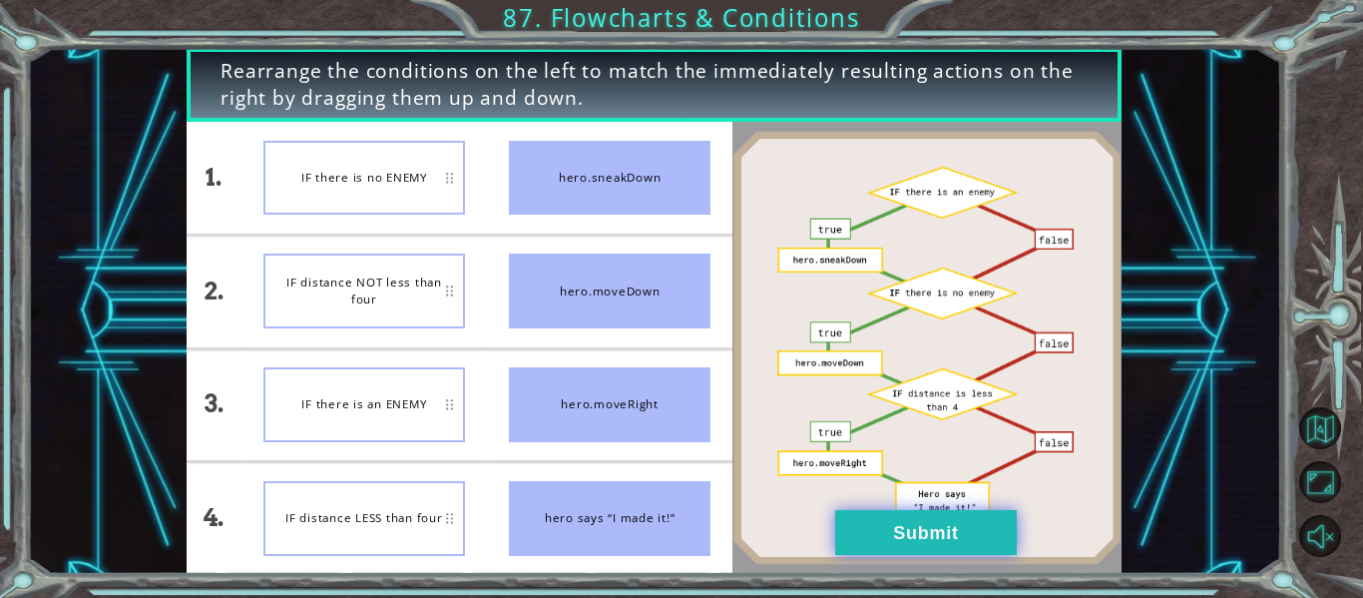
click at [904, 527] on button "Submit" at bounding box center [926, 532] width 182 height 45
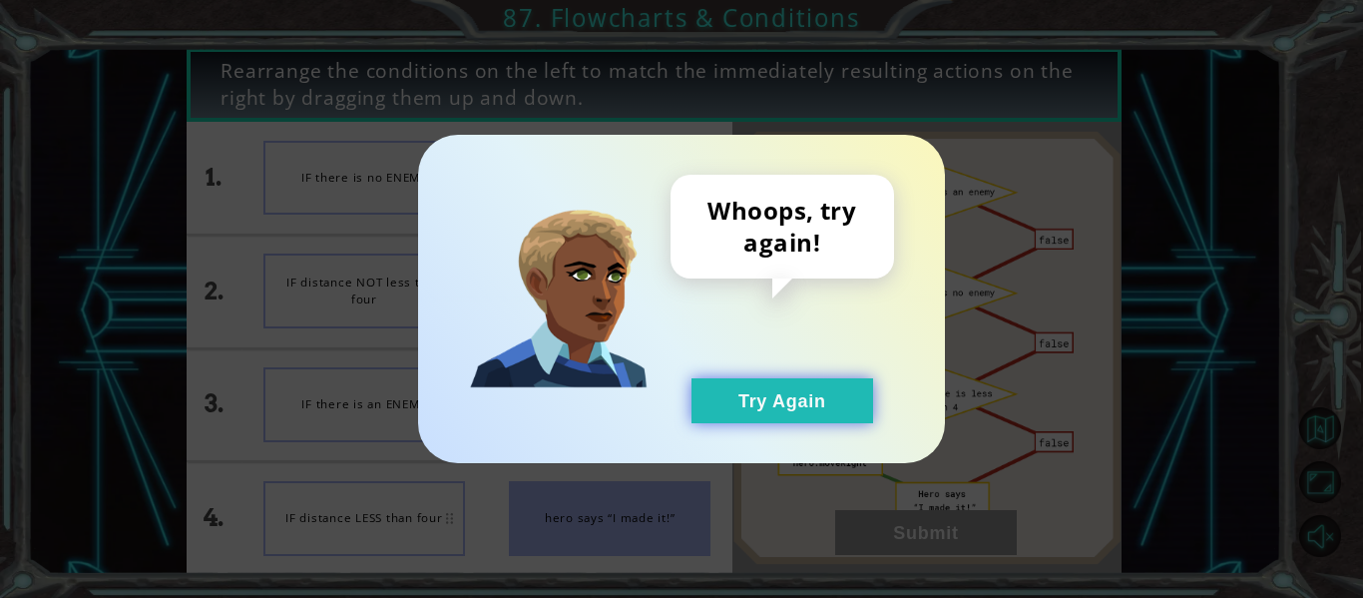
click at [771, 403] on button "Try Again" at bounding box center [782, 400] width 182 height 45
